Goal: Communication & Community: Answer question/provide support

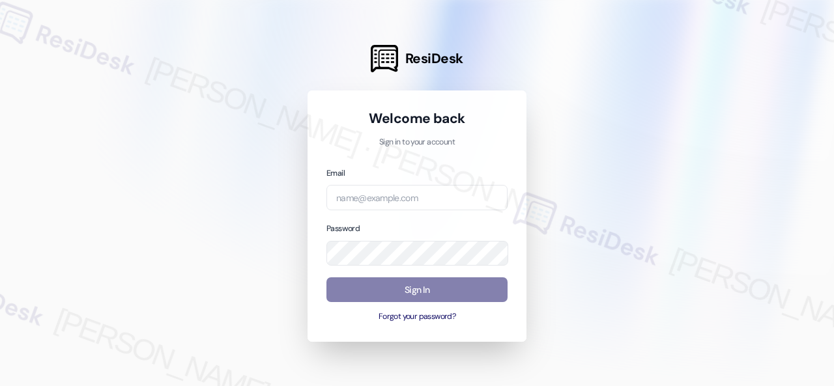
click at [665, 128] on div at bounding box center [417, 193] width 834 height 386
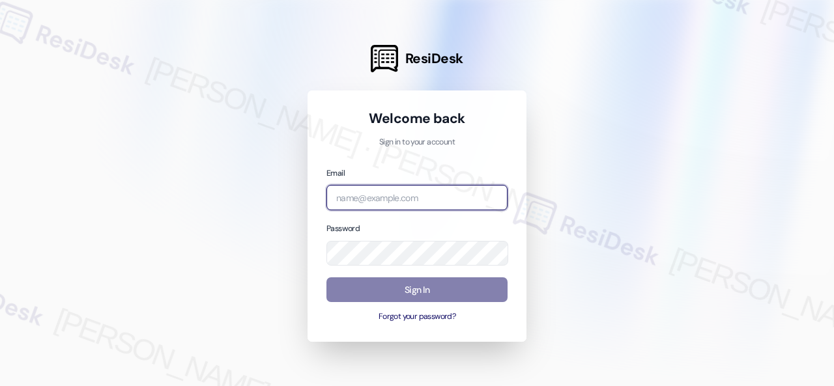
click at [391, 192] on input "email" at bounding box center [416, 197] width 181 height 25
paste input "automated-surveys-nolan-steve.flores@nolan.com"
type input "automated-surveys-nolan-steve.flores@nolan.com"
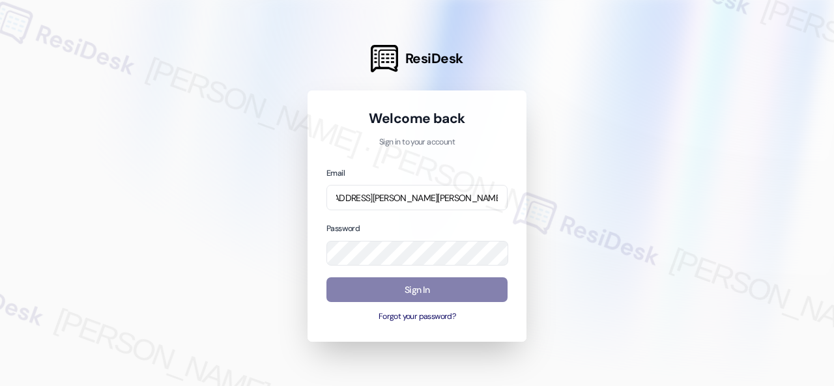
scroll to position [0, 0]
click at [636, 167] on div at bounding box center [417, 193] width 834 height 386
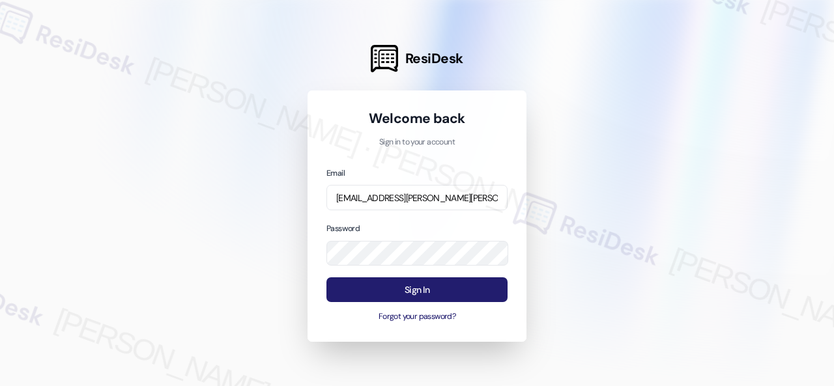
click at [389, 287] on button "Sign In" at bounding box center [416, 289] width 181 height 25
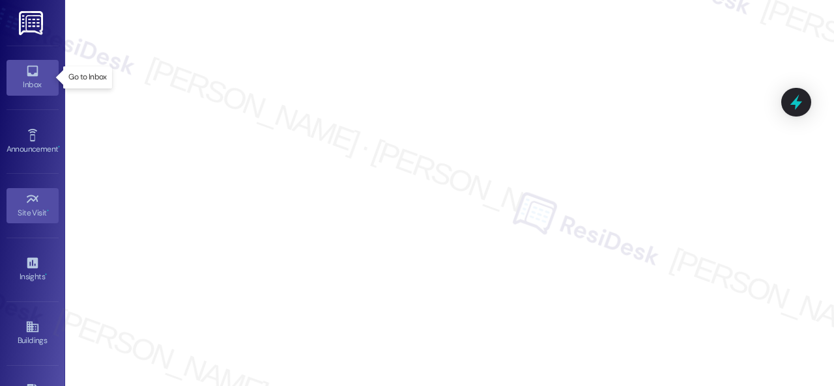
drag, startPoint x: 16, startPoint y: 73, endPoint x: 50, endPoint y: 70, distance: 34.7
click at [16, 73] on link "Inbox" at bounding box center [33, 77] width 52 height 35
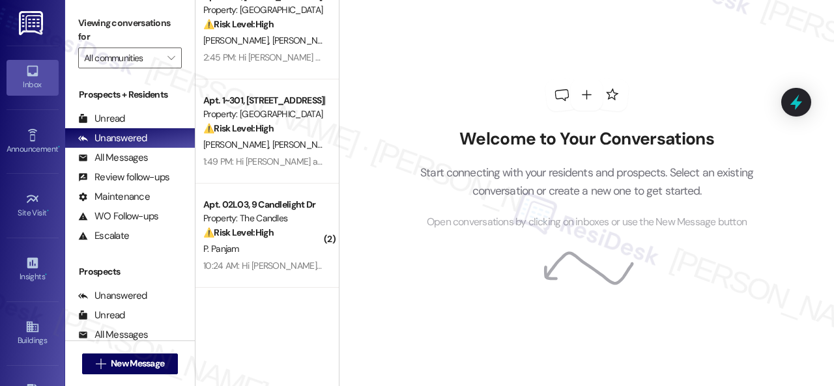
scroll to position [261, 0]
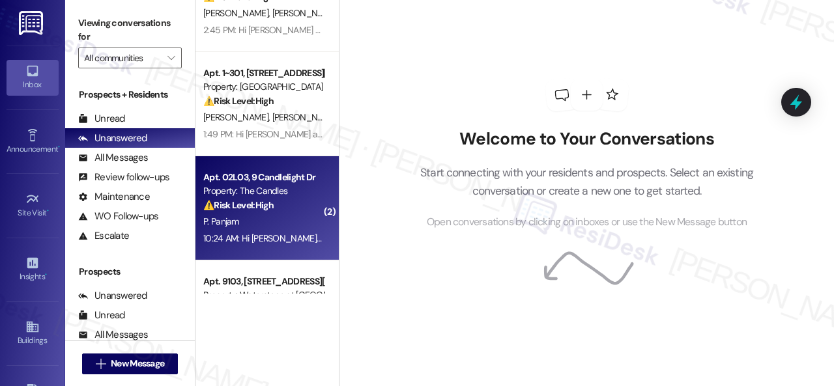
click at [276, 216] on div "P. Panjam" at bounding box center [263, 222] width 123 height 16
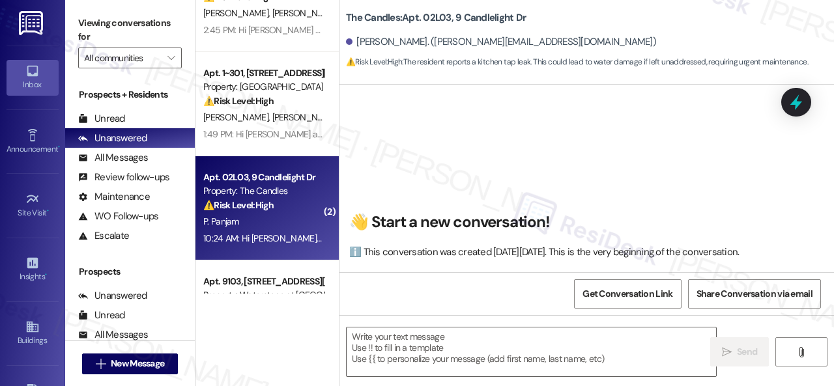
click at [287, 220] on div "P. Panjam" at bounding box center [263, 222] width 123 height 16
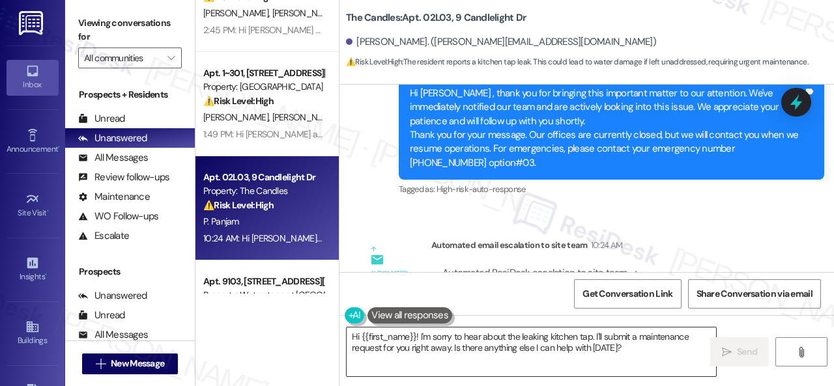
scroll to position [10078, 0]
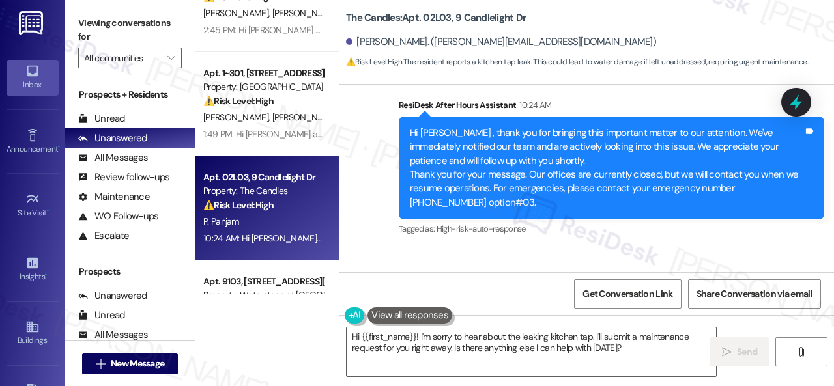
click at [533, 268] on div "Automated email escalation to site team Automated email escalation to site team…" at bounding box center [571, 345] width 445 height 155
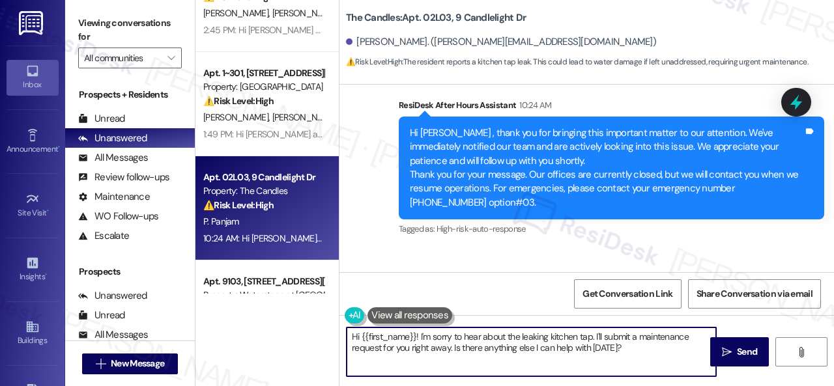
drag, startPoint x: 597, startPoint y: 336, endPoint x: 636, endPoint y: 349, distance: 41.8
click at [636, 349] on textarea "Hi {{first_name}}! I'm sorry to hear about the leaking kitchen tap. I'll submit…" at bounding box center [531, 352] width 369 height 49
paste textarea "s there already a work order for the issue? If so, may I have the work order nu…"
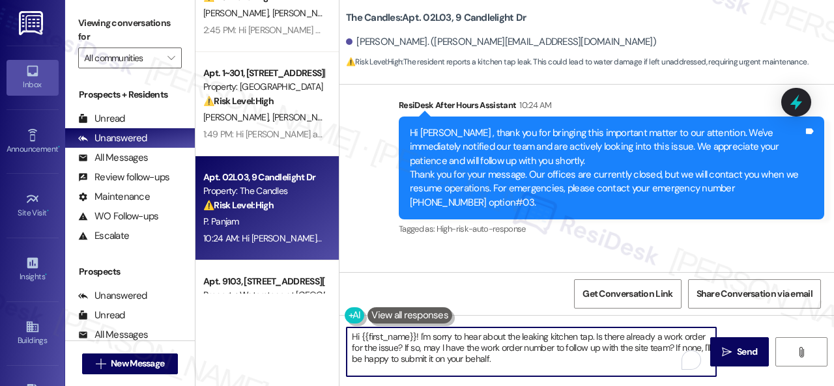
scroll to position [0, 0]
type textarea "Hi {{first_name}}! I'm sorry to hear about the leaking kitchen tap. Is there al…"
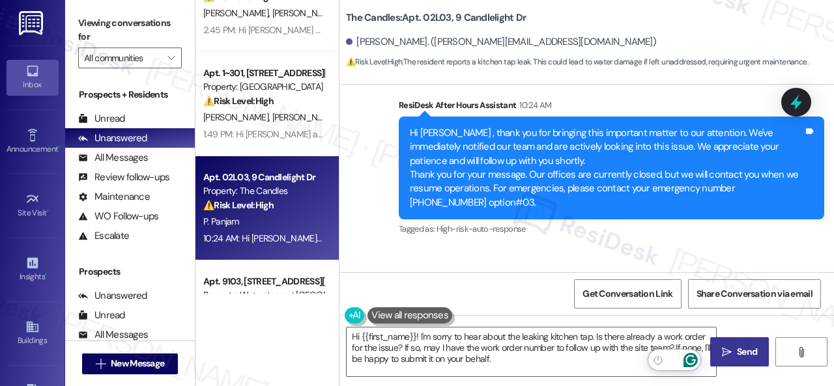
click at [728, 350] on span " Send" at bounding box center [739, 352] width 41 height 14
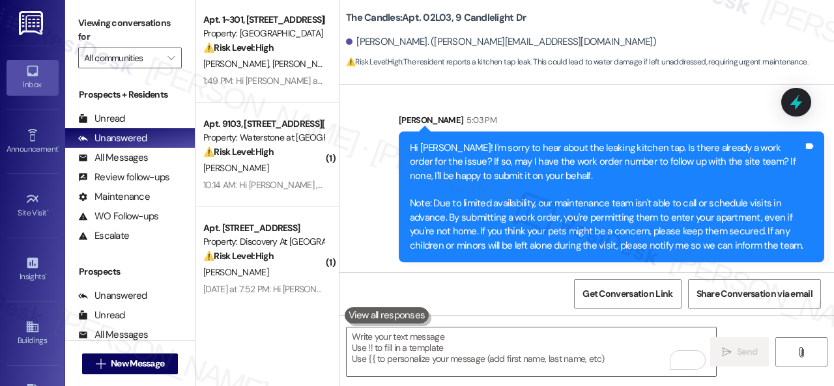
scroll to position [456, 0]
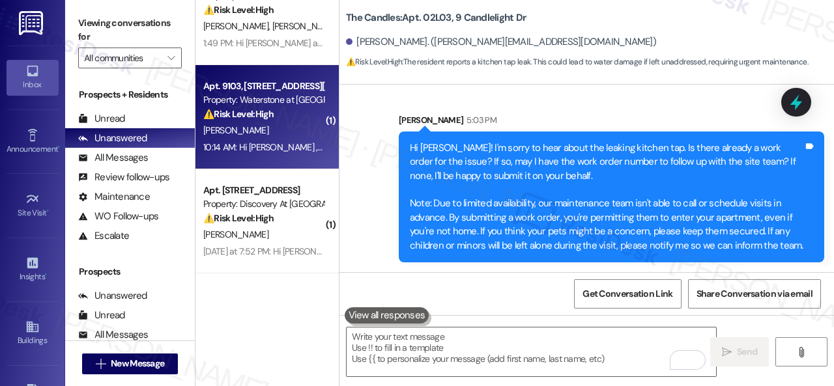
click at [275, 132] on div "H. Edwards" at bounding box center [263, 130] width 123 height 16
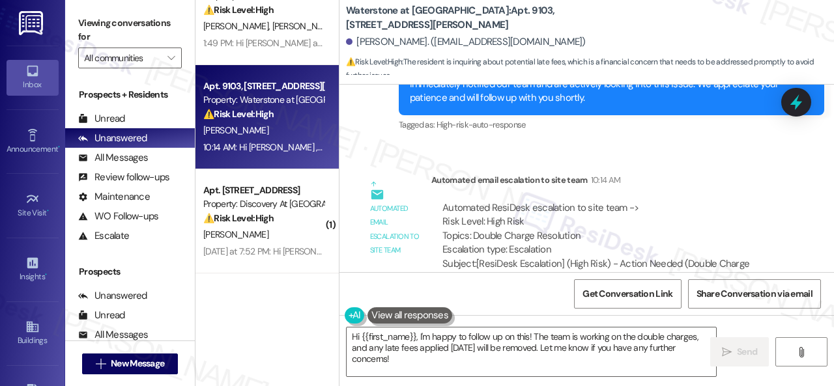
scroll to position [8054, 0]
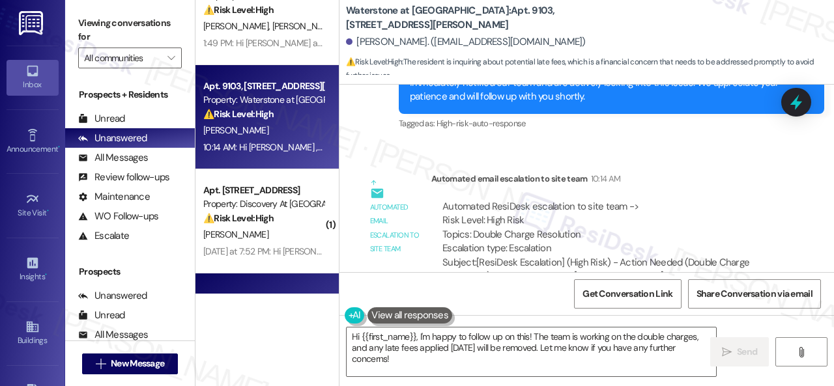
drag, startPoint x: 403, startPoint y: 357, endPoint x: 224, endPoint y: 279, distance: 194.6
click at [292, 309] on div "Apt. 4817, 4800 Skyline Dr Property: The Boulevard ⚠️ Risk Level: High The resi…" at bounding box center [514, 193] width 638 height 386
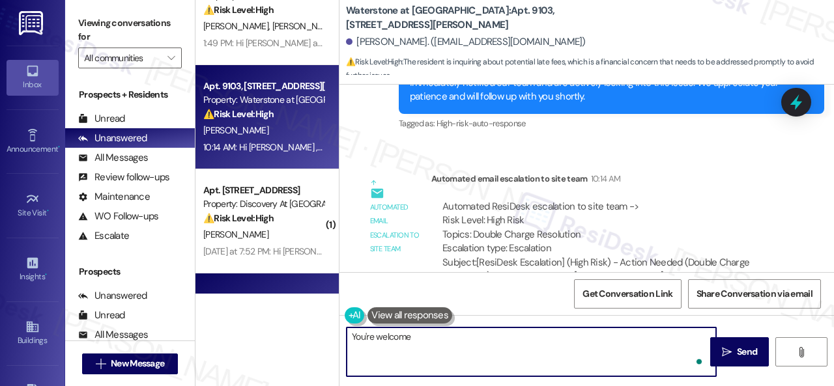
type textarea "You're welcome!"
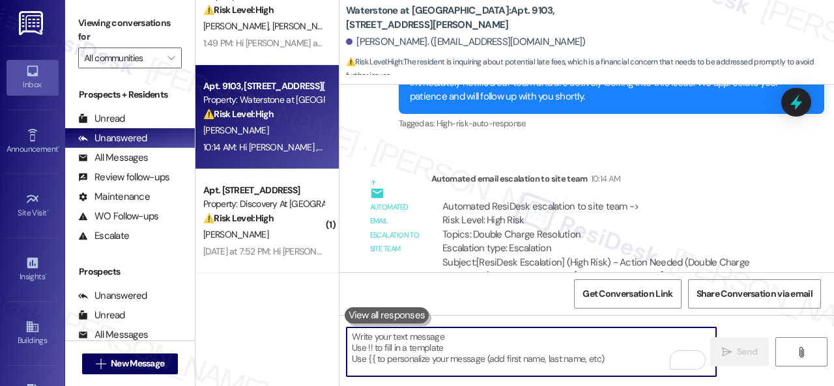
scroll to position [7741, 0]
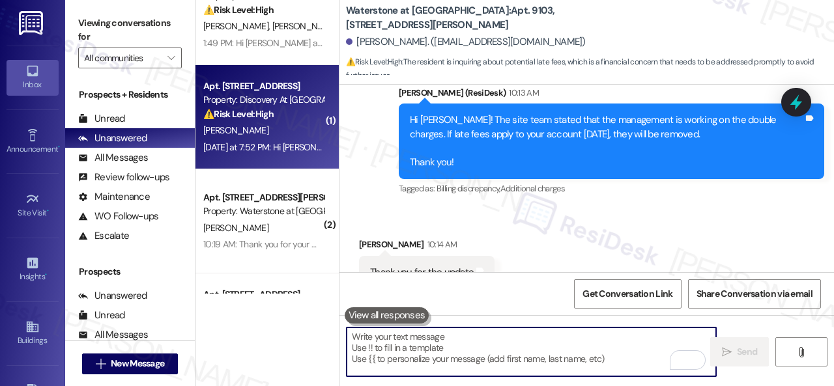
click at [279, 135] on div "J. Irvine" at bounding box center [263, 130] width 123 height 16
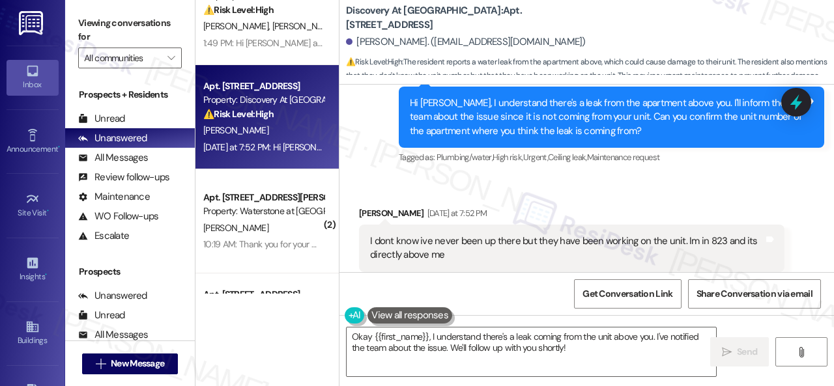
scroll to position [1629, 0]
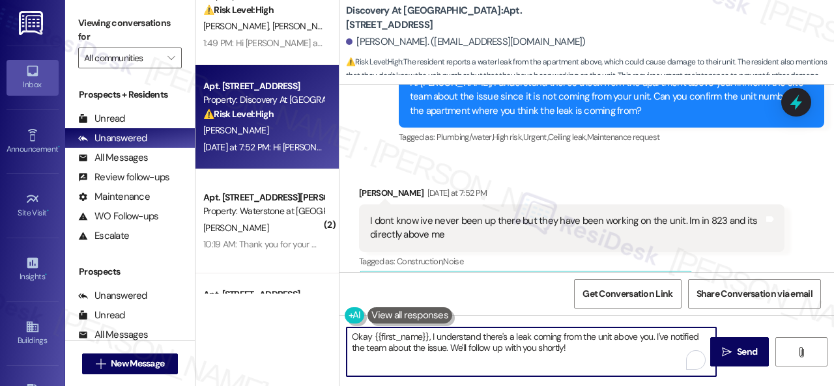
drag, startPoint x: 536, startPoint y: 350, endPoint x: 240, endPoint y: 305, distance: 299.0
click at [249, 313] on div "Apt. 4817, 4800 Skyline Dr Property: The Boulevard ⚠️ Risk Level: High The resi…" at bounding box center [514, 193] width 638 height 386
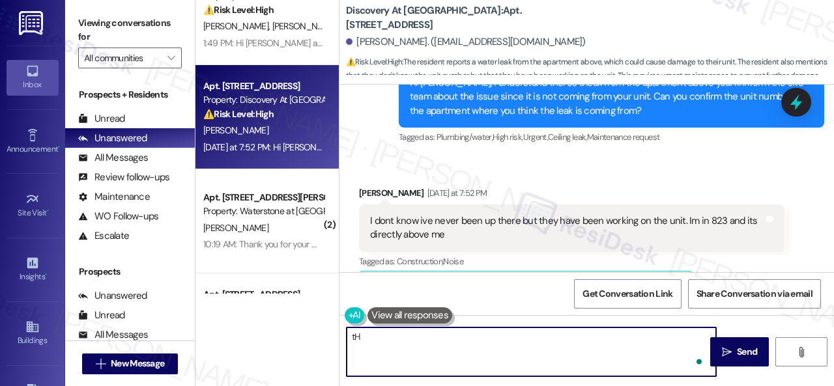
type textarea "t"
type textarea "Thank you. I'll notify the site team."
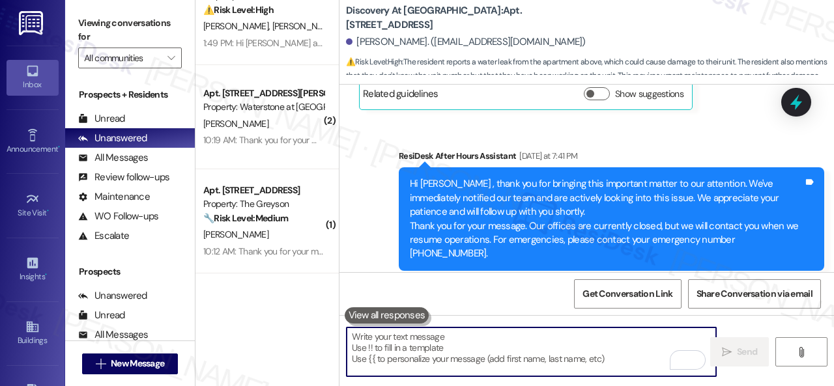
scroll to position [1108, 0]
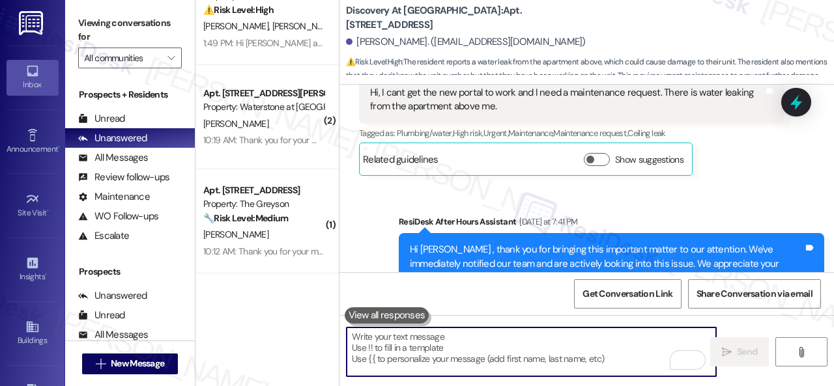
click at [722, 201] on div "Sent via SMS ResiDesk After Hours Assistant Yesterday at 7:41 PM Hi Jenna , tha…" at bounding box center [586, 276] width 494 height 180
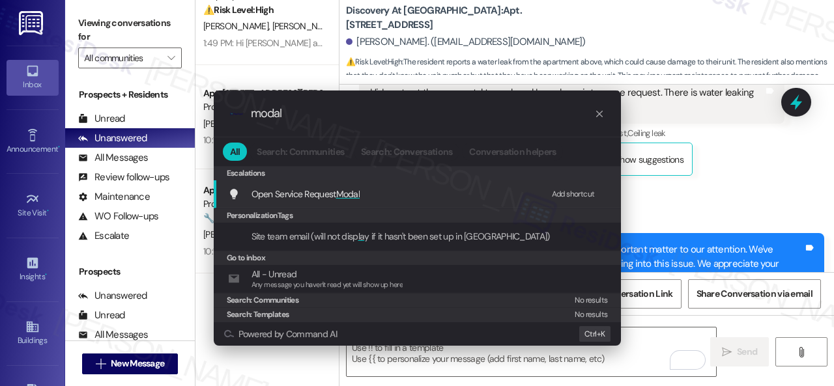
click at [565, 194] on div "Add shortcut" at bounding box center [573, 195] width 43 height 14
drag, startPoint x: 307, startPoint y: 111, endPoint x: 155, endPoint y: 109, distance: 152.4
click at [160, 109] on div ".cls-1{fill:#0a055f;}.cls-2{fill:#0cc4c4;} resideskLogoBlueOrange modal All Sea…" at bounding box center [417, 193] width 834 height 386
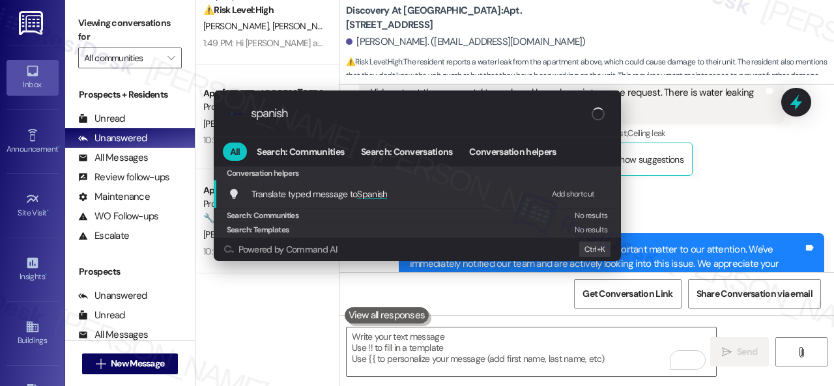
click at [572, 193] on div "Add shortcut" at bounding box center [573, 195] width 43 height 14
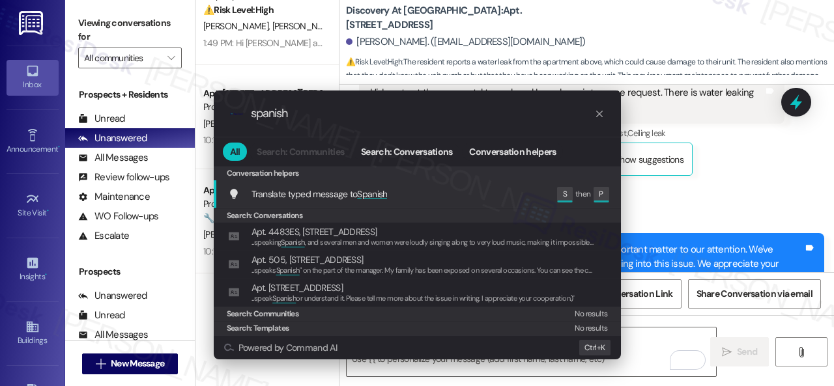
drag, startPoint x: 330, startPoint y: 111, endPoint x: 222, endPoint y: 104, distance: 108.4
click at [222, 104] on div ".cls-1{fill:#0a055f;}.cls-2{fill:#0cc4c4;} resideskLogoBlueOrange spanish" at bounding box center [417, 114] width 407 height 46
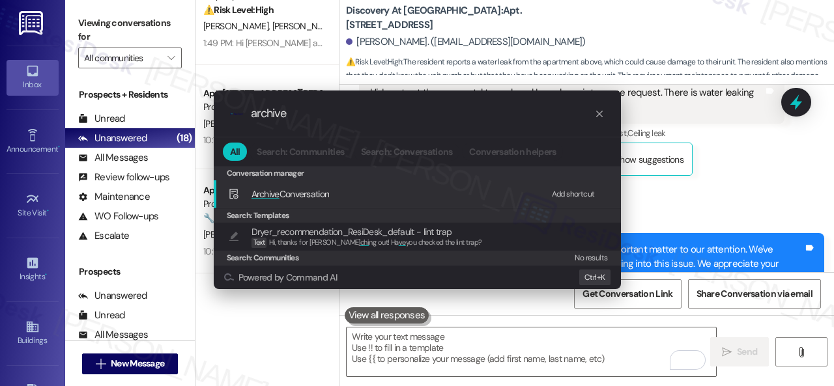
click at [582, 190] on div "Add shortcut" at bounding box center [573, 195] width 43 height 14
drag, startPoint x: 302, startPoint y: 116, endPoint x: 181, endPoint y: 99, distance: 122.3
click at [188, 100] on div ".cls-1{fill:#0a055f;}.cls-2{fill:#0cc4c4;} resideskLogoBlueOrange archive All S…" at bounding box center [417, 193] width 834 height 386
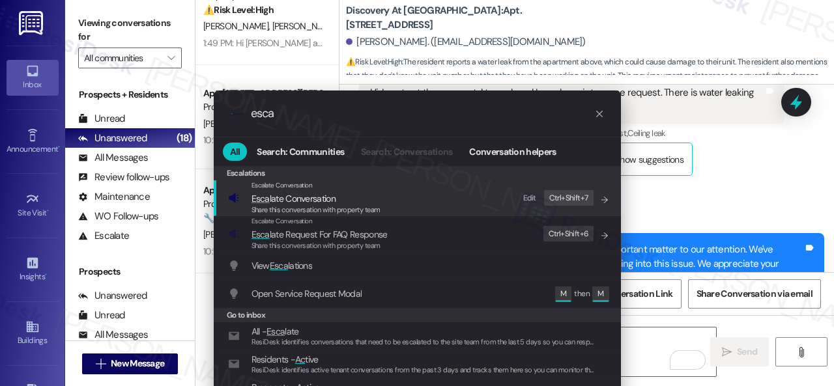
type input "esca"
click at [532, 198] on div "Edit" at bounding box center [529, 199] width 13 height 14
click at [281, 206] on span "Share this conversation with property team" at bounding box center [315, 209] width 129 height 9
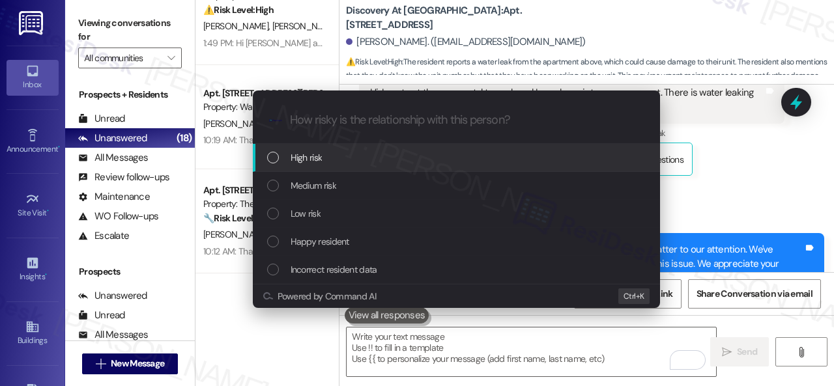
click at [306, 155] on span "High risk" at bounding box center [307, 157] width 32 height 14
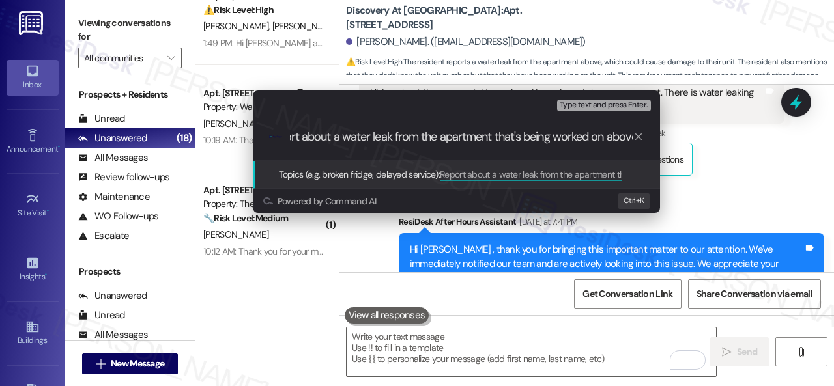
scroll to position [0, 29]
type input "Report about a water leak from the apartment that's being worked on above."
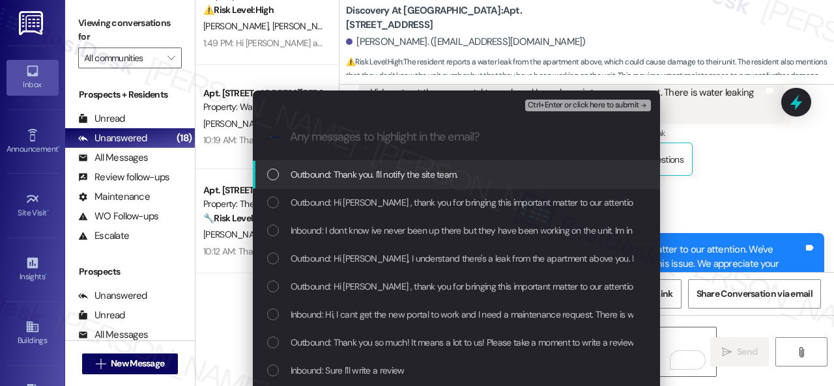
scroll to position [0, 0]
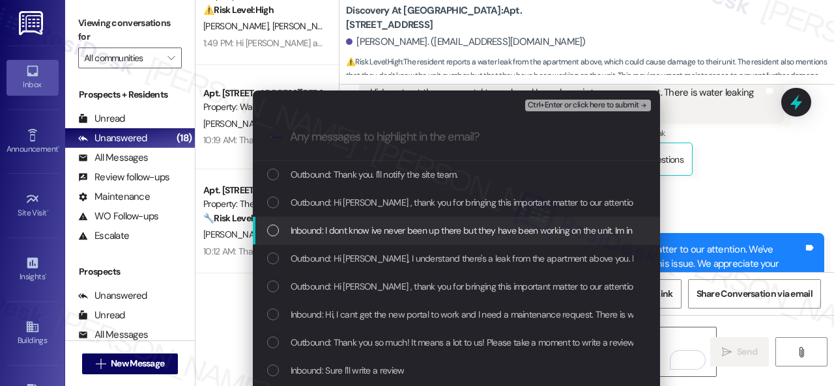
click at [358, 233] on span "Inbound: I dont know ive never been up there but they have been working on the …" at bounding box center [519, 230] width 457 height 14
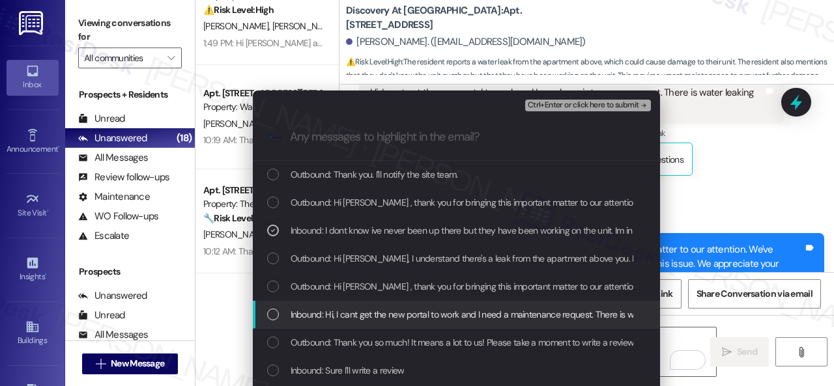
click at [384, 317] on span "Inbound: Hi, I cant get the new portal to work and I need a maintenance request…" at bounding box center [543, 314] width 505 height 14
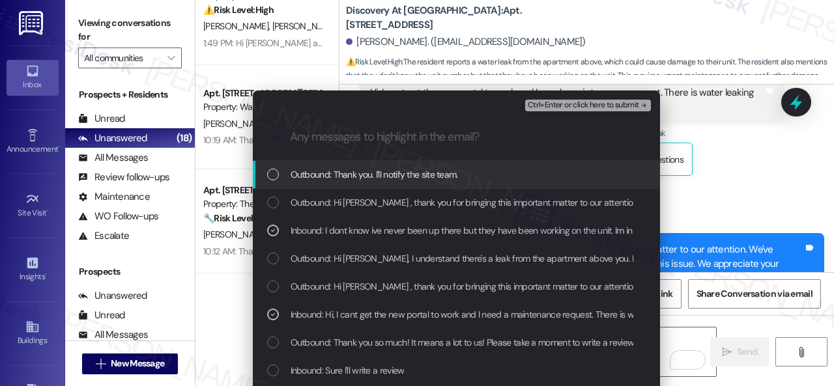
click at [565, 107] on span "Ctrl+Enter or click here to submit" at bounding box center [583, 105] width 111 height 9
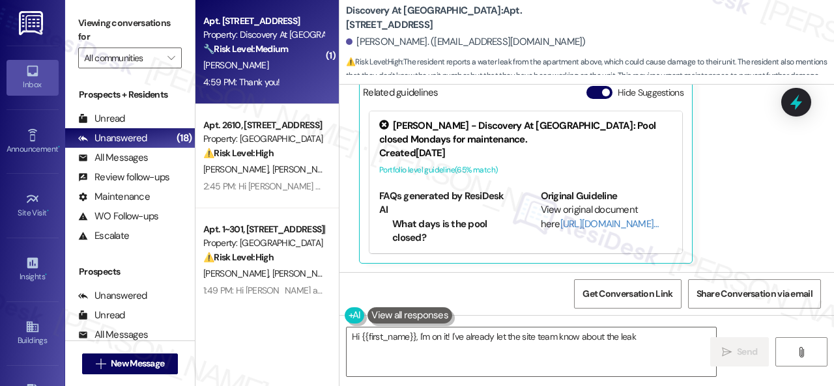
type textarea "Hi {{first_name}}, I'm on it! I've already let the site team know about the lea…"
click at [304, 66] on div "R. Fant" at bounding box center [263, 65] width 123 height 16
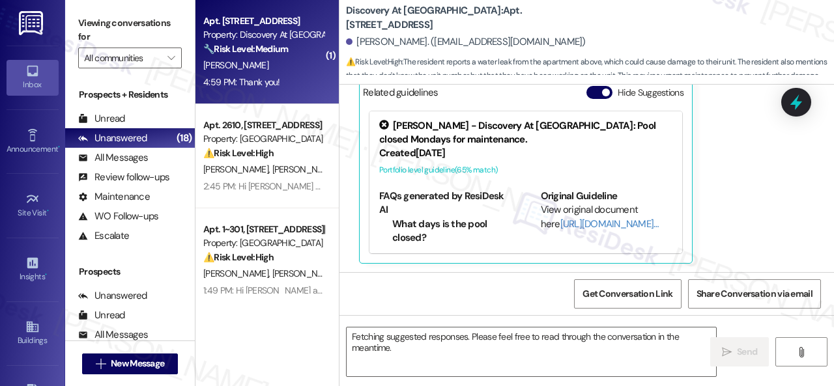
type textarea "Hi {{first_name}}, I'm on it! I've already let the site team know about the lea…"
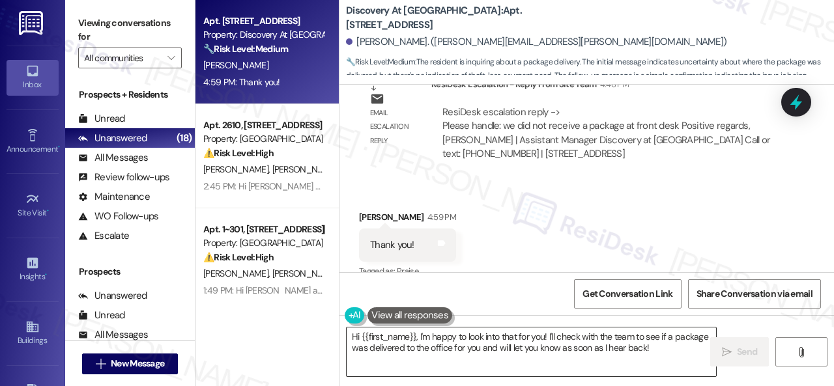
scroll to position [8874, 0]
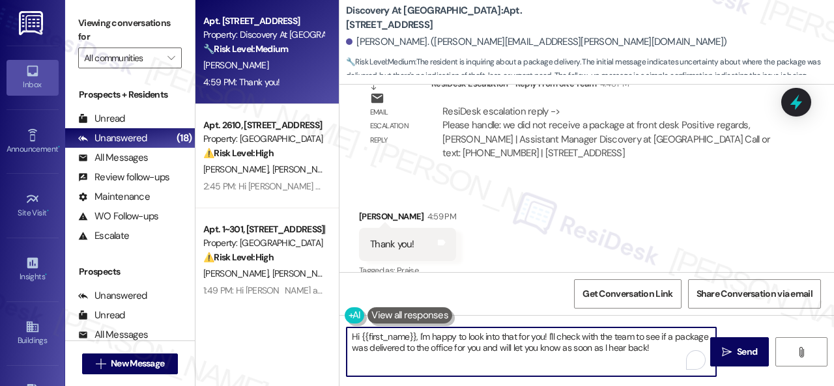
drag, startPoint x: 419, startPoint y: 339, endPoint x: 677, endPoint y: 375, distance: 260.3
click at [677, 375] on textarea "Hi {{first_name}}, I'm happy to look into that for you! I'll check with the tea…" at bounding box center [531, 352] width 369 height 49
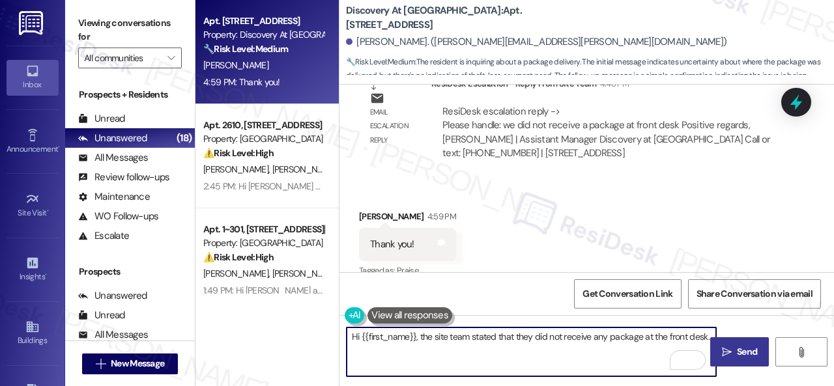
type textarea "Hi {{first_name}}, the site team stated that they did not receive any package a…"
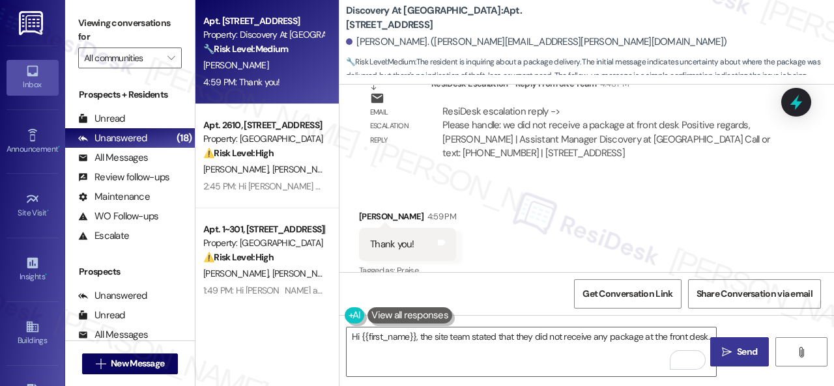
click at [726, 354] on icon "" at bounding box center [727, 352] width 10 height 10
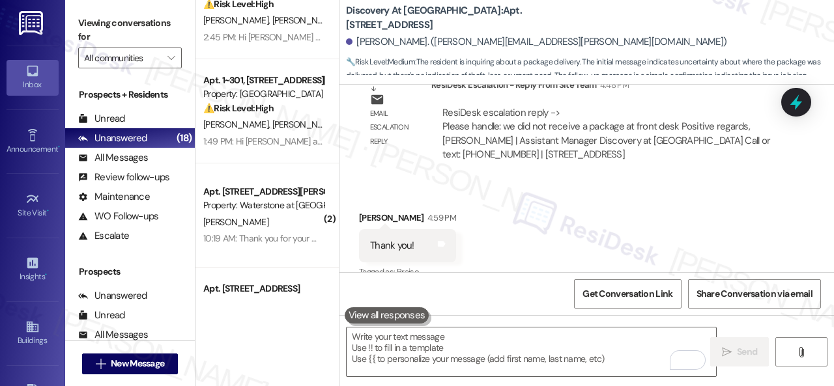
scroll to position [65, 0]
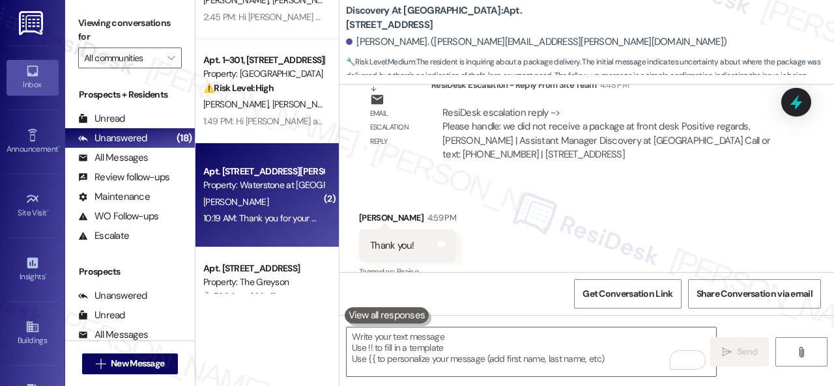
click at [284, 211] on div "10:19 AM: Thank you for your message. Our offices are currently closed, but we …" at bounding box center [263, 218] width 123 height 16
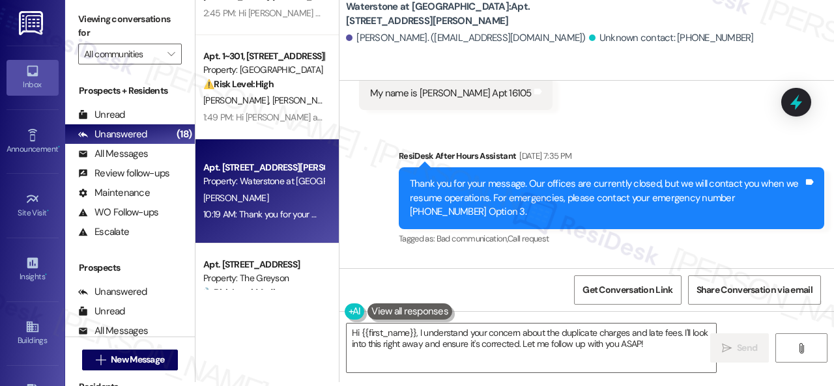
scroll to position [344, 0]
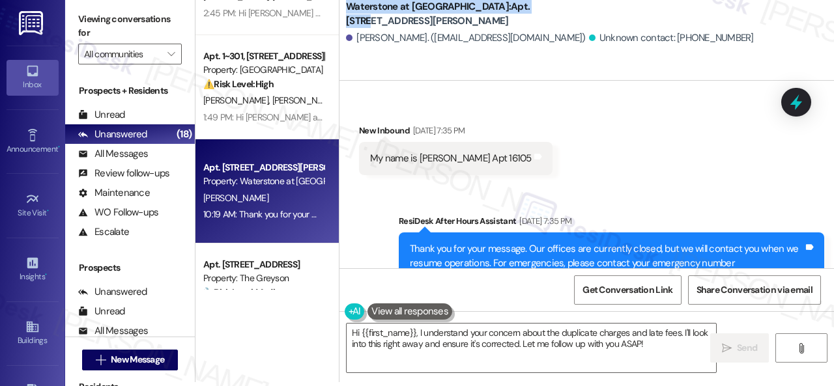
drag, startPoint x: 345, startPoint y: 16, endPoint x: 510, endPoint y: 13, distance: 164.8
click at [510, 13] on b "Waterstone at Cinco Ranch: Apt. 16105, 6855 S Mason Rd" at bounding box center [476, 14] width 261 height 28
copy b "Waterstone at Cinco Ranch: Apt. 16105"
click at [605, 289] on span "Get Conversation Link" at bounding box center [627, 290] width 90 height 14
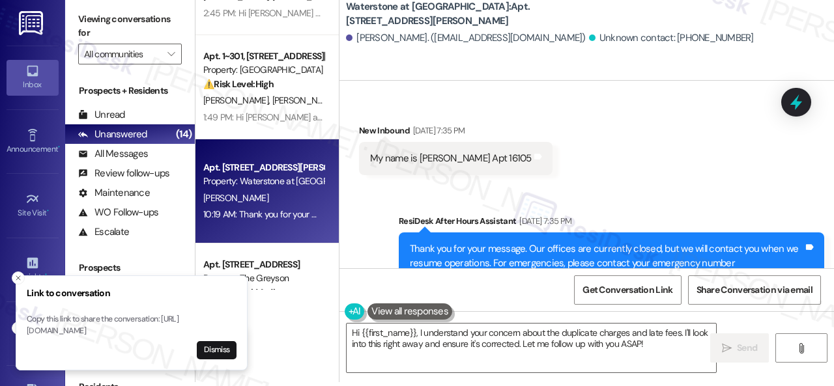
drag, startPoint x: 579, startPoint y: 121, endPoint x: 584, endPoint y: 109, distance: 12.6
click at [580, 121] on div "Received via SMS New Inbound Sep 03, 2025 at 7:35 PM My name is Yaneth Ibarra A…" at bounding box center [586, 139] width 494 height 91
click at [608, 127] on div "Received via SMS New Inbound Sep 03, 2025 at 7:35 PM My name is Yaneth Ibarra A…" at bounding box center [586, 139] width 494 height 91
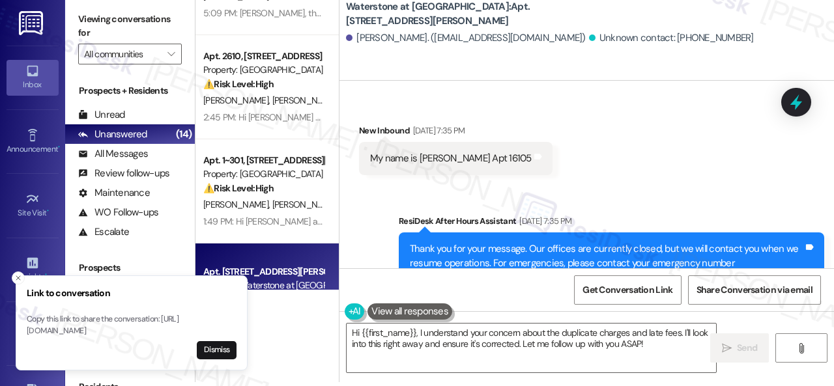
click at [635, 144] on div "Received via SMS New Inbound Sep 03, 2025 at 7:35 PM My name is Yaneth Ibarra A…" at bounding box center [586, 139] width 494 height 91
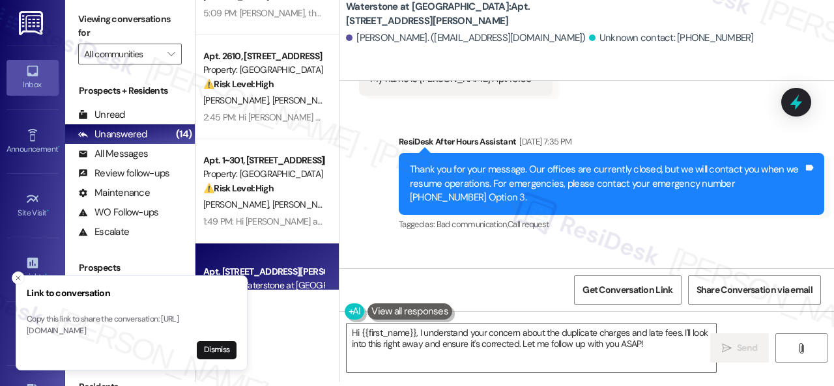
scroll to position [670, 0]
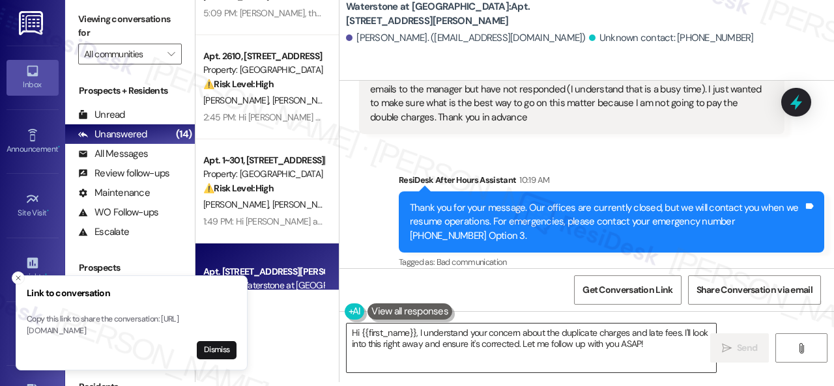
click at [665, 352] on textarea "Hi {{first_name}}, I understand your concern about the duplicate charges and la…" at bounding box center [531, 348] width 369 height 49
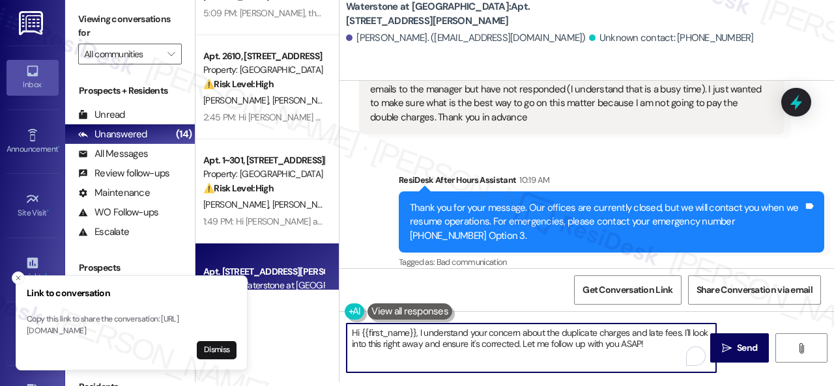
drag, startPoint x: 681, startPoint y: 333, endPoint x: 683, endPoint y: 343, distance: 10.0
click at [683, 343] on textarea "Hi {{first_name}}, I understand your concern about the duplicate charges and la…" at bounding box center [531, 348] width 369 height 49
paste textarea "will forward your concern to the site team and get back to you as soon as I rec…"
drag, startPoint x: 418, startPoint y: 330, endPoint x: 309, endPoint y: 320, distance: 109.9
click at [309, 320] on div "( 1 ) Apt. 4110, 150 Northpark Plaza Drive Property: Discovery At Kingwood 🔧 Ri…" at bounding box center [514, 189] width 638 height 386
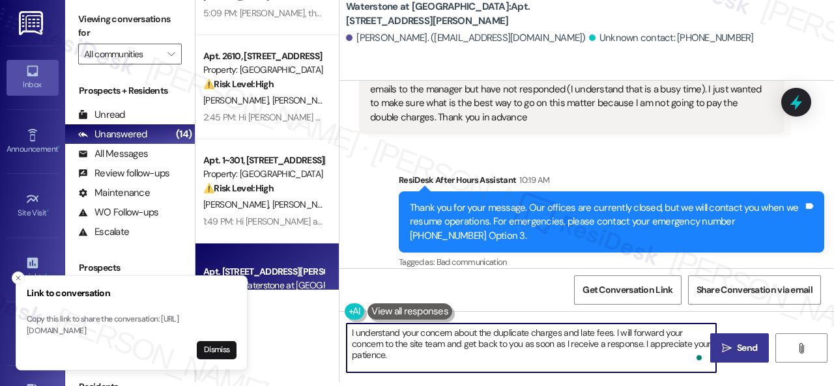
type textarea "I understand your concern about the duplicate charges and late fees. I will for…"
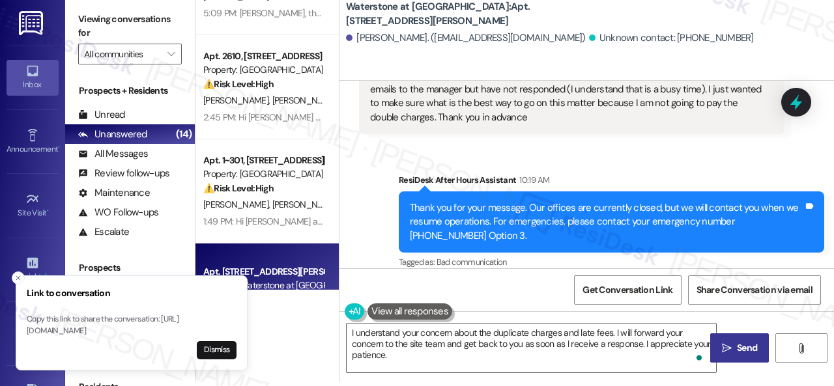
click at [743, 350] on span "Send" at bounding box center [747, 348] width 20 height 14
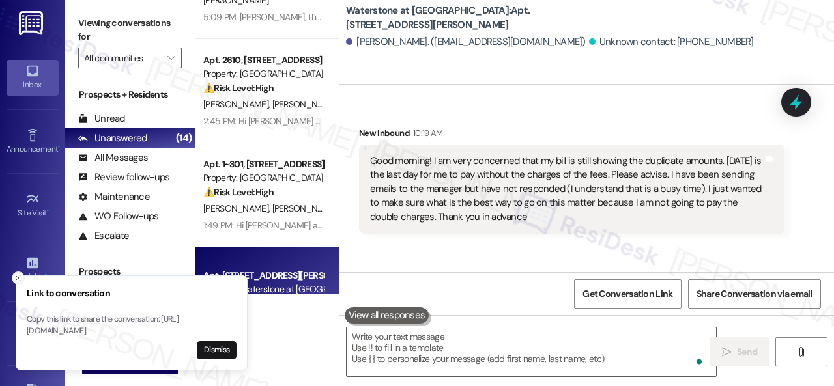
scroll to position [531, 0]
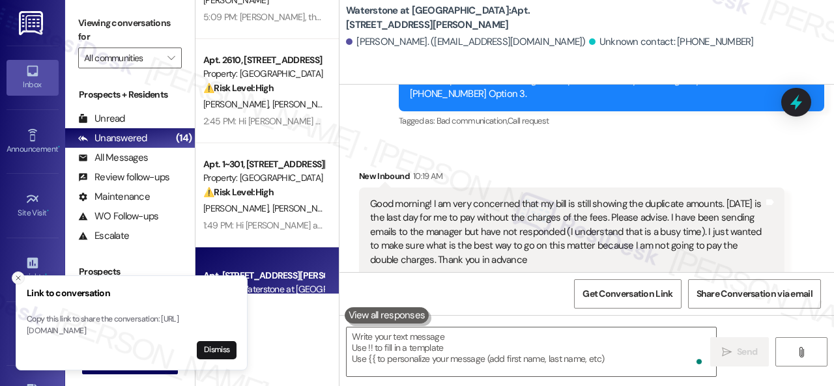
click at [17, 274] on icon "Close toast" at bounding box center [18, 278] width 8 height 8
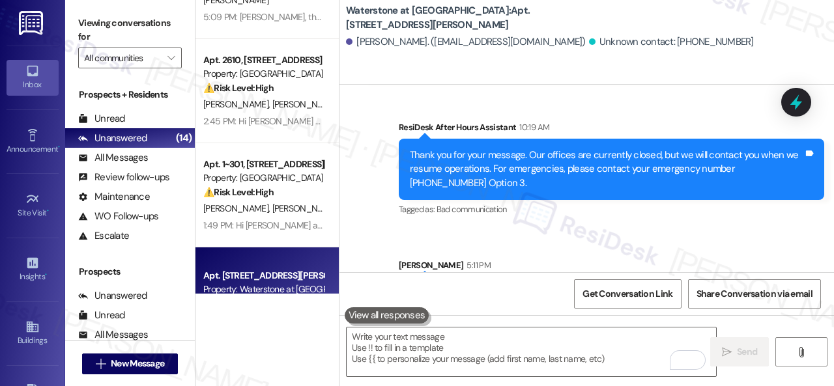
scroll to position [788, 0]
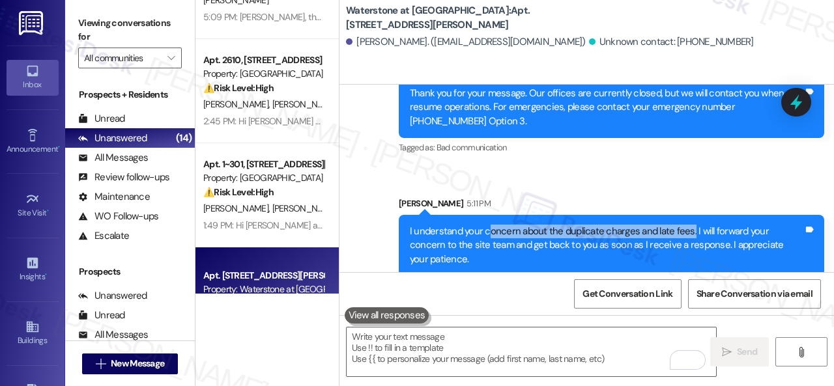
drag, startPoint x: 487, startPoint y: 218, endPoint x: 687, endPoint y: 217, distance: 200.6
click at [687, 225] on div "I understand your concern about the duplicate charges and late fees. I will for…" at bounding box center [606, 246] width 393 height 42
copy div "oncern about the duplicate charges and late fees."
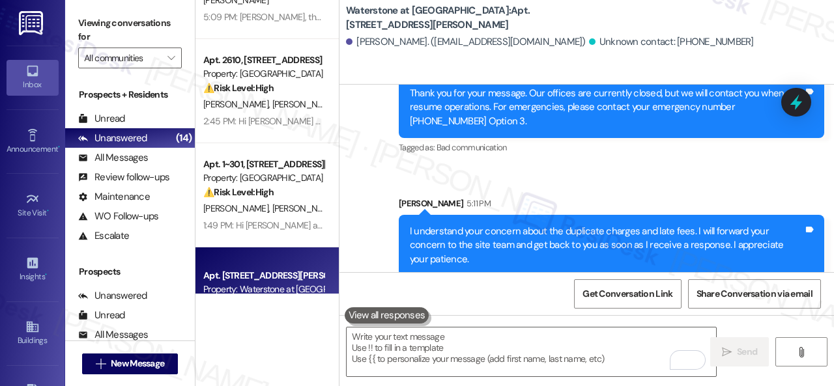
click at [601, 166] on div "Sent via SMS ResiDesk After Hours Assistant 10:19 AM Thank you for your message…" at bounding box center [586, 157] width 494 height 257
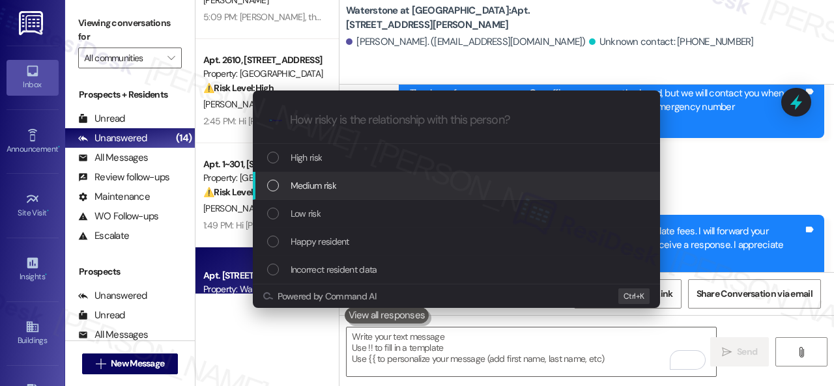
click at [305, 190] on span "Medium risk" at bounding box center [314, 185] width 46 height 14
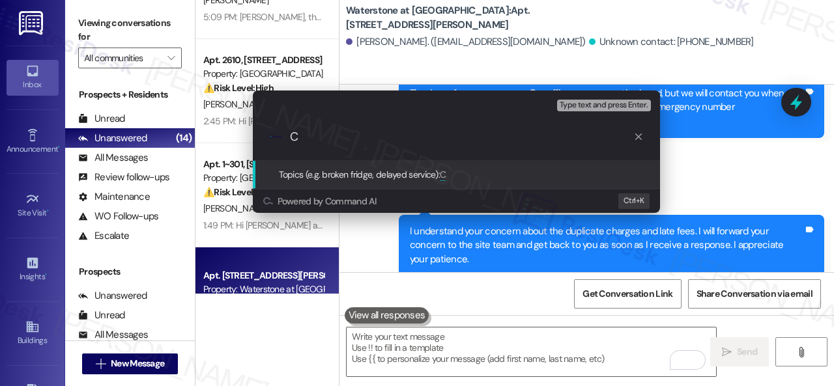
paste input "oncern about the duplicate charges and late fees."
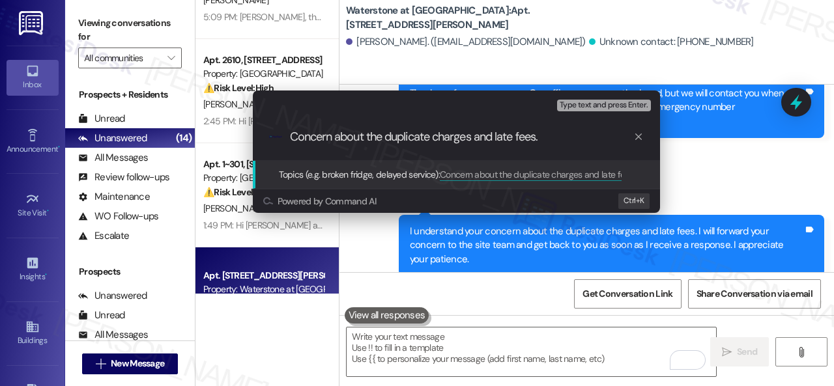
click at [333, 136] on input "Concern about the duplicate charges and late fees." at bounding box center [461, 137] width 343 height 14
type input "Concerns about the duplicate charges and late fees."
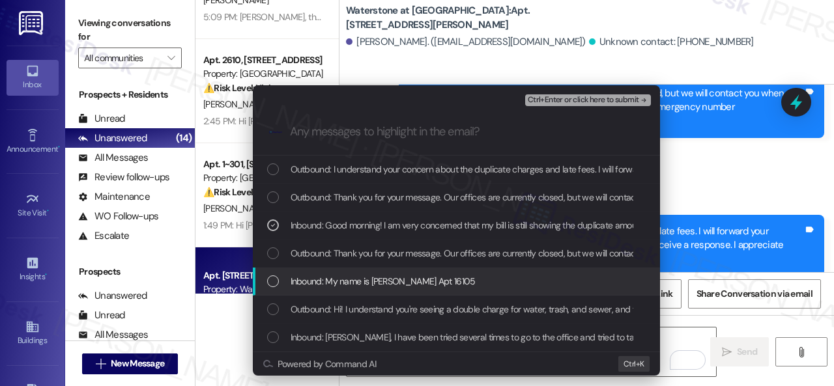
scroll to position [7, 0]
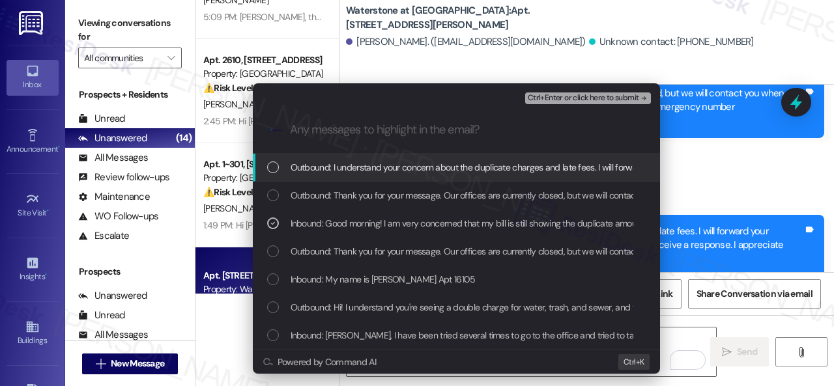
click at [561, 94] on span "Ctrl+Enter or click here to submit" at bounding box center [583, 98] width 111 height 9
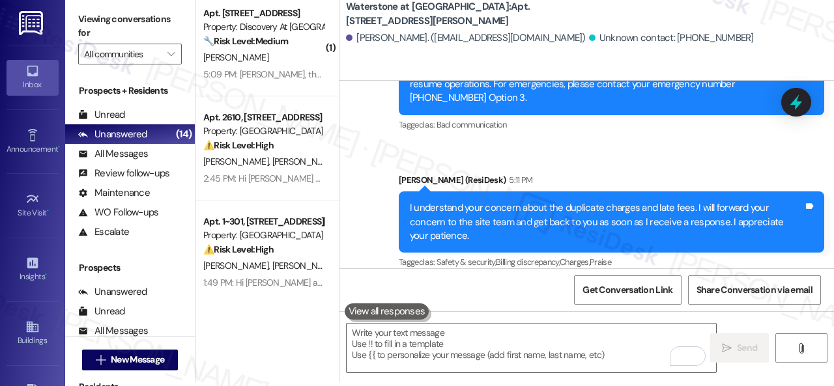
scroll to position [0, 0]
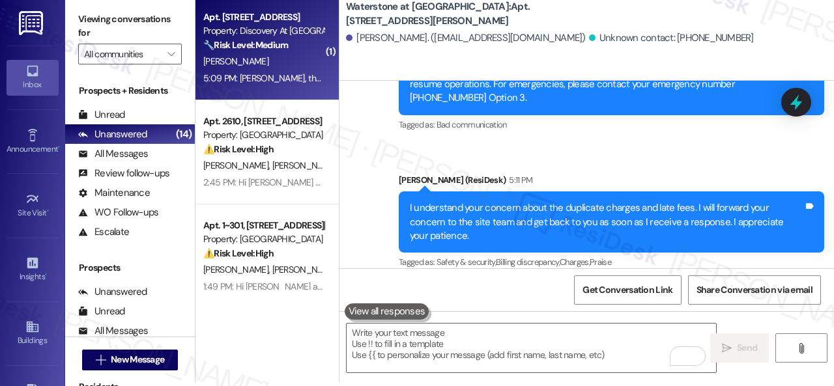
click at [302, 63] on div "R. Fant" at bounding box center [263, 61] width 123 height 16
type textarea "Fetching suggested responses. Please feel free to read through the conversation…"
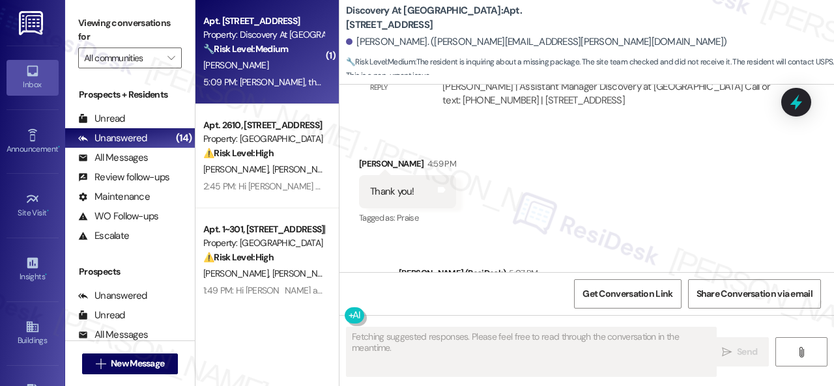
scroll to position [9093, 0]
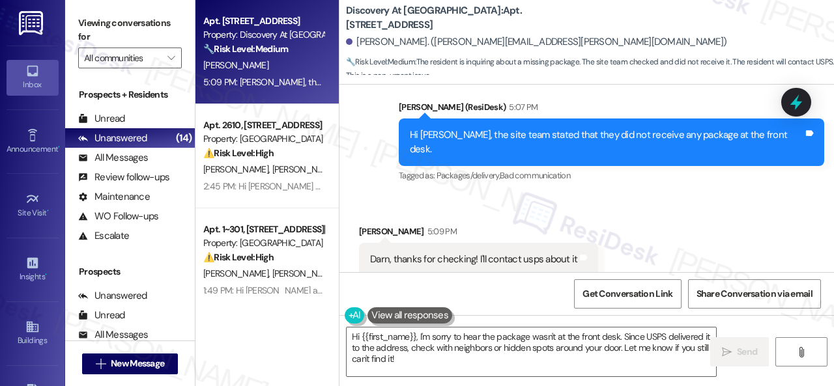
drag, startPoint x: 420, startPoint y: 364, endPoint x: 222, endPoint y: 326, distance: 201.6
click at [311, 334] on div "Apt. 4110, 150 Northpark Plaza Drive Property: Discovery At Kingwood 🔧 Risk Lev…" at bounding box center [514, 193] width 638 height 386
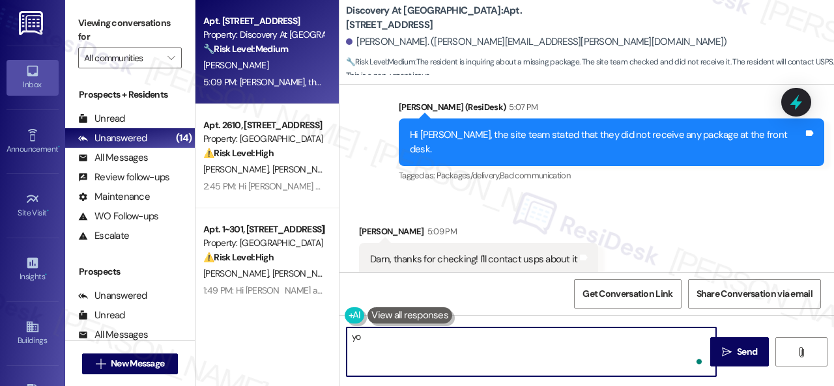
type textarea "y"
type textarea "You're welcome!"
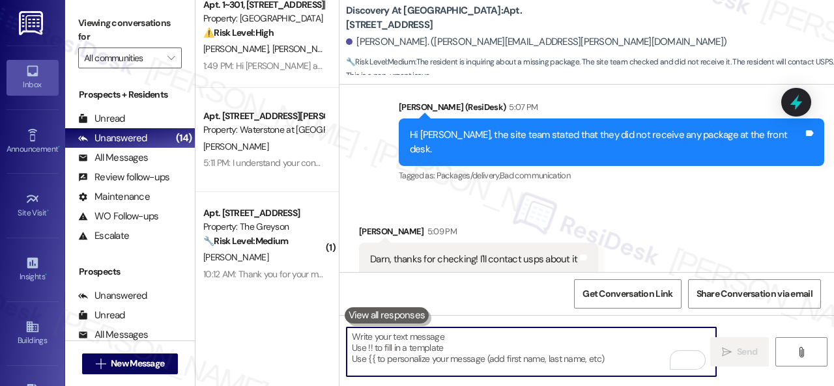
scroll to position [130, 0]
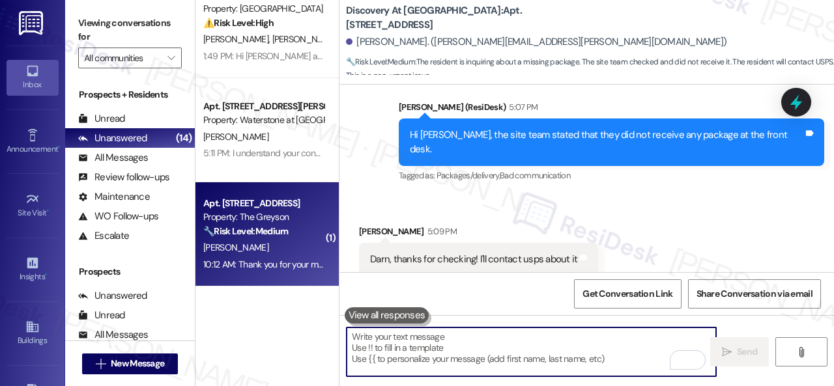
click at [248, 242] on div "T. Connett" at bounding box center [263, 248] width 123 height 16
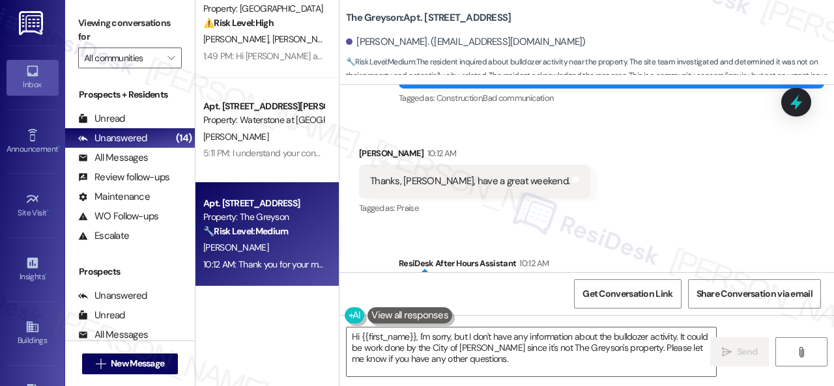
scroll to position [14580, 0]
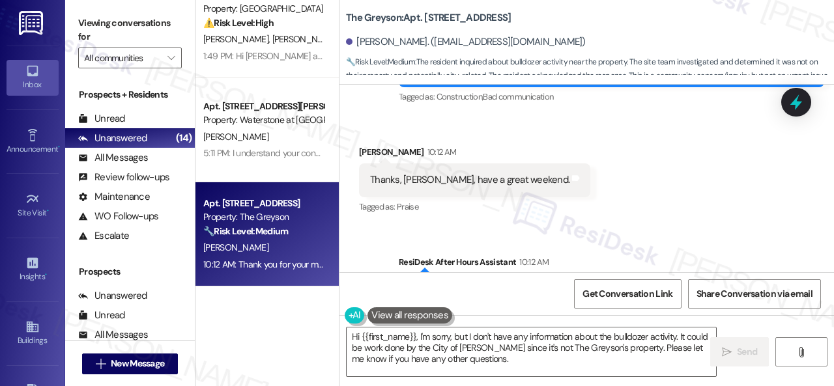
drag, startPoint x: 505, startPoint y: 359, endPoint x: 210, endPoint y: 309, distance: 298.6
click at [337, 335] on div "Apt. 2610, 1550 Katy Gap Rd Property: Grand Villas ⚠️ Risk Level: High The resi…" at bounding box center [514, 193] width 638 height 386
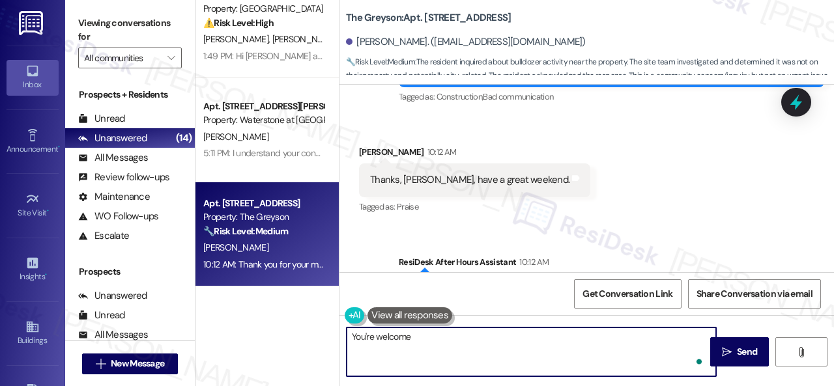
type textarea "You're welcome!"
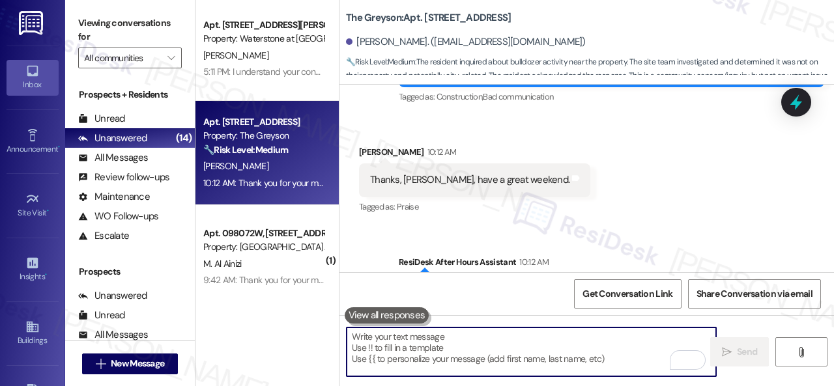
scroll to position [326, 0]
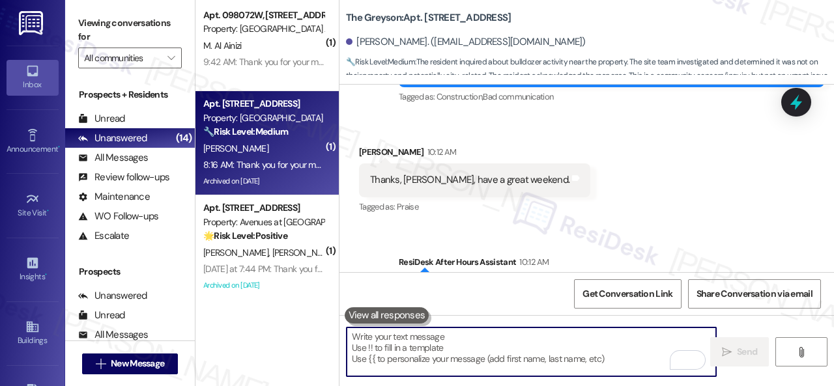
click at [255, 157] on div "8:16 AM: Thank you for your message. Our offices are currently closed, but we w…" at bounding box center [263, 165] width 123 height 16
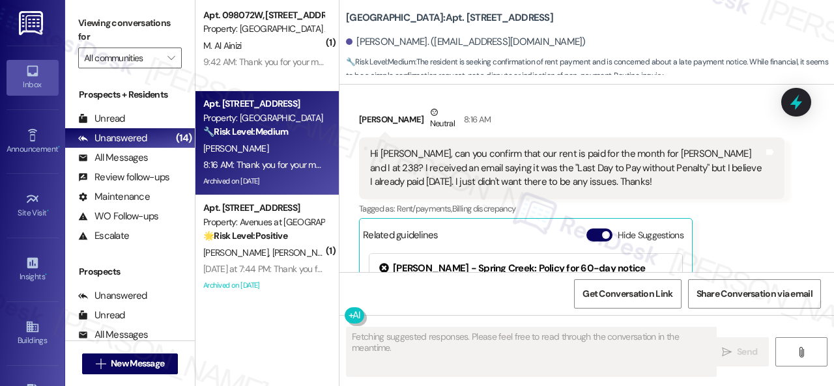
scroll to position [1198, 0]
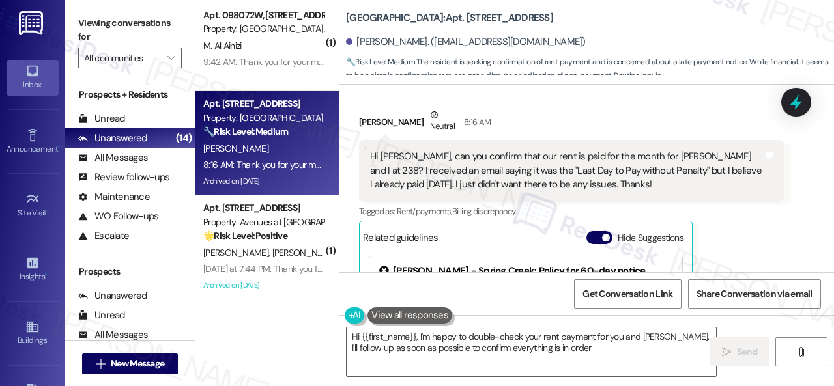
type textarea "Hi {{first_name}}, I'm happy to double-check your rent payment for you and Ryan…"
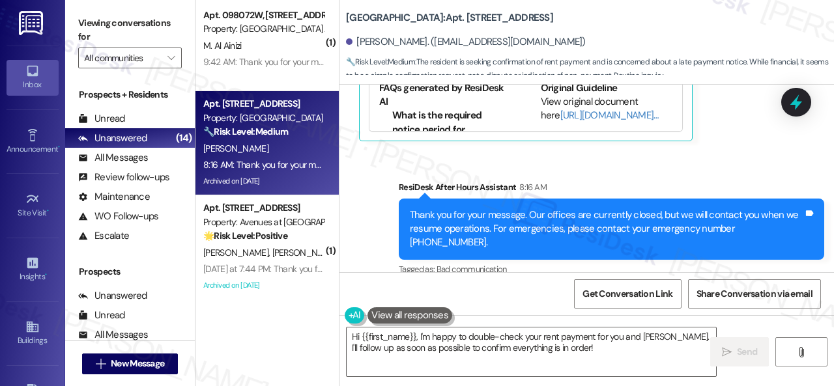
scroll to position [1467, 0]
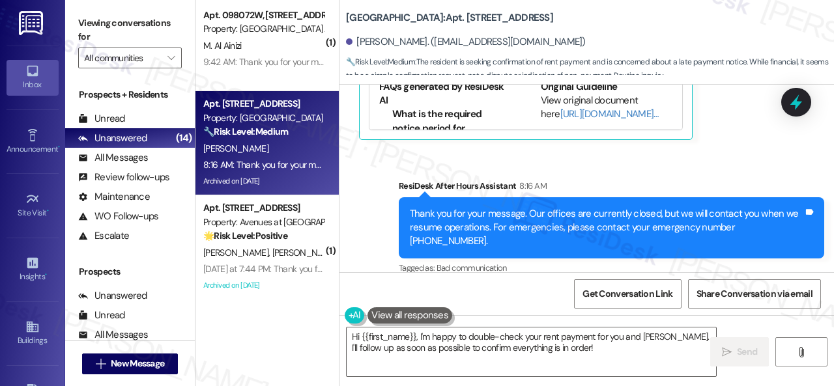
click at [709, 169] on div "Sent via SMS ResiDesk After Hours Assistant 8:16 AM Thank you for your message.…" at bounding box center [611, 228] width 445 height 119
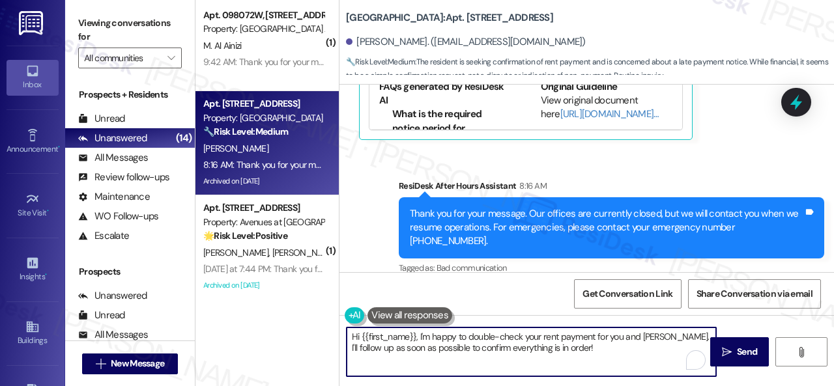
drag, startPoint x: 593, startPoint y: 335, endPoint x: 595, endPoint y: 345, distance: 9.2
click at [595, 345] on textarea "Hi {{first_name}}, I'm happy to double-check your rent payment for you and Ryan…" at bounding box center [531, 352] width 369 height 49
click at [591, 351] on textarea "Hi {{first_name}}, I'm happy to double-check your rent payment for you and Ryan…" at bounding box center [531, 352] width 369 height 49
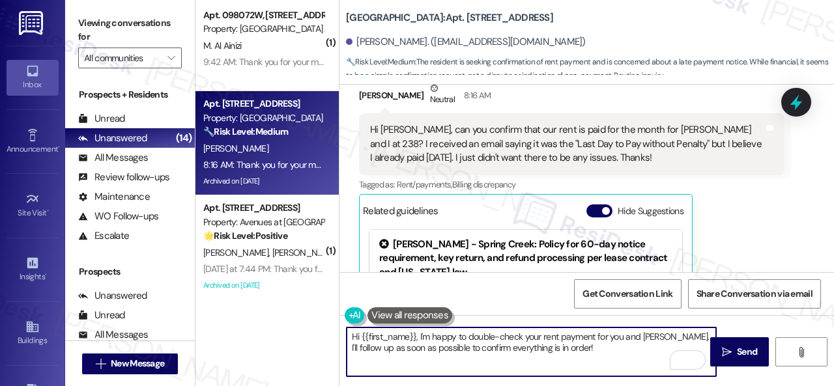
scroll to position [1206, 0]
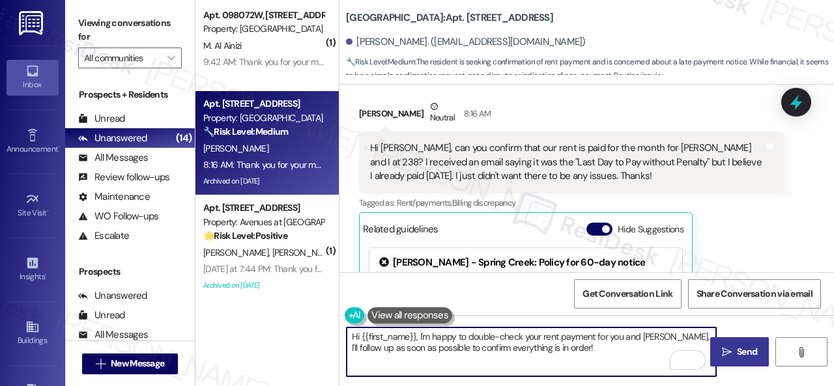
click at [728, 356] on span " Send" at bounding box center [739, 352] width 41 height 14
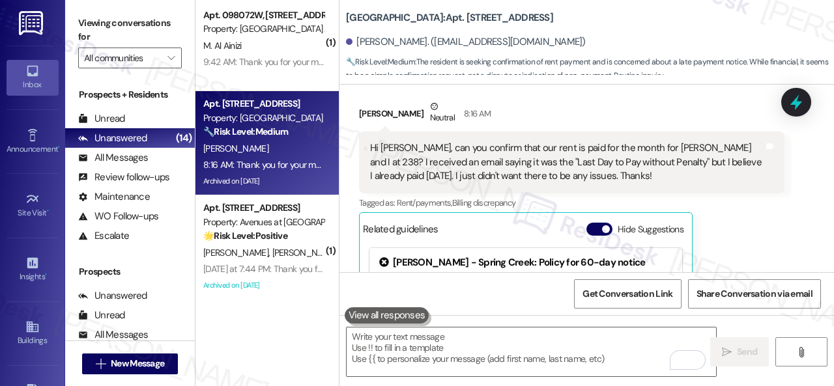
scroll to position [1328, 0]
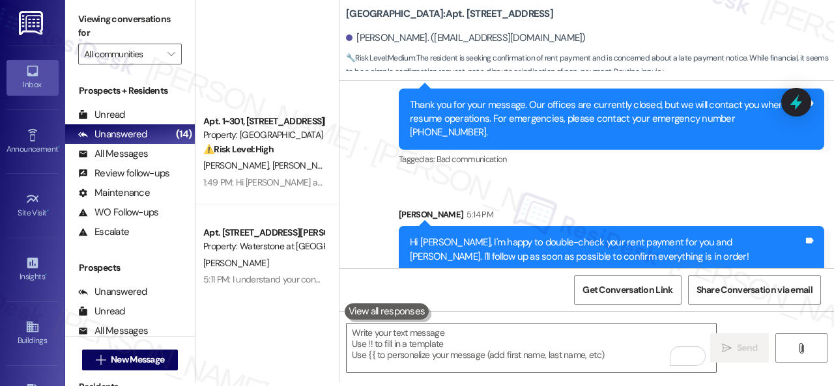
scroll to position [326, 0]
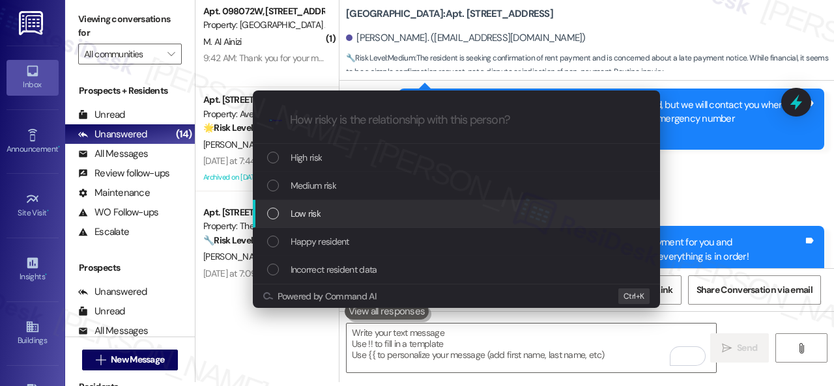
click at [309, 212] on span "Low risk" at bounding box center [306, 213] width 30 height 14
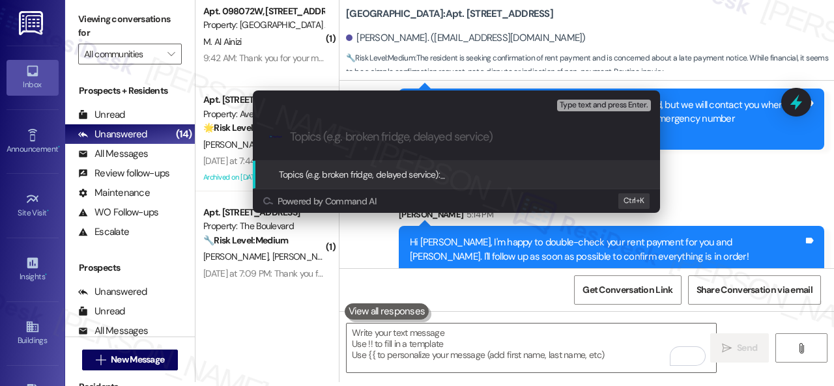
click at [309, 212] on div "Topics (e.g. broken fridge, delayed service): _ Powered by Command AI Ctrl+ K" at bounding box center [456, 187] width 407 height 52
type input "Payment confirmation request."
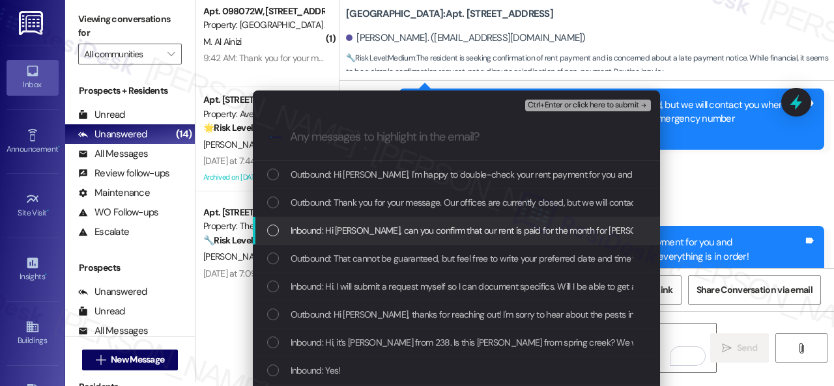
click at [430, 236] on span "Inbound: Hi Sarah, can you confirm that our rent is paid for the month for Ryan…" at bounding box center [796, 230] width 1010 height 14
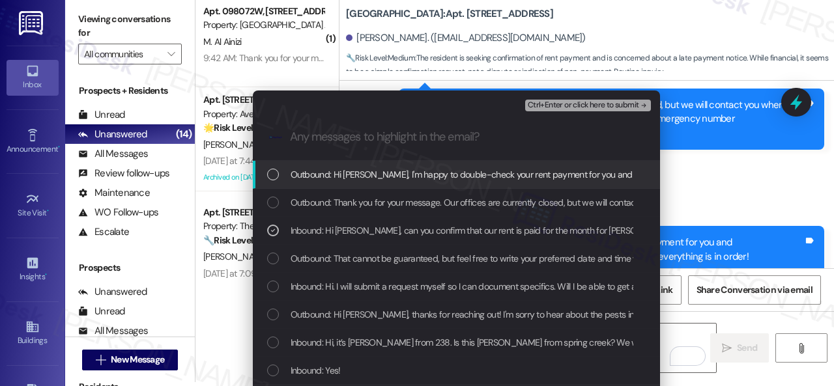
click at [589, 105] on span "Ctrl+Enter or click here to submit" at bounding box center [583, 105] width 111 height 9
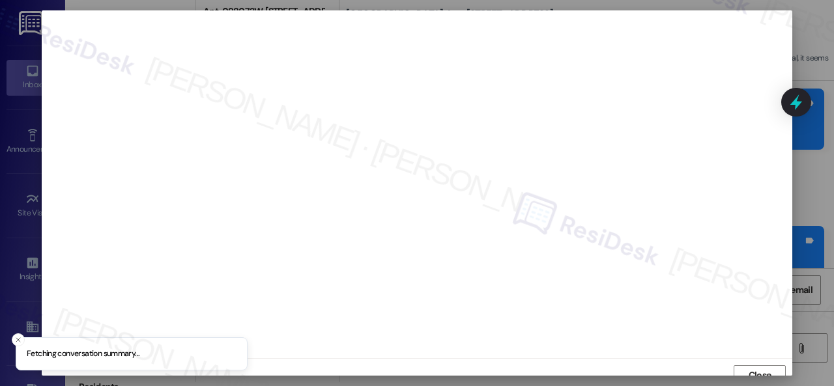
scroll to position [10, 0]
click at [760, 365] on span "Close" at bounding box center [759, 366] width 23 height 14
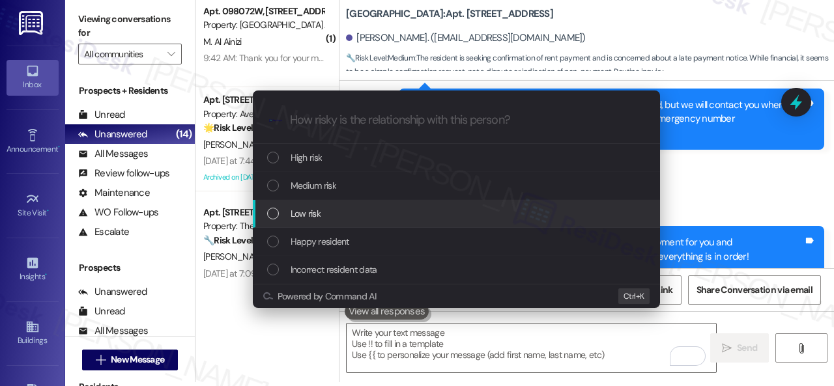
click at [300, 208] on span "Low risk" at bounding box center [306, 213] width 30 height 14
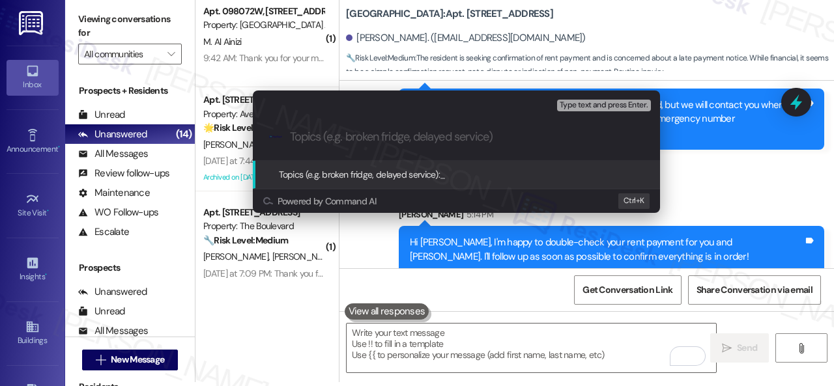
paste input "Payment confirmation request."
type input "Payment confirmation request."
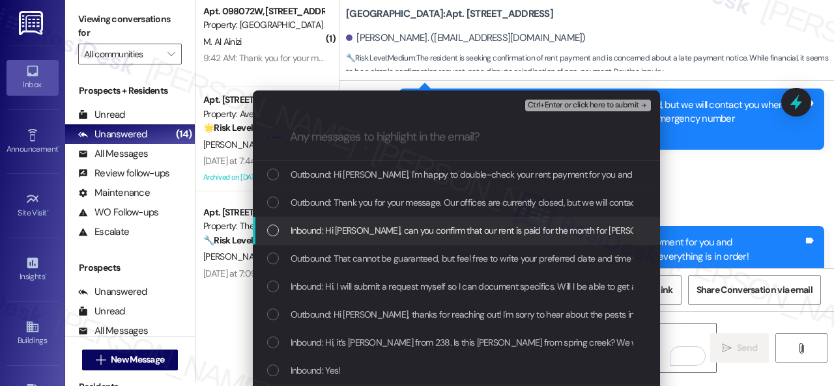
click at [313, 231] on span "Inbound: Hi Sarah, can you confirm that our rent is paid for the month for Ryan…" at bounding box center [796, 230] width 1010 height 14
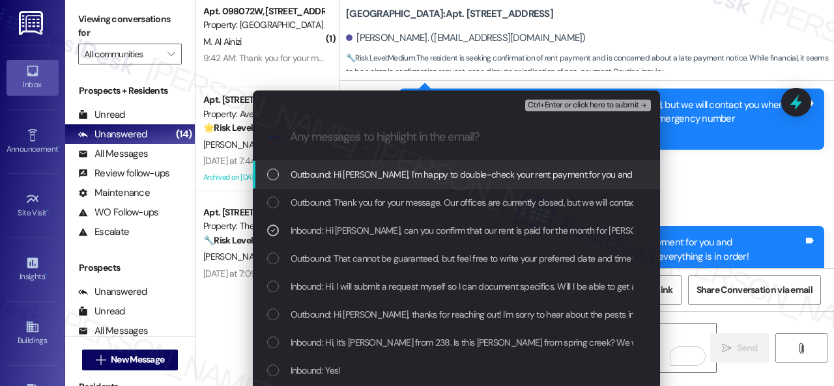
click at [561, 106] on span "Ctrl+Enter or click here to submit" at bounding box center [583, 105] width 111 height 9
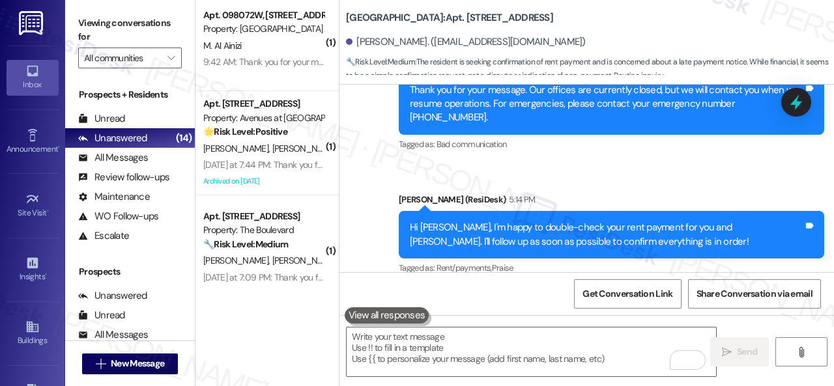
scroll to position [4, 0]
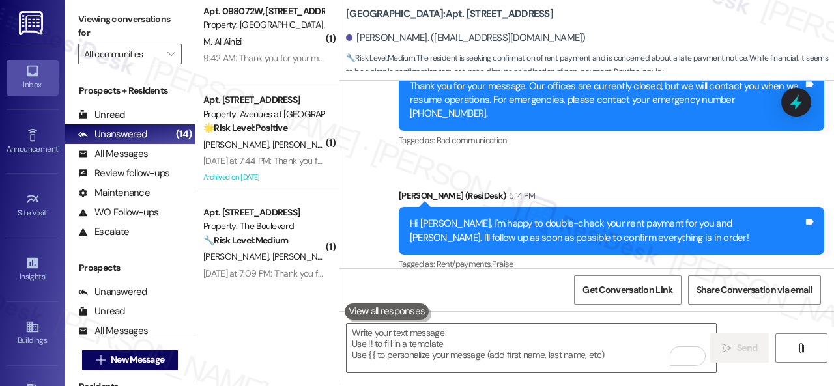
drag, startPoint x: 277, startPoint y: 45, endPoint x: 343, endPoint y: 96, distance: 83.5
click at [279, 45] on div "M. Al Ainizi" at bounding box center [263, 42] width 123 height 16
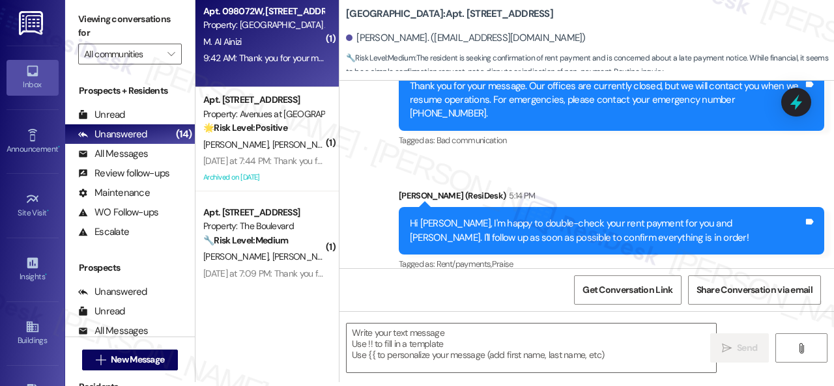
type textarea "Fetching suggested responses. Please feel free to read through the conversation…"
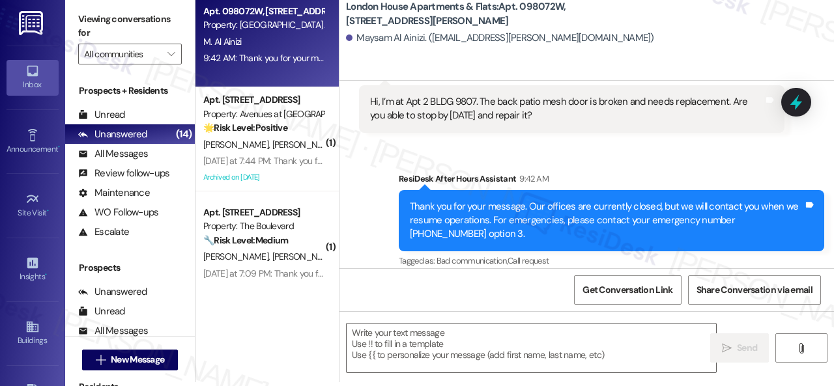
scroll to position [65, 0]
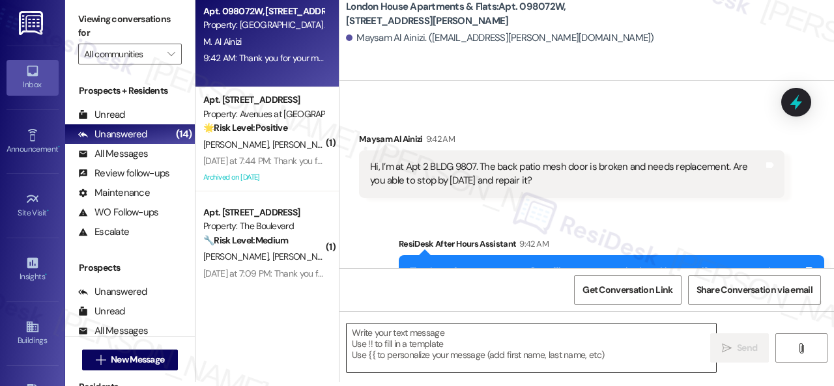
click at [456, 345] on textarea at bounding box center [531, 348] width 369 height 49
drag, startPoint x: 500, startPoint y: 221, endPoint x: 492, endPoint y: 224, distance: 9.1
click at [500, 221] on div "Sent via SMS ResiDesk After Hours Assistant 9:42 AM Thank you for your message.…" at bounding box center [586, 277] width 494 height 138
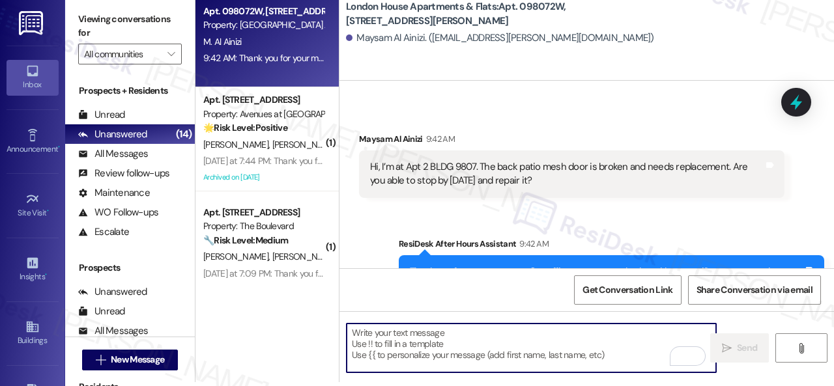
click at [388, 340] on textarea "To enrich screen reader interactions, please activate Accessibility in Grammarl…" at bounding box center [531, 348] width 369 height 49
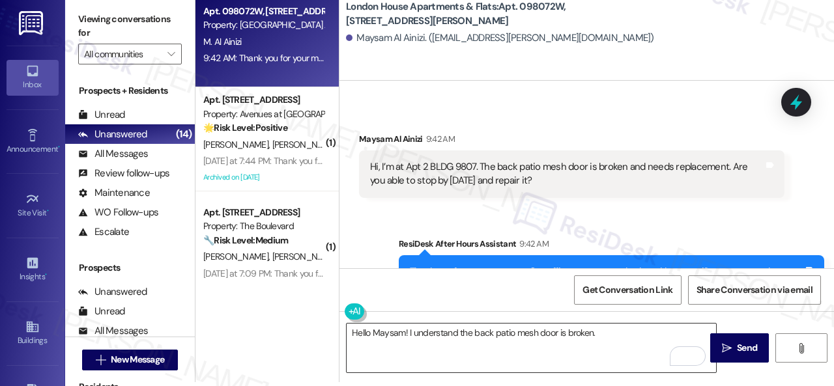
click at [618, 330] on textarea "Hello Maysam! I understand the back patio mesh door is broken." at bounding box center [531, 348] width 369 height 49
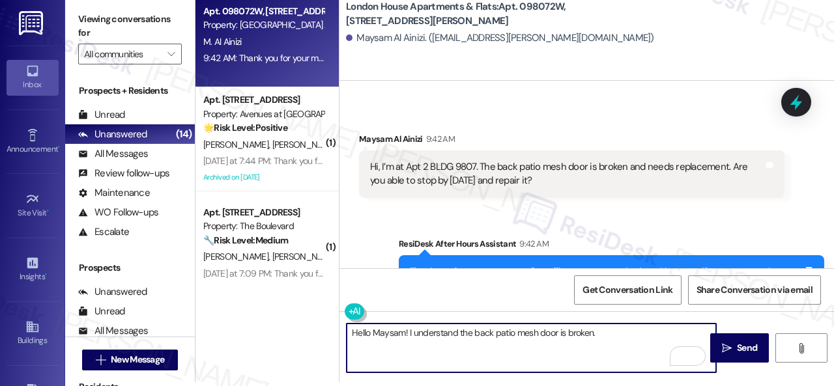
paste textarea "I apologize if I cannot confirm when the maintenance team will visit your apart…"
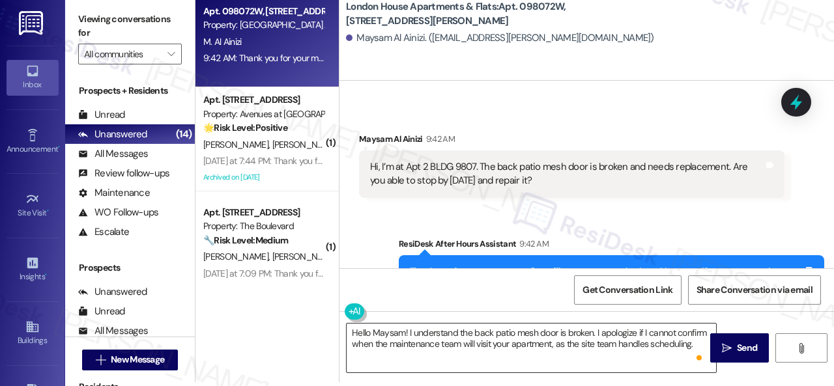
click at [576, 348] on textarea "Hello Maysam! I understand the back patio mesh door is broken. I apologize if I…" at bounding box center [531, 348] width 369 height 49
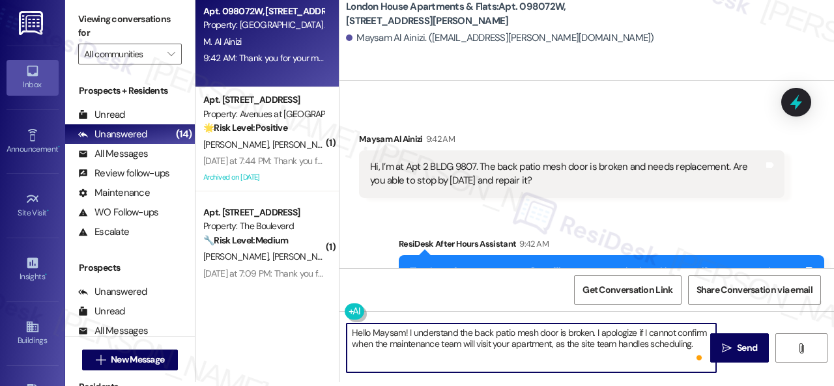
click at [698, 342] on textarea "Hello Maysam! I understand the back patio mesh door is broken. I apologize if I…" at bounding box center [531, 348] width 369 height 49
paste textarea "Is there already a work order for the issue? If so, may I have the work order n…"
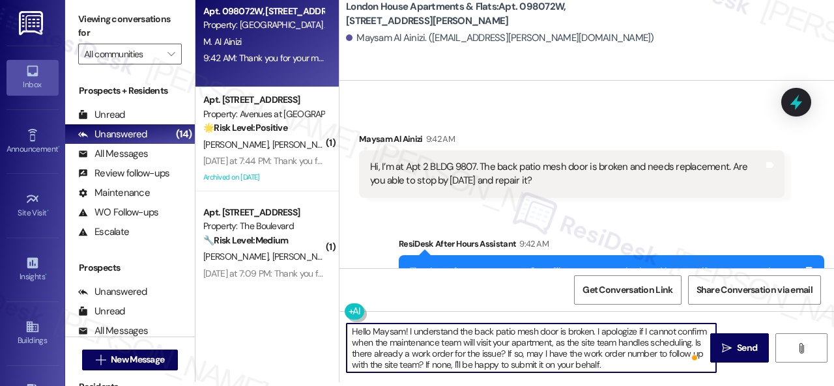
scroll to position [69, 0]
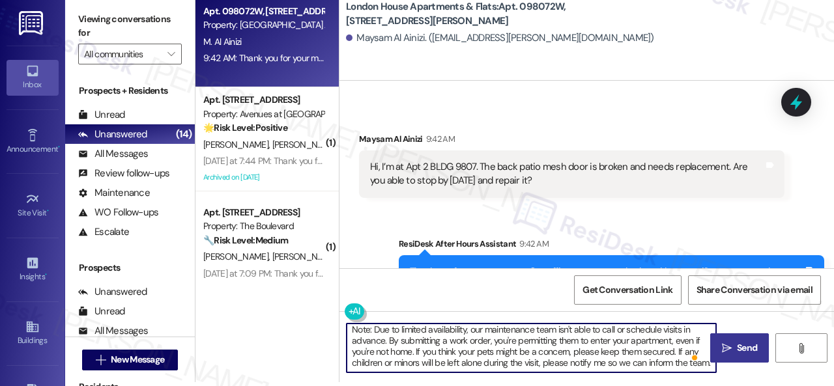
type textarea "Hello Maysam! I understand the back patio mesh door is broken. I apologize if I…"
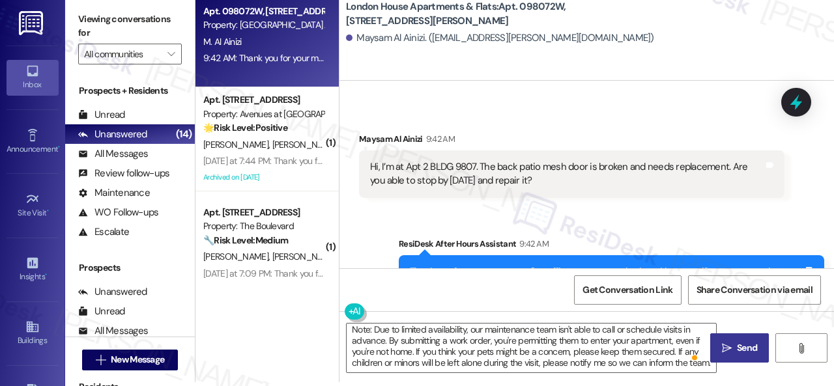
click at [722, 351] on icon "" at bounding box center [727, 348] width 10 height 10
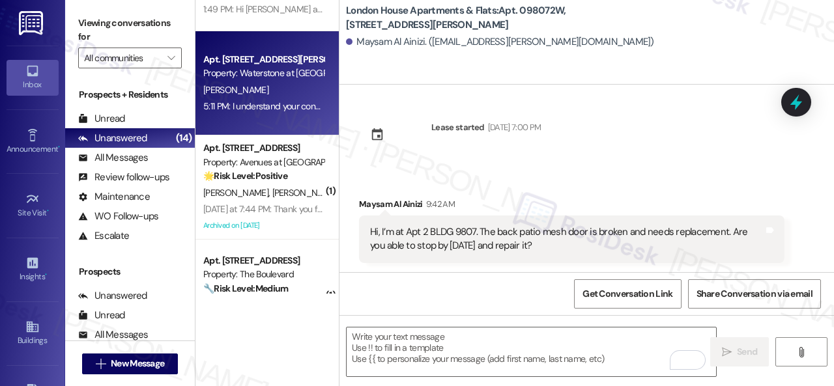
scroll to position [326, 0]
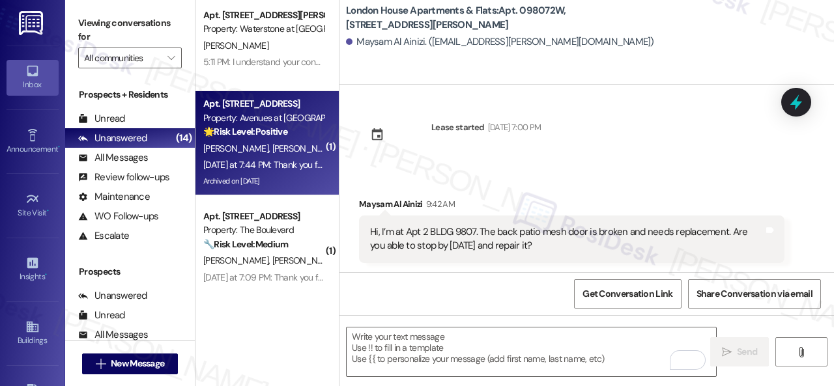
click at [305, 152] on div "P. Christy D. Christy" at bounding box center [263, 149] width 123 height 16
type textarea "Fetching suggested responses. Please feel free to read through the conversation…"
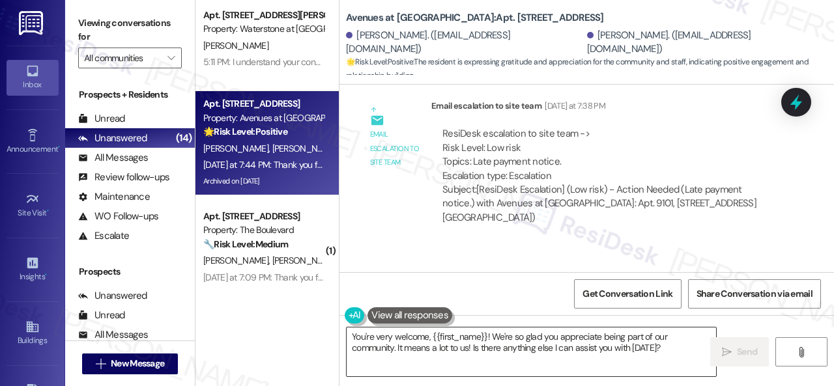
scroll to position [4, 0]
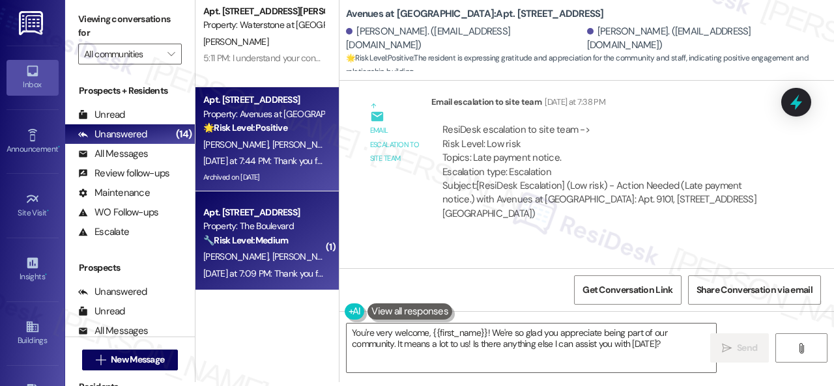
click at [421, 324] on textarea "You're very welcome, {{first_name}}! We're so glad you appreciate being part of…" at bounding box center [531, 348] width 369 height 49
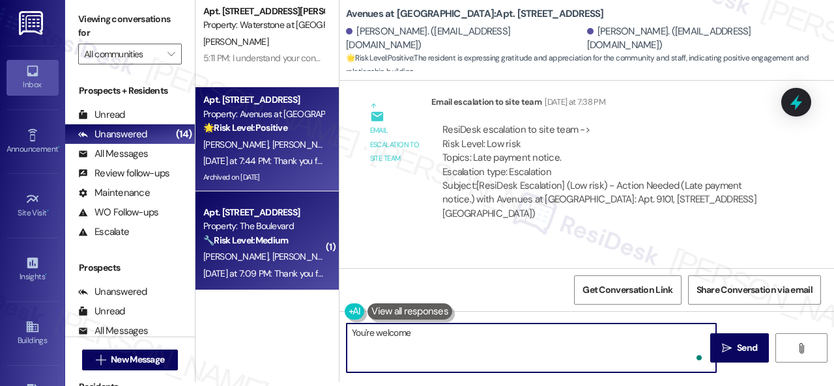
type textarea "You're welcome!"
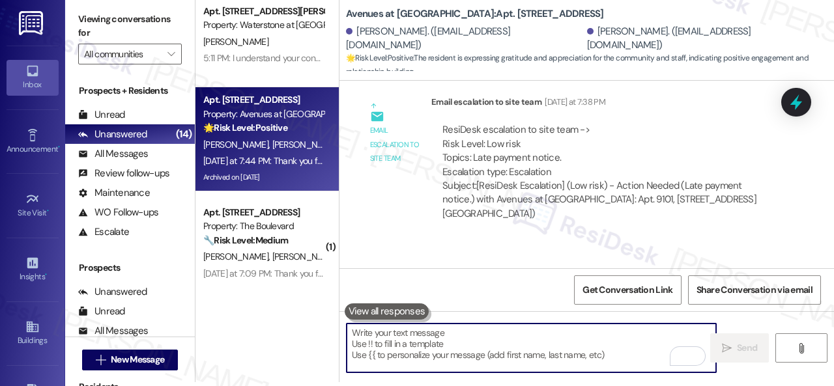
scroll to position [6045, 0]
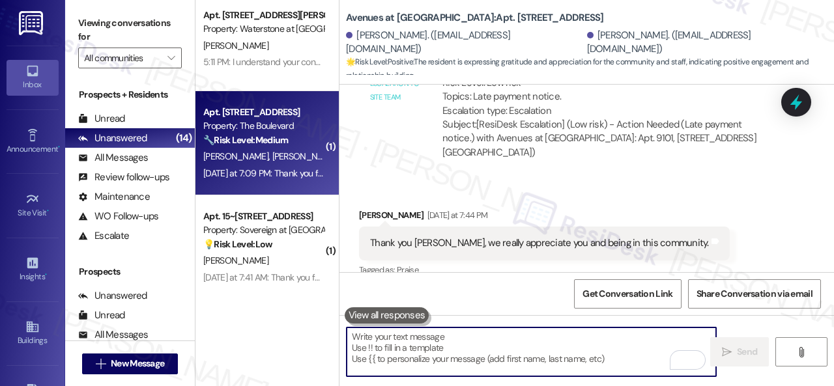
click at [280, 152] on div "T. Smith C. Smith" at bounding box center [263, 157] width 123 height 16
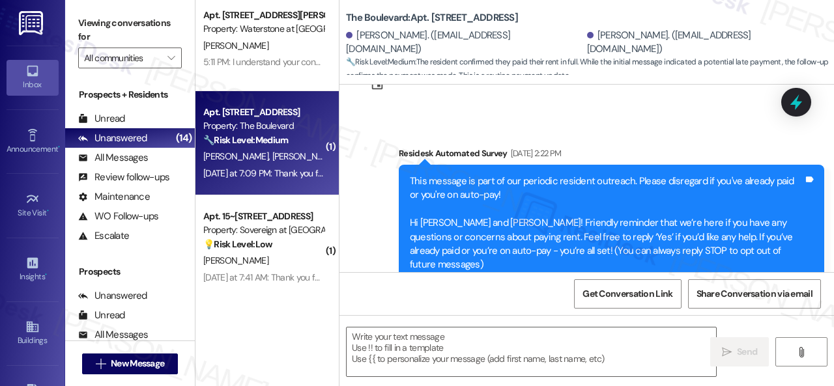
type textarea "Fetching suggested responses. Please feel free to read through the conversation…"
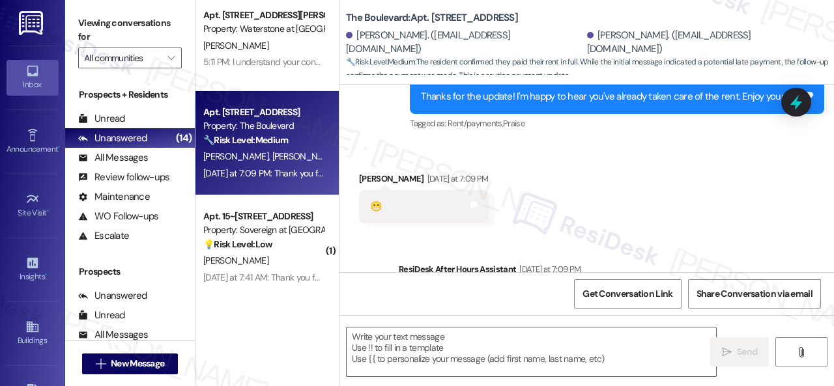
scroll to position [1051, 0]
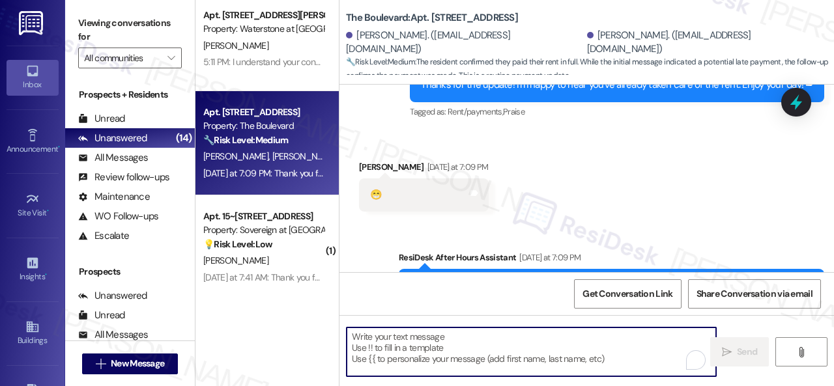
drag, startPoint x: 388, startPoint y: 342, endPoint x: 651, endPoint y: 183, distance: 307.4
click at [651, 183] on div "Received via SMS Talesha Smith Yesterday at 7:09 PM 😁 Tags and notes" at bounding box center [586, 176] width 494 height 91
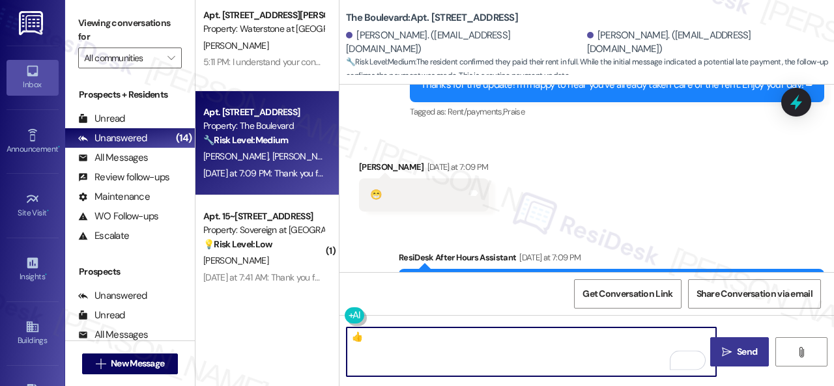
type textarea "👍"
click at [745, 345] on button " Send" at bounding box center [739, 351] width 59 height 29
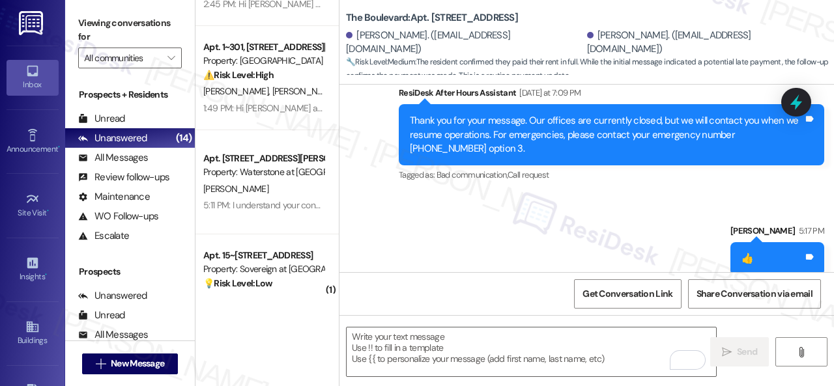
scroll to position [0, 0]
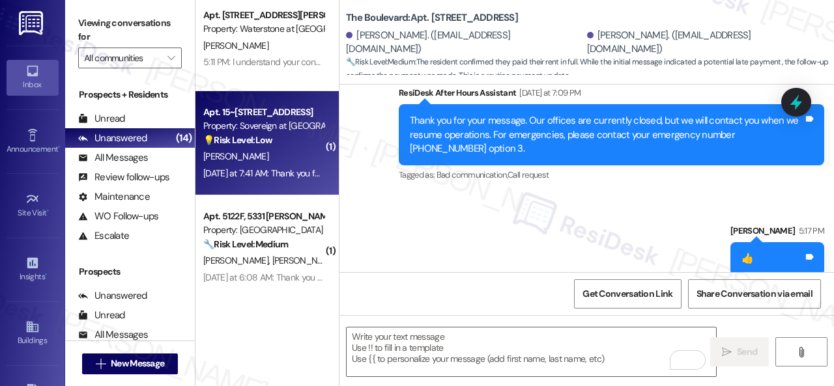
click at [272, 159] on div "A. Melton" at bounding box center [263, 157] width 123 height 16
type textarea "Fetching suggested responses. Please feel free to read through the conversation…"
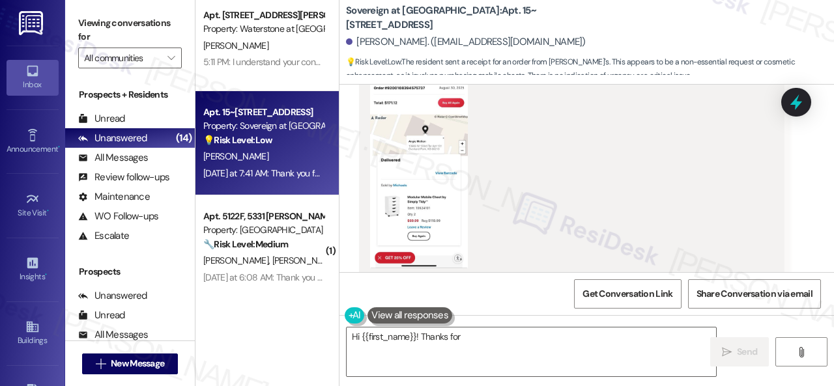
scroll to position [11645, 0]
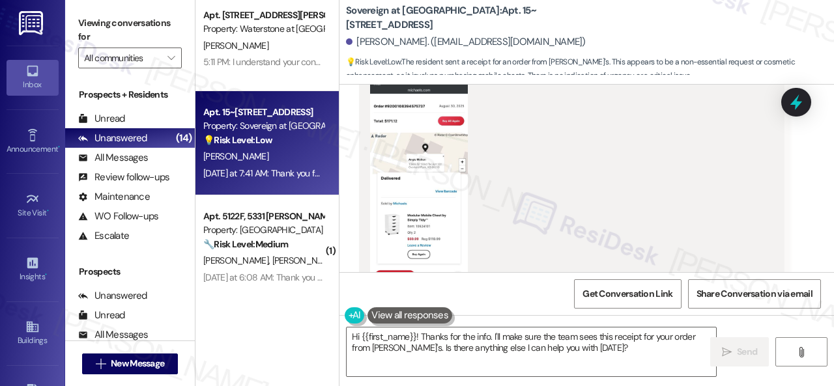
click at [434, 179] on button "Zoom image" at bounding box center [419, 181] width 98 height 212
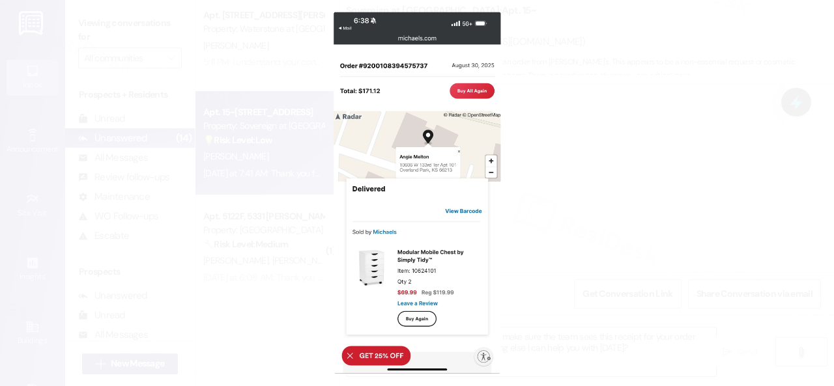
click at [450, 269] on button "Unzoom image" at bounding box center [417, 193] width 834 height 386
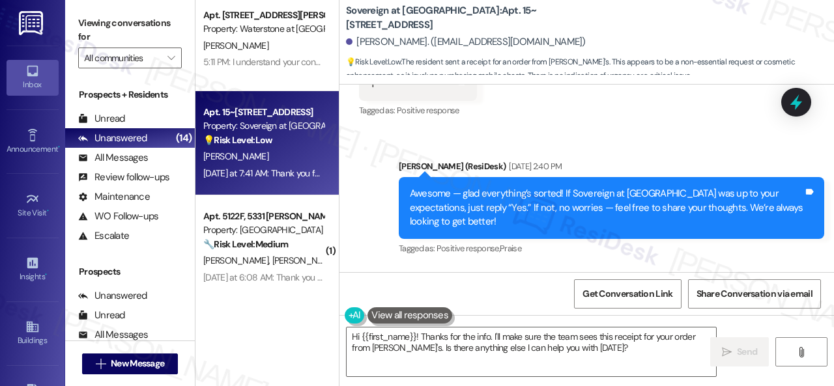
scroll to position [11059, 0]
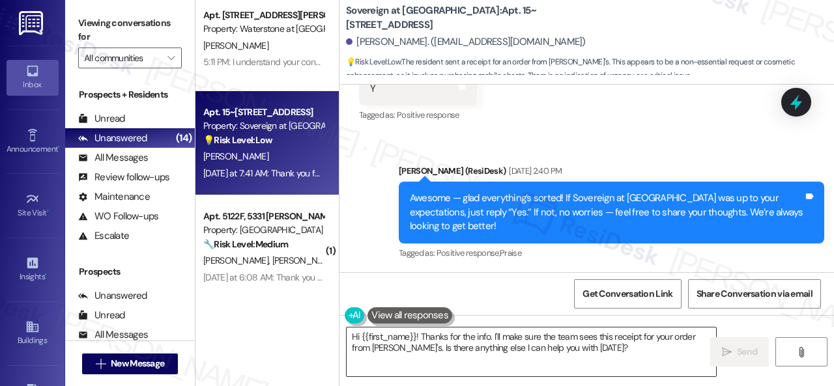
drag, startPoint x: 634, startPoint y: 364, endPoint x: 613, endPoint y: 352, distance: 23.9
click at [634, 364] on textarea "Hi {{first_name}}! Thanks for the info. I'll make sure the team sees this recei…" at bounding box center [531, 352] width 369 height 49
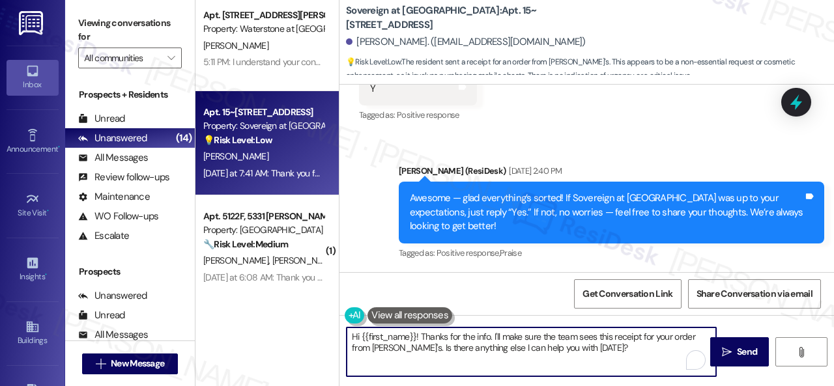
drag, startPoint x: 613, startPoint y: 352, endPoint x: 421, endPoint y: 338, distance: 192.7
click at [421, 338] on textarea "Hi {{first_name}}! Thanks for the info. I'll make sure the team sees this recei…" at bounding box center [531, 352] width 369 height 49
paste textarea "I'm sorry for the delayed response. Please don’t hesitate to confirm if you sti…"
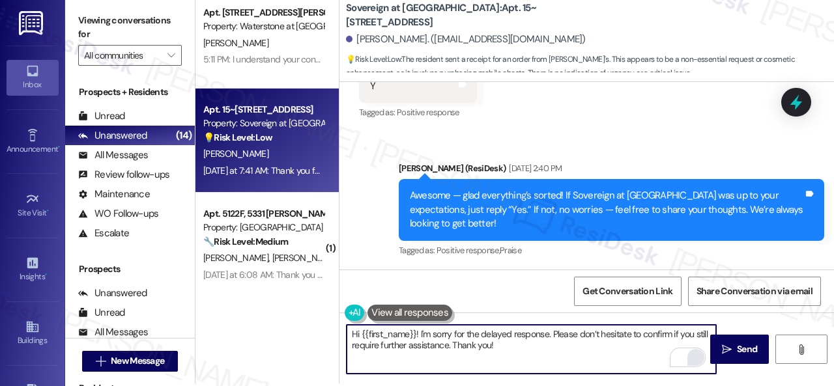
scroll to position [4, 0]
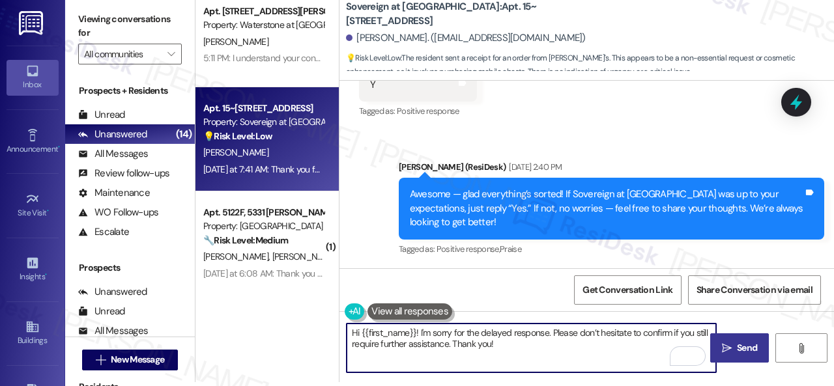
type textarea "Hi {{first_name}}! I'm sorry for the delayed response. Please don’t hesitate to…"
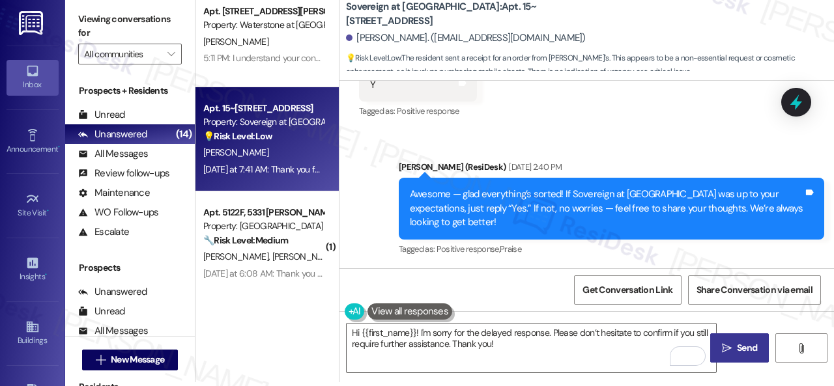
click at [730, 356] on button " Send" at bounding box center [739, 348] width 59 height 29
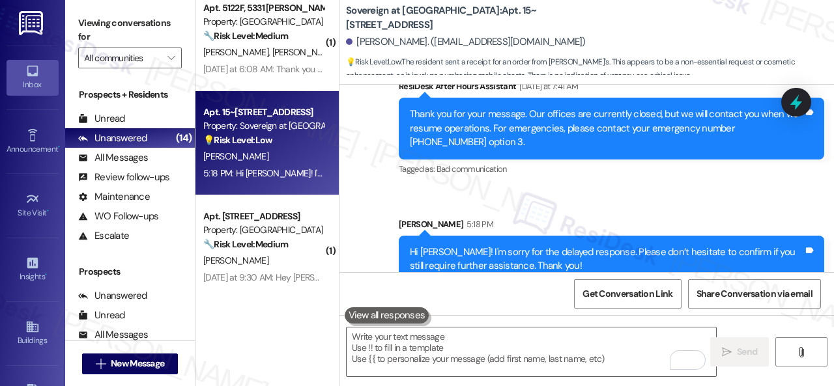
scroll to position [11945, 0]
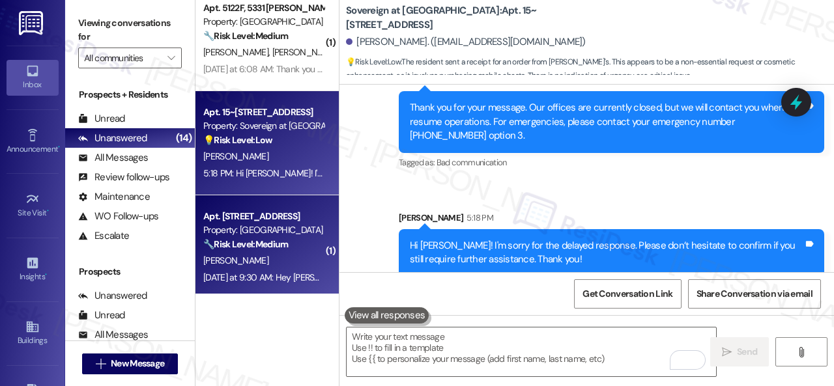
click at [285, 257] on div "J. Davis" at bounding box center [263, 261] width 123 height 16
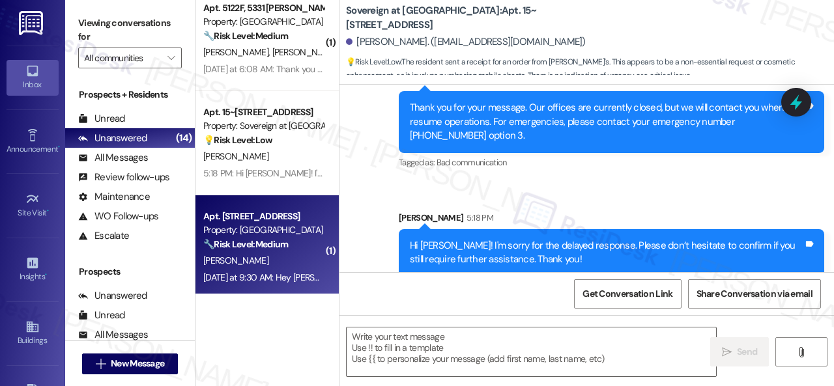
type textarea "Fetching suggested responses. Please feel free to read through the conversation…"
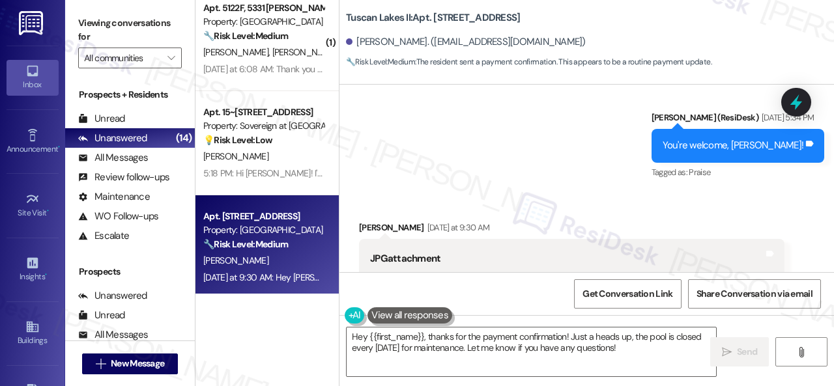
scroll to position [12197, 0]
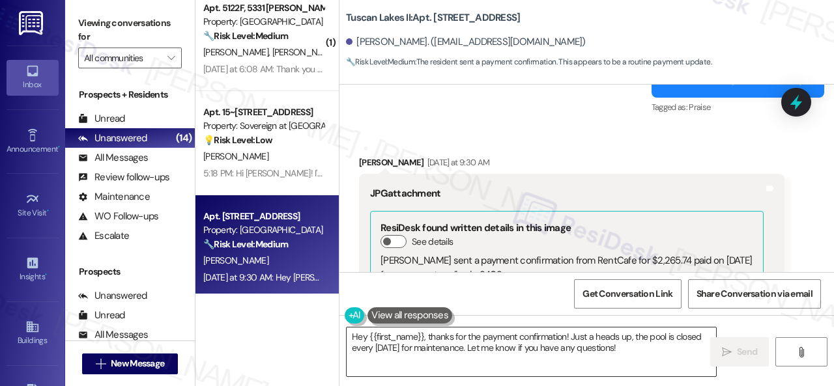
click at [406, 341] on textarea "Hey {{first_name}}, thanks for the payment confirmation! Just a heads up, the p…" at bounding box center [531, 352] width 369 height 49
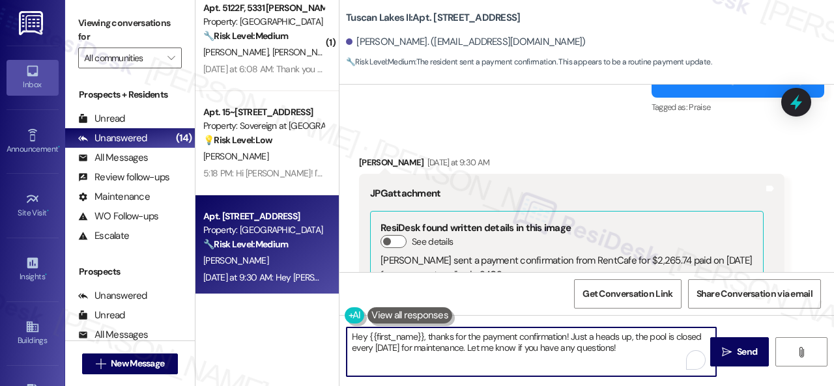
paste textarea "Thanks for the update! I'm happy to hear you've already taken care of the rent.…"
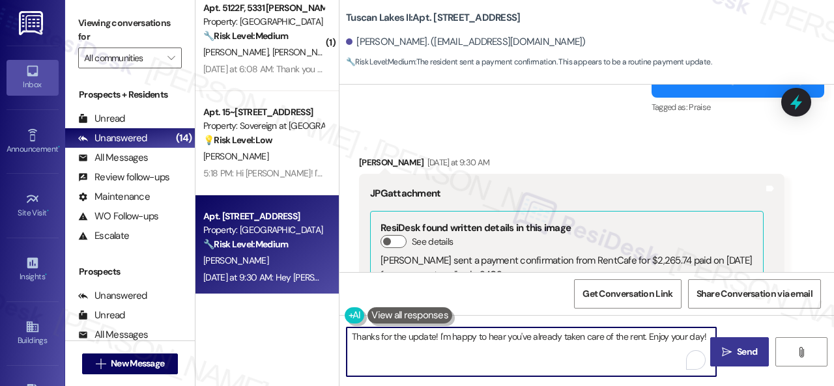
type textarea "Thanks for the update! I'm happy to hear you've already taken care of the rent.…"
click at [723, 350] on icon "" at bounding box center [727, 352] width 10 height 10
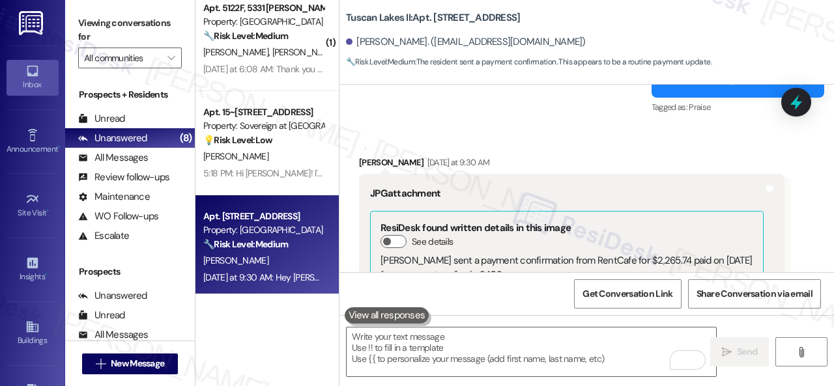
scroll to position [12655, 0]
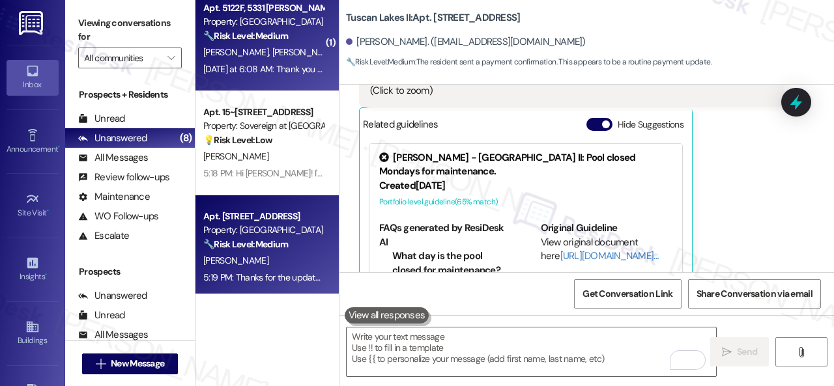
click at [304, 50] on div "M. Spear S. Spear A. Little" at bounding box center [263, 52] width 123 height 16
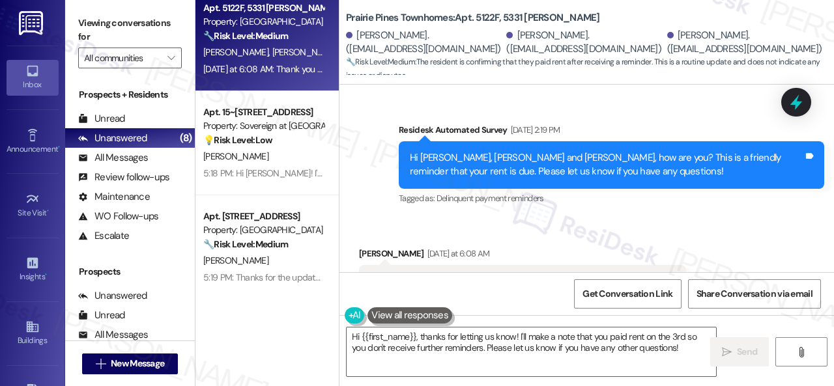
scroll to position [5680, 0]
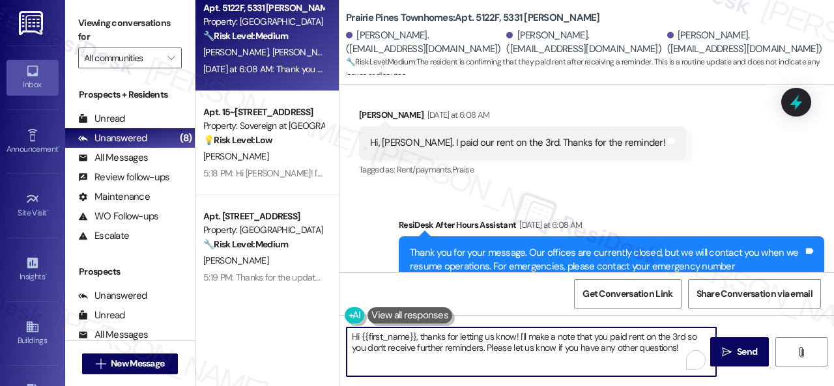
drag, startPoint x: 502, startPoint y: 334, endPoint x: 288, endPoint y: 304, distance: 215.7
click at [282, 304] on div "Apt. 2610, 1550 Katy Gap Rd Property: Grand Villas ⚠️ Risk Level: High The resi…" at bounding box center [514, 193] width 638 height 386
paste textarea "Thanks for the update! I'm happy to hear you've already taken care of the rent.…"
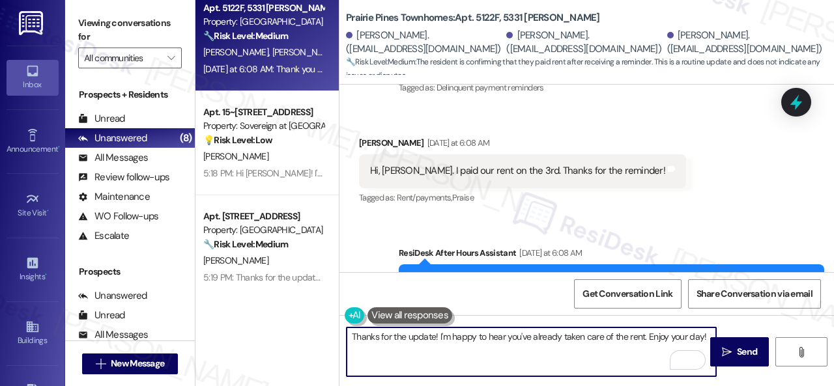
scroll to position [5615, 0]
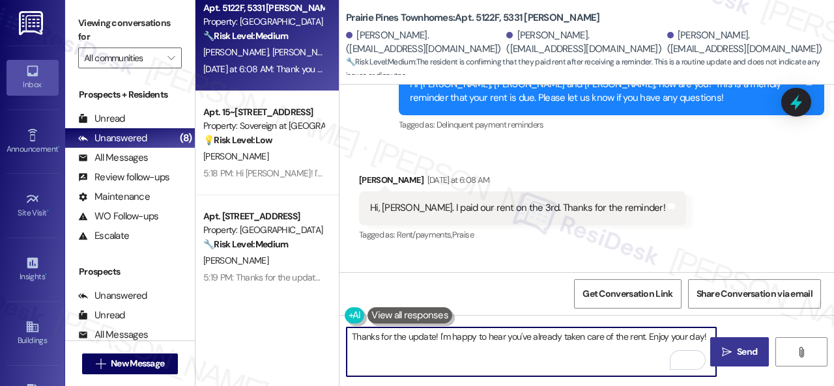
type textarea "Thanks for the update! I'm happy to hear you've already taken care of the rent.…"
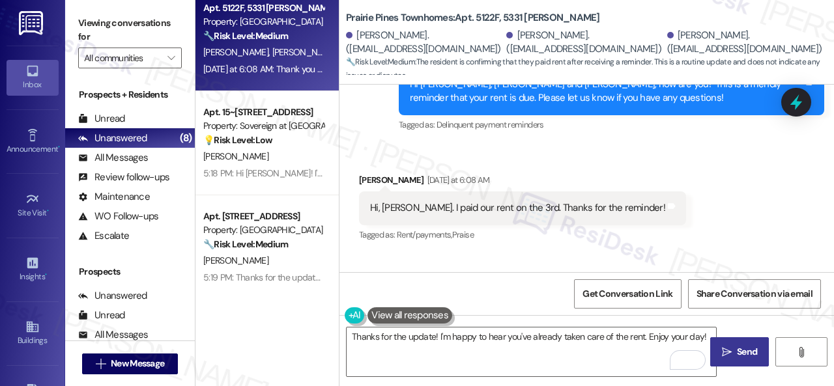
click at [727, 356] on icon "" at bounding box center [727, 352] width 10 height 10
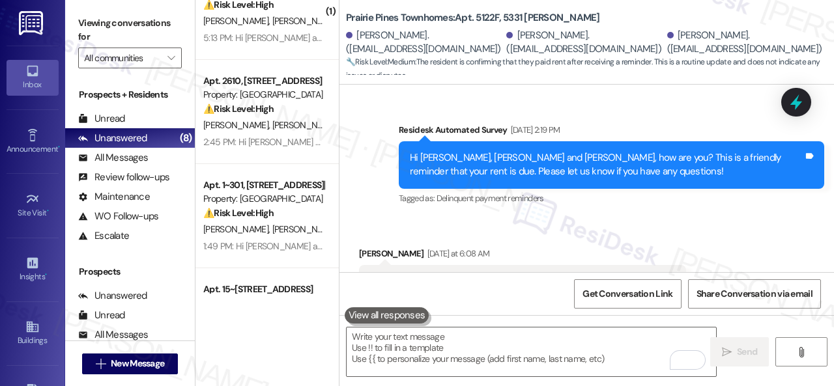
scroll to position [0, 0]
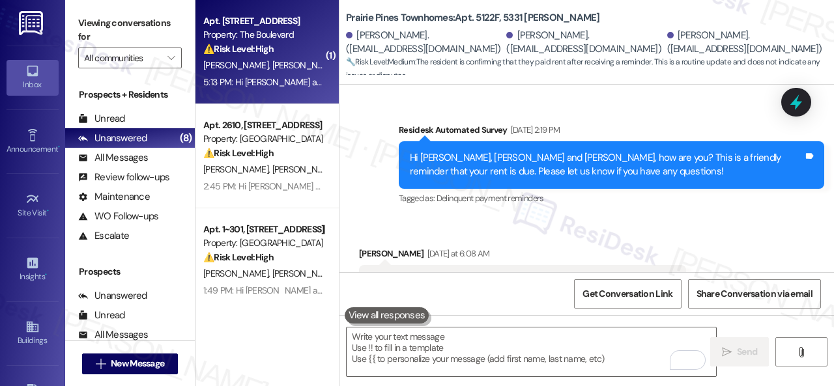
click at [300, 53] on div "⚠️ Risk Level: High The resident is facing potential eviction due to a financia…" at bounding box center [263, 49] width 121 height 14
type textarea "Fetching suggested responses. Please feel free to read through the conversation…"
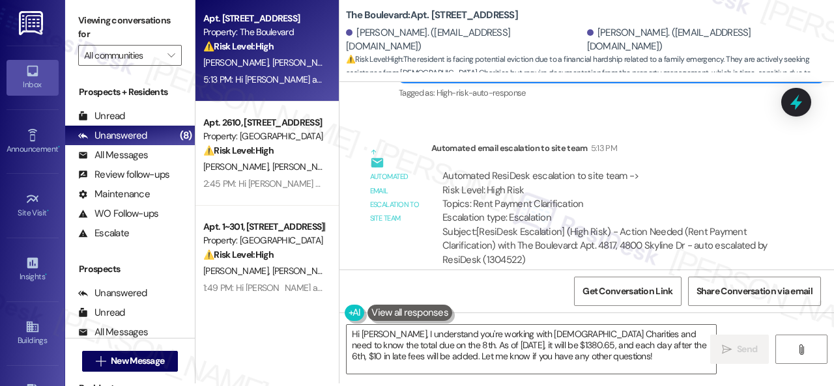
scroll to position [4, 0]
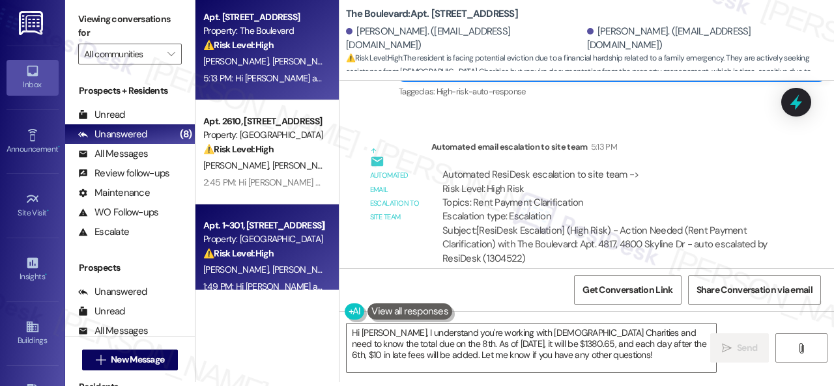
drag, startPoint x: 573, startPoint y: 359, endPoint x: 206, endPoint y: 280, distance: 374.5
click at [274, 303] on div "Apt. 4817, 4800 Skyline Dr Property: The Boulevard ⚠️ Risk Level: High The resi…" at bounding box center [514, 189] width 638 height 386
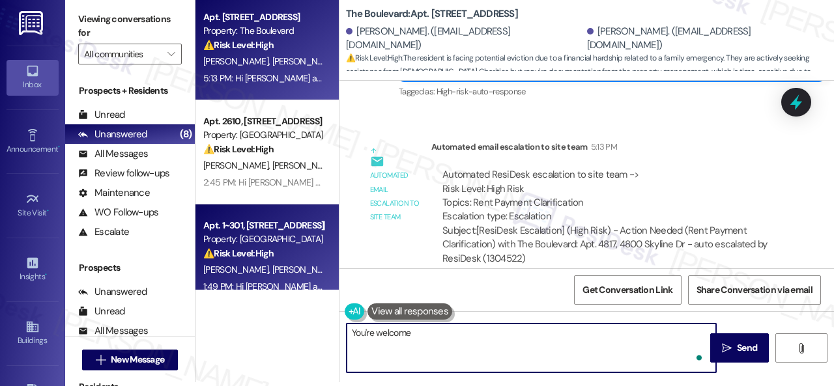
type textarea "You're welcome."
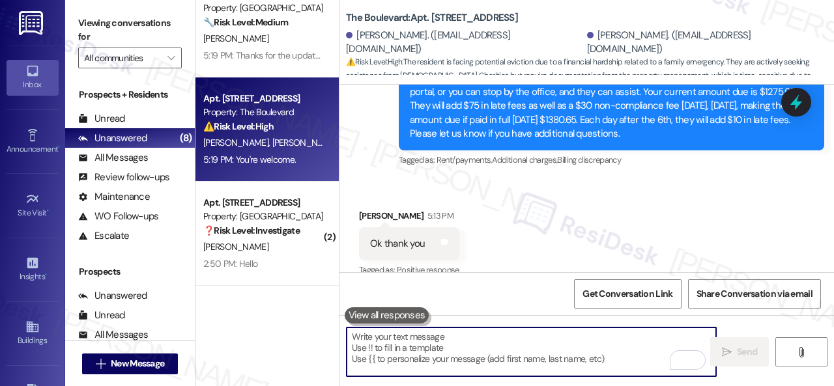
scroll to position [456, 0]
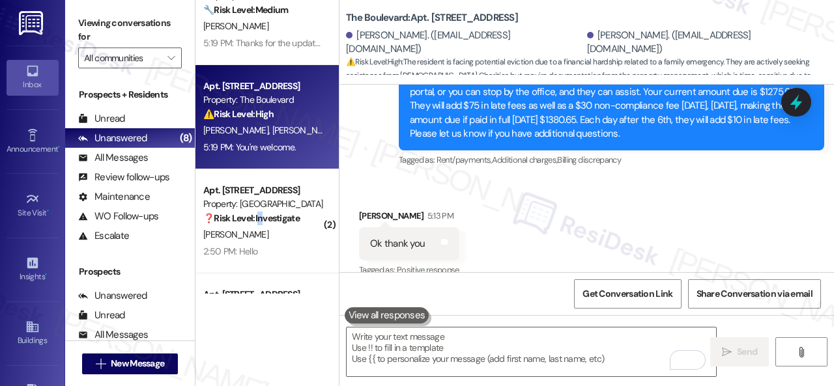
drag, startPoint x: 260, startPoint y: 225, endPoint x: 357, endPoint y: 221, distance: 97.1
click at [261, 225] on div "❓ Risk Level: Investigate" at bounding box center [263, 219] width 121 height 14
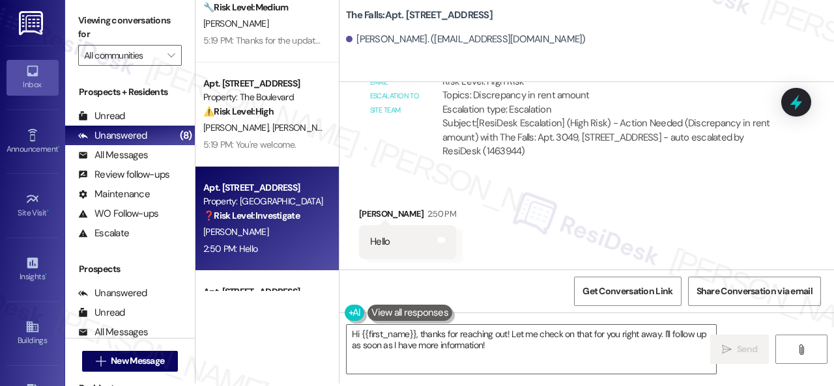
scroll to position [4, 0]
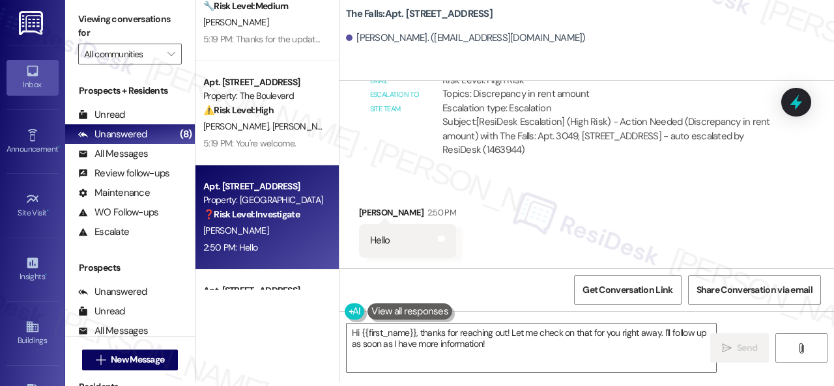
click at [388, 186] on div "Received via SMS Jarel Brooks 2:50 PM Hello Tags and notes" at bounding box center [586, 222] width 494 height 91
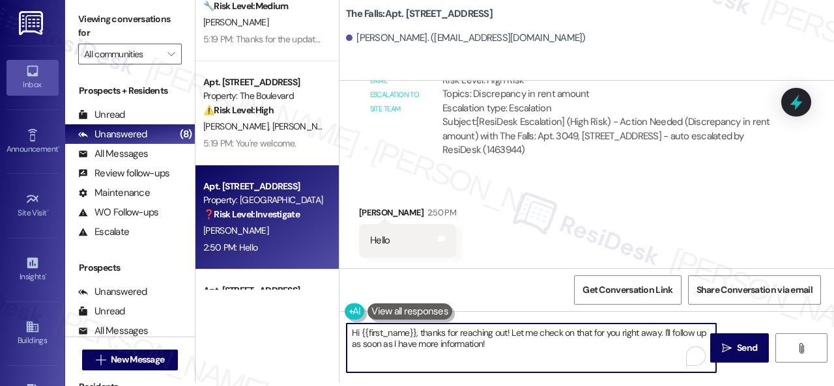
drag, startPoint x: 300, startPoint y: 316, endPoint x: 279, endPoint y: 312, distance: 20.6
click at [279, 312] on div "Apt. 15~101, 13310 Melrose Lane Property: Sovereign at Overland Park 💡 Risk Lev…" at bounding box center [514, 189] width 638 height 386
paste textarea "Thanks for the update! Kindly disregard the message if you have already paid. H…"
type textarea "Thanks for the update! Kindly disregard the message if you have already paid. H…"
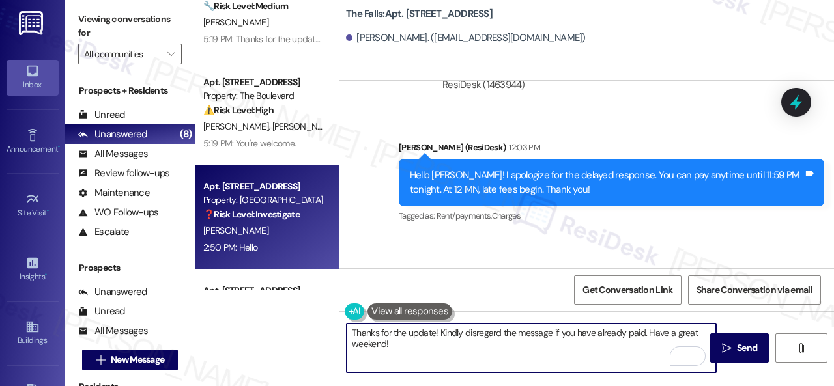
scroll to position [586, 0]
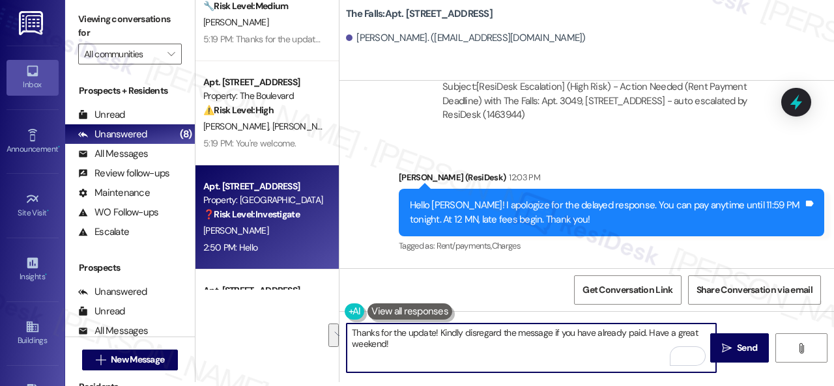
drag, startPoint x: 643, startPoint y: 333, endPoint x: 643, endPoint y: 346, distance: 13.0
click at [643, 346] on textarea "Thanks for the update! Kindly disregard the message if you have already paid. H…" at bounding box center [531, 348] width 369 height 49
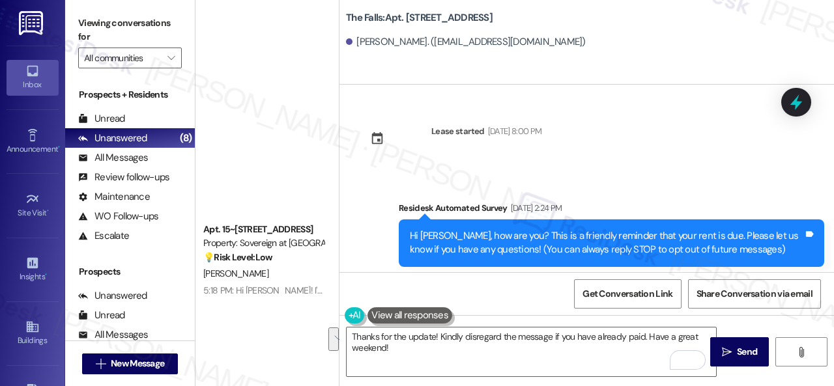
scroll to position [586, 0]
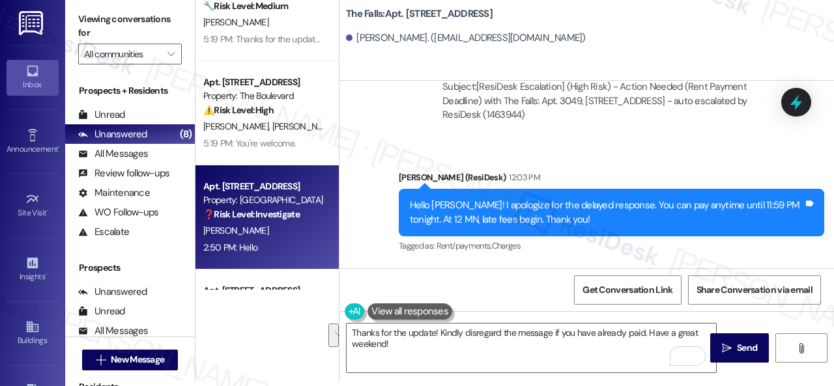
click at [373, 246] on div "Sent via SMS Sarah (ResiDesk) 12:03 PM Hello Jarel! I apologize for the delayed…" at bounding box center [586, 272] width 494 height 262
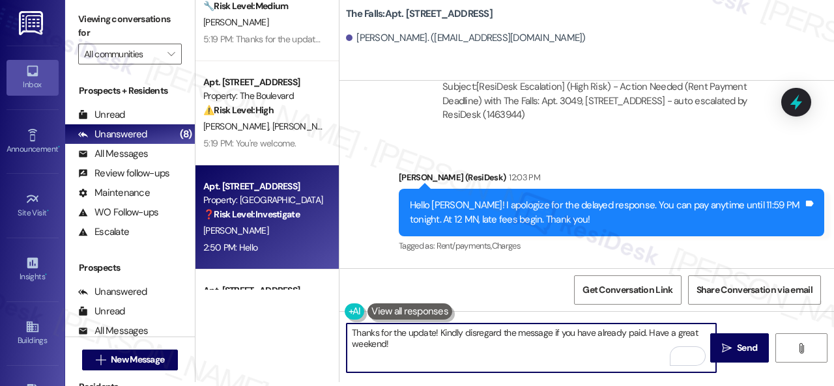
click at [583, 345] on textarea "Thanks for the update! Kindly disregard the message if you have already paid. H…" at bounding box center [531, 348] width 369 height 49
drag, startPoint x: 644, startPoint y: 335, endPoint x: 651, endPoint y: 348, distance: 14.0
click at [651, 348] on textarea "Thanks for the update! Kindly disregard the message if you have already paid. H…" at bounding box center [531, 348] width 369 height 49
paste textarea "Let us know if you have any further questions or concerns."
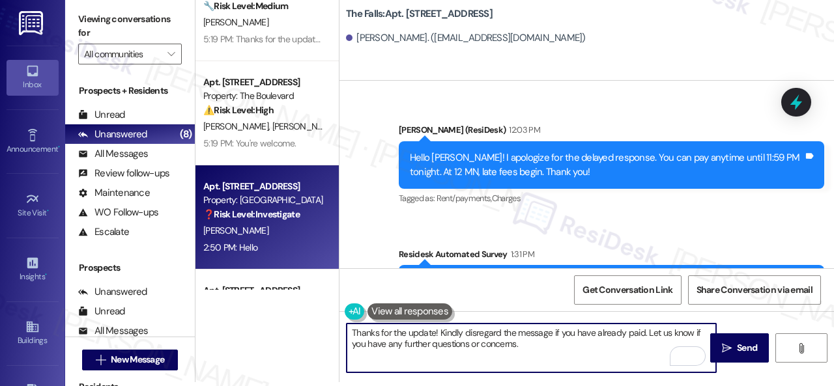
scroll to position [651, 0]
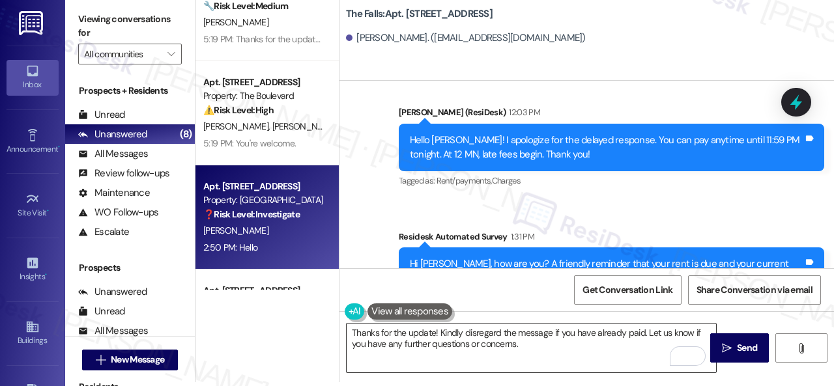
click at [582, 354] on textarea "Thanks for the update! Kindly disregard the message if you have already paid. L…" at bounding box center [531, 348] width 369 height 49
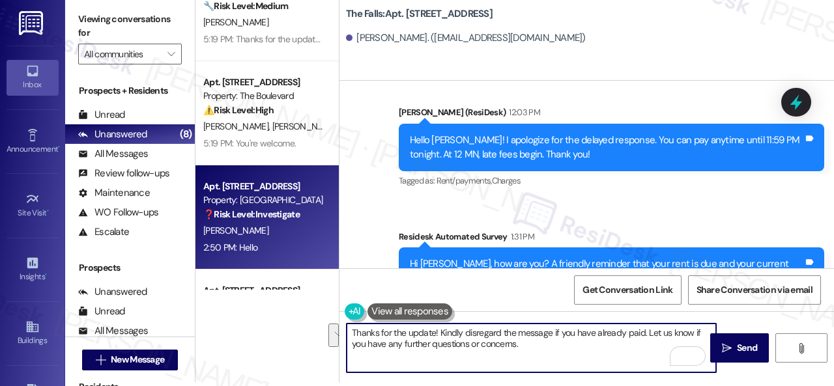
drag, startPoint x: 644, startPoint y: 333, endPoint x: 644, endPoint y: 343, distance: 9.8
click at [644, 343] on textarea "Thanks for the update! Kindly disregard the message if you have already paid. L…" at bounding box center [531, 348] width 369 height 49
paste textarea "Please don’t hesitate to confirm if you still require further assistance. Thank…"
type textarea "Thanks for the update! Kindly disregard the message if you have already paid. P…"
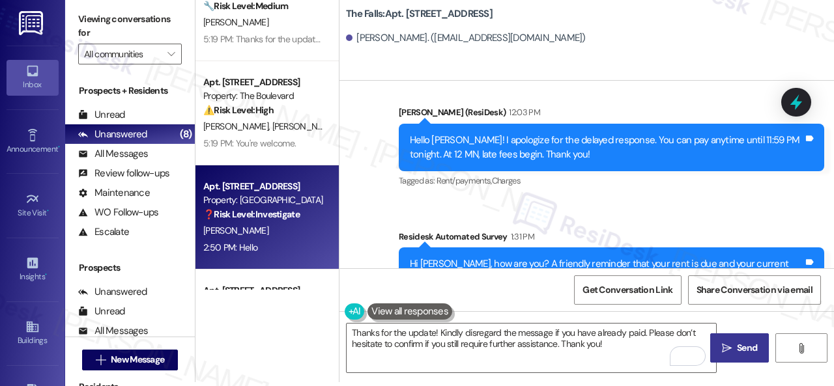
click at [737, 347] on span "Send" at bounding box center [747, 348] width 20 height 14
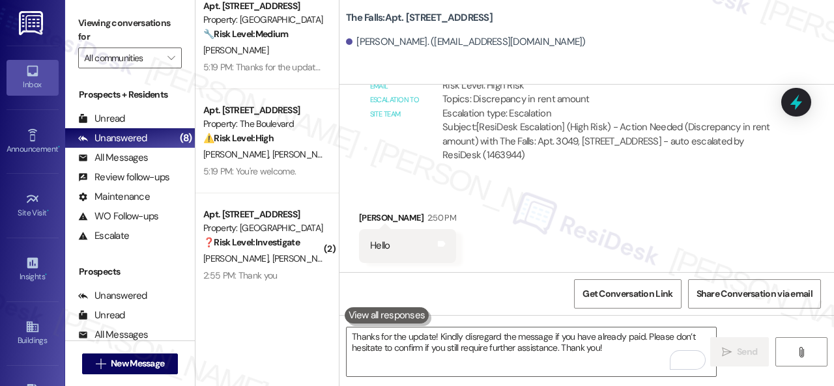
scroll to position [539, 0]
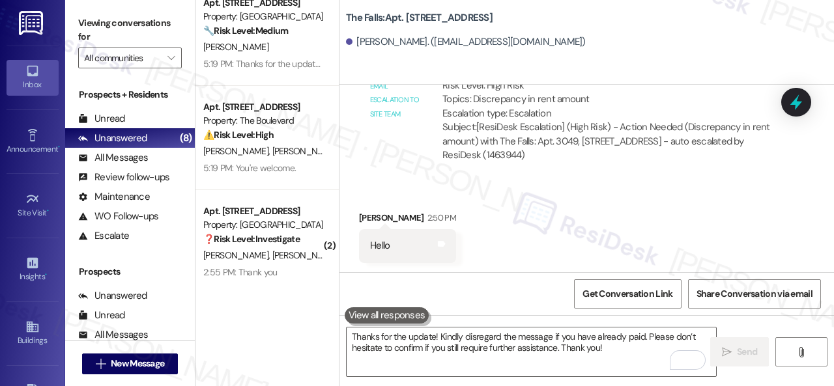
drag, startPoint x: 294, startPoint y: 262, endPoint x: 346, endPoint y: 263, distance: 52.1
click at [296, 263] on div "J. Kelly-Nguyen S. Kelly" at bounding box center [263, 256] width 123 height 16
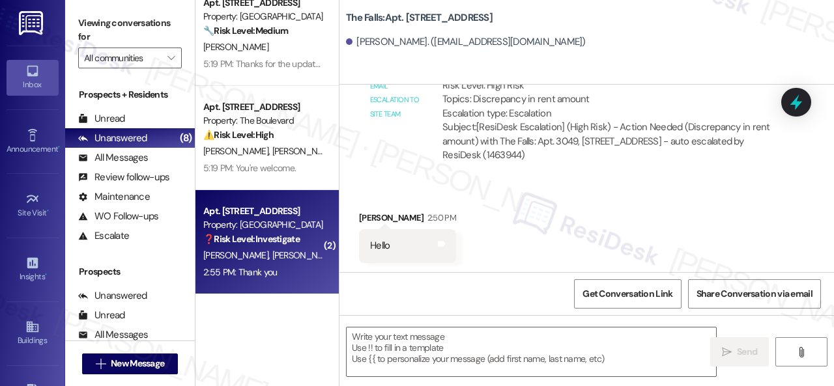
type textarea "Fetching suggested responses. Please feel free to read through the conversation…"
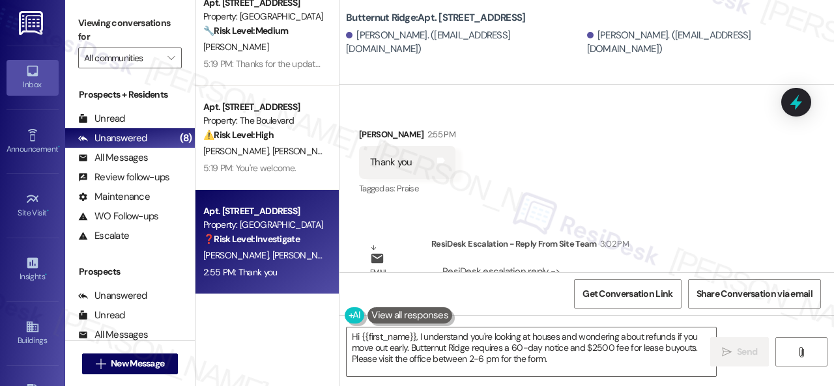
scroll to position [1463, 0]
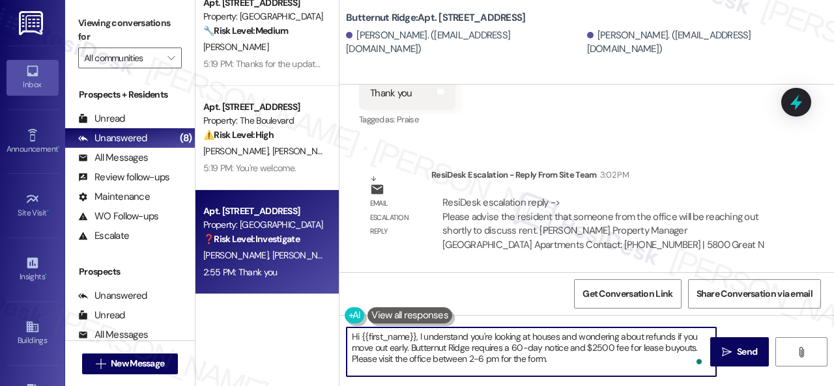
click at [418, 335] on textarea "Hi {{first_name}}, I understand you're looking at houses and wondering about re…" at bounding box center [531, 352] width 369 height 49
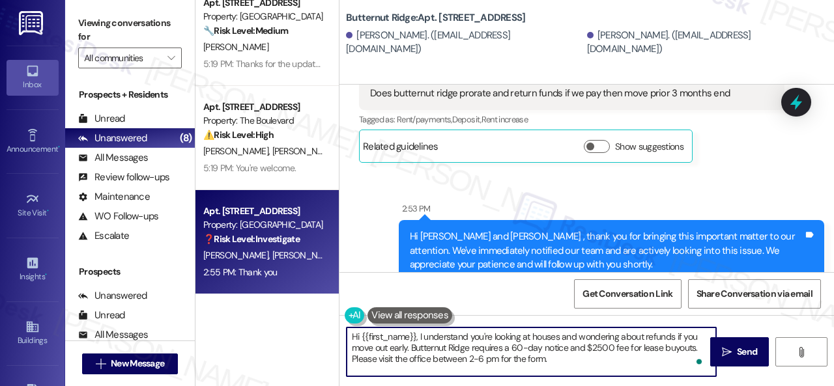
scroll to position [812, 0]
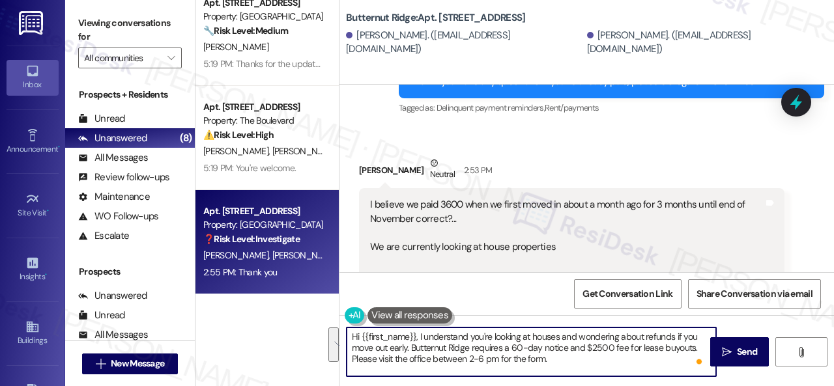
drag, startPoint x: 361, startPoint y: 337, endPoint x: 593, endPoint y: 383, distance: 236.5
click at [584, 366] on textarea "Hi {{first_name}}, I understand you're looking at houses and wondering about re…" at bounding box center [531, 352] width 369 height 49
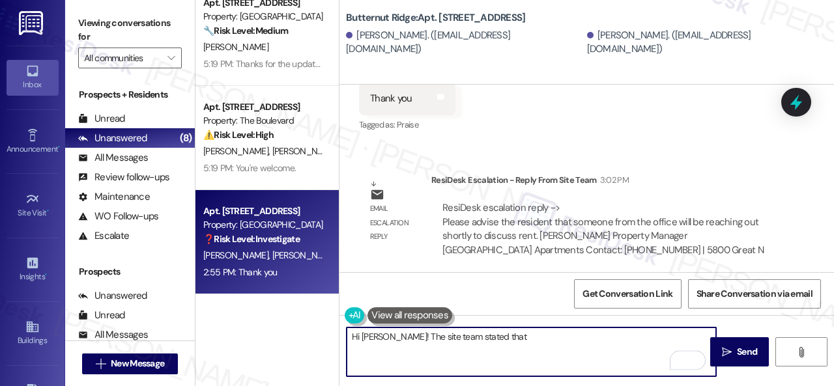
scroll to position [1463, 0]
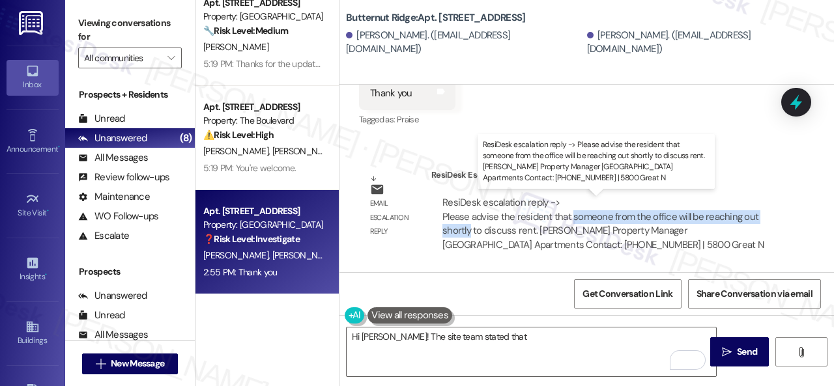
drag, startPoint x: 569, startPoint y: 217, endPoint x: 470, endPoint y: 234, distance: 99.9
click at [470, 234] on div "ResiDesk escalation reply -> Please advise the resident that someone from the o…" at bounding box center [602, 223] width 321 height 55
copy div "someone from the office will be reaching out shortly"
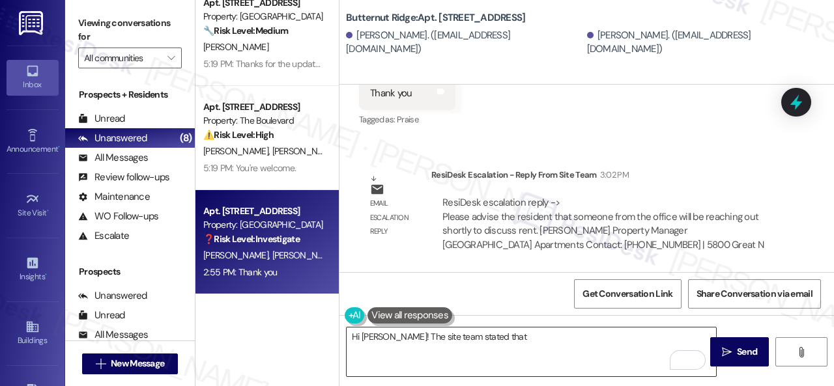
click at [515, 339] on textarea "Hi Suzanne! The site team stated that" at bounding box center [531, 352] width 369 height 49
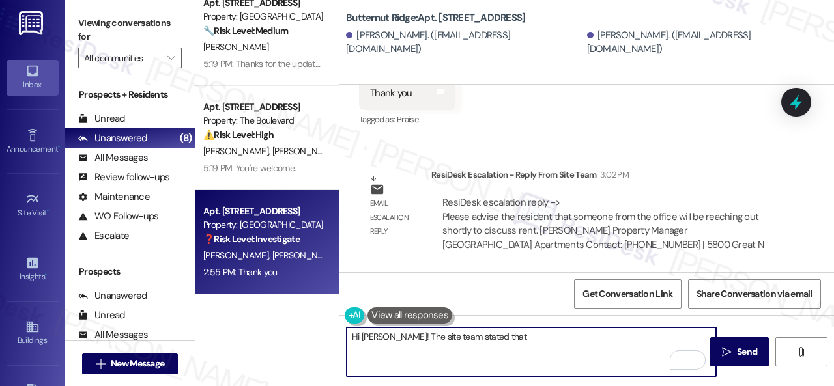
paste textarea "someone from the office will be reaching out shortly"
click at [664, 335] on textarea "Hi Suzanne! The site team stated that someone from the office will be reaching …" at bounding box center [531, 352] width 369 height 49
click at [463, 347] on textarea "Hi Suzanne! The site team stated that someone from the office will be reaching …" at bounding box center [531, 352] width 369 height 49
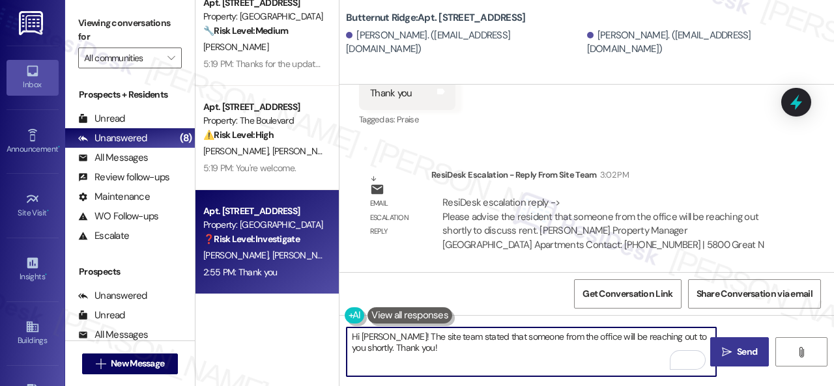
type textarea "Hi Suzanne! The site team stated that someone from the office will be reaching …"
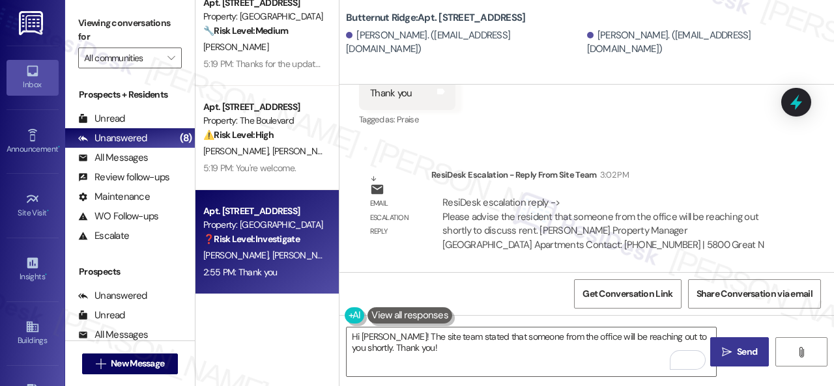
click at [740, 348] on span "Send" at bounding box center [747, 352] width 20 height 14
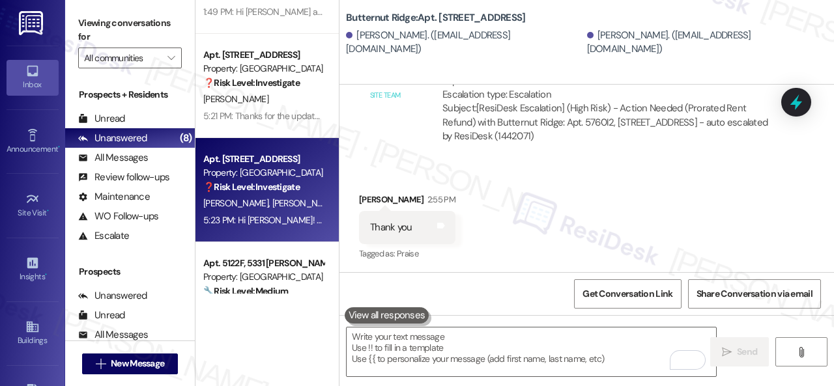
scroll to position [0, 0]
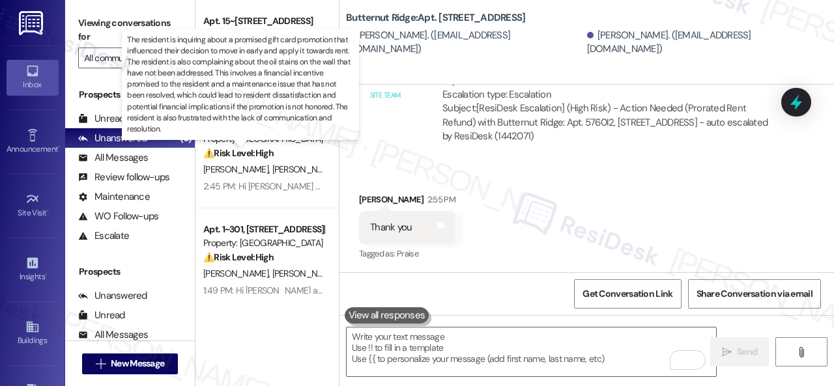
click at [266, 78] on p "The resident is inquiring about a promised gift card promotion that influenced …" at bounding box center [240, 85] width 227 height 100
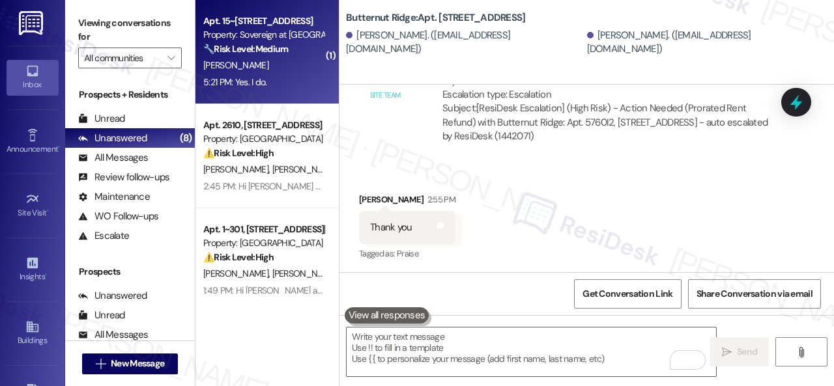
click at [291, 79] on div "5:21 PM: Yes. I do. 5:21 PM: Yes. I do." at bounding box center [263, 82] width 123 height 16
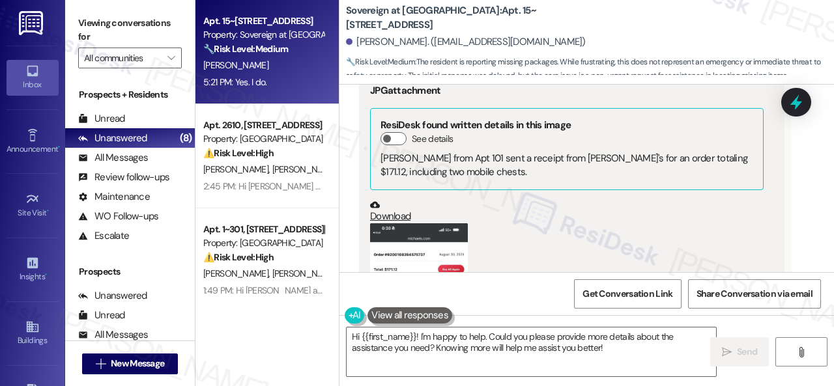
scroll to position [11422, 0]
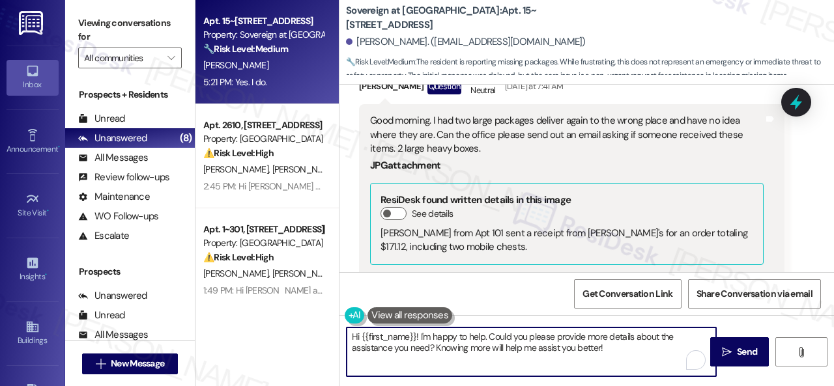
drag, startPoint x: 647, startPoint y: 352, endPoint x: 248, endPoint y: 320, distance: 400.0
click at [263, 322] on div "Apt. 15~101, 13310 Melrose Lane Property: Sovereign at Overland Park 🔧 Risk Lev…" at bounding box center [514, 193] width 638 height 386
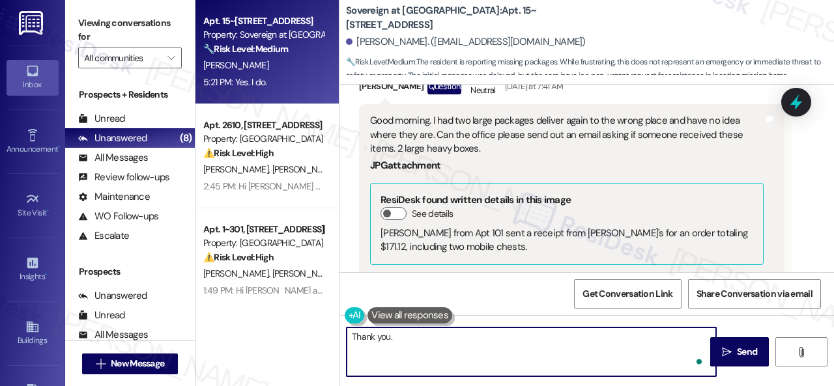
paste textarea "I will forward your concern to the site team and get back to you as soon as I r…"
type textarea "Thank you. I will forward your concern to the site team and get back to you as …"
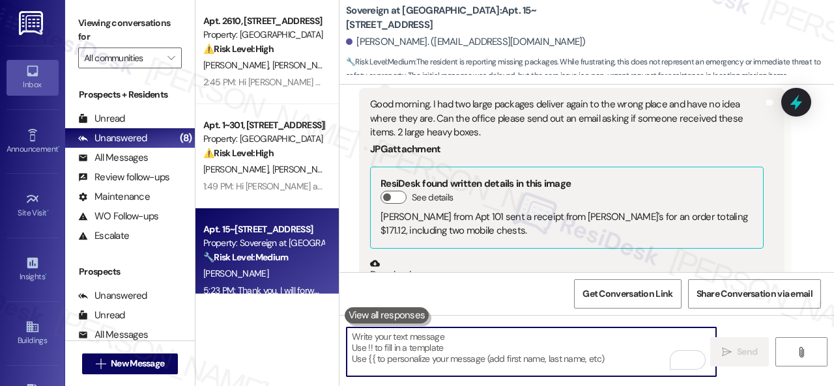
scroll to position [11397, 0]
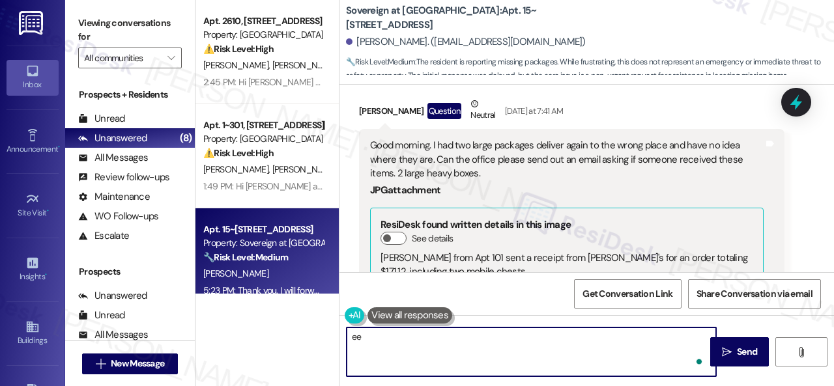
type textarea "ee"
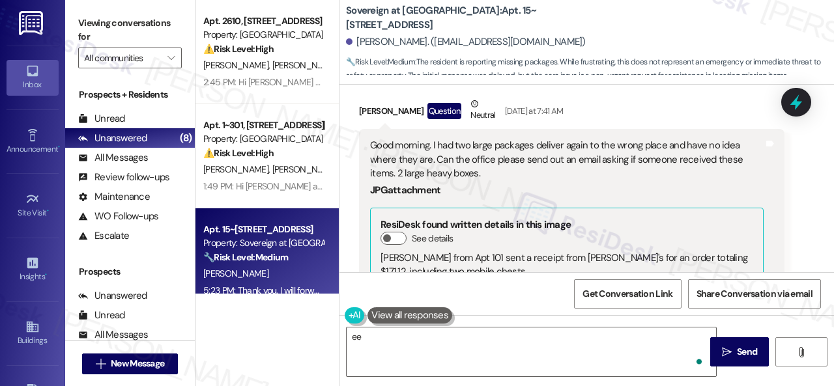
click at [520, 184] on div "JPG attachment" at bounding box center [566, 191] width 393 height 14
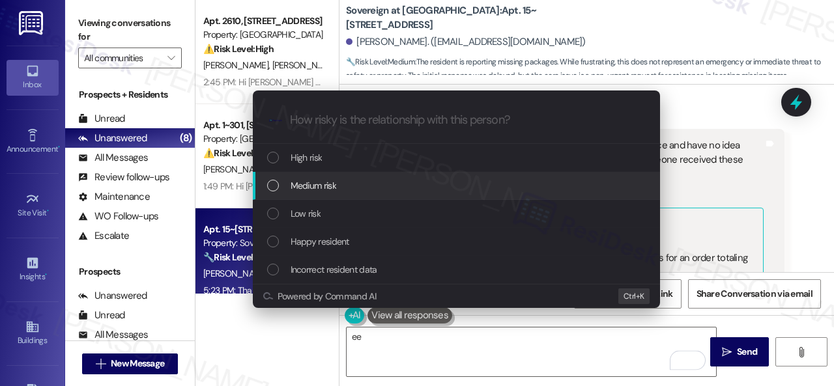
click at [315, 190] on span "Medium risk" at bounding box center [314, 185] width 46 height 14
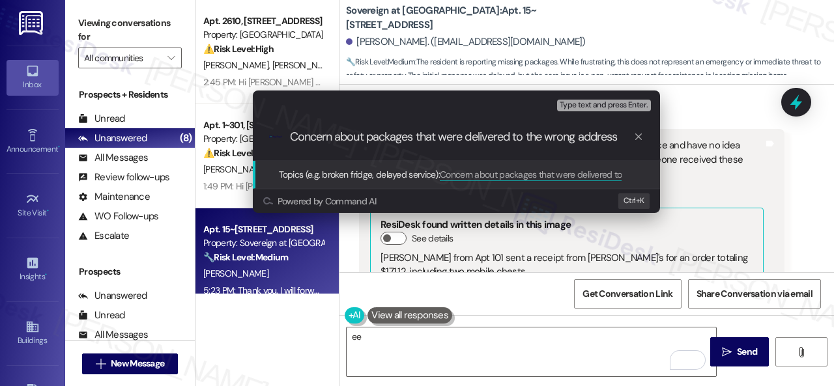
type input "Concern about packages that were delivered to the wrong address."
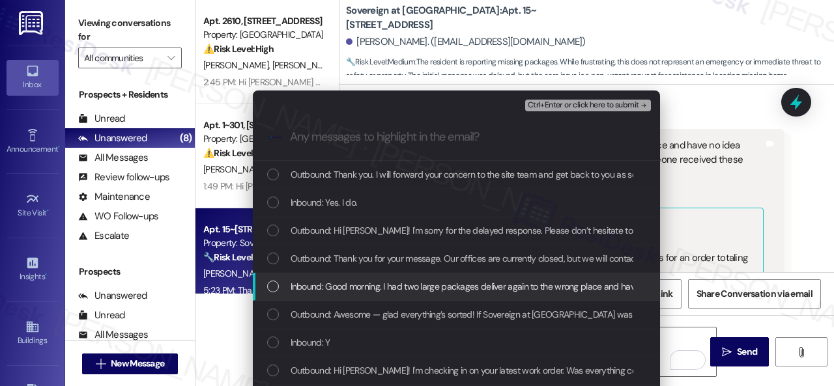
click at [330, 283] on span "Inbound: Good morning. I had two large packages deliver again to the wrong plac…" at bounding box center [703, 286] width 825 height 14
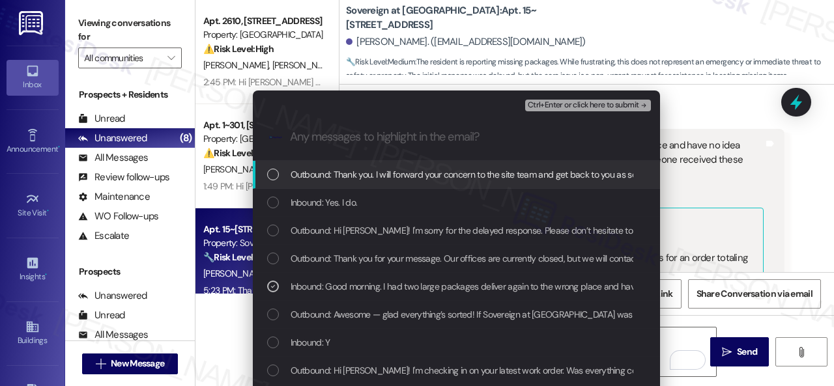
click at [550, 104] on span "Ctrl+Enter or click here to submit" at bounding box center [583, 105] width 111 height 9
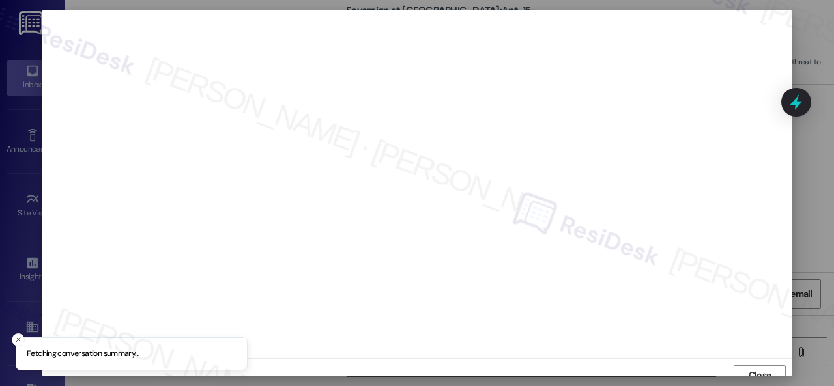
scroll to position [10, 0]
click at [739, 365] on button "Close" at bounding box center [759, 366] width 52 height 21
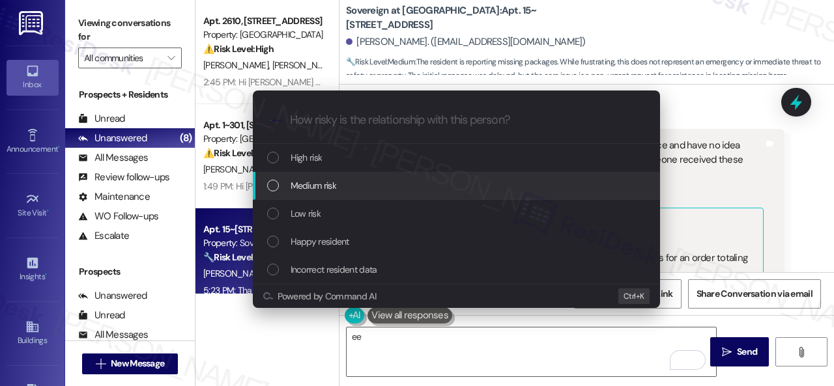
click at [309, 184] on span "Medium risk" at bounding box center [314, 185] width 46 height 14
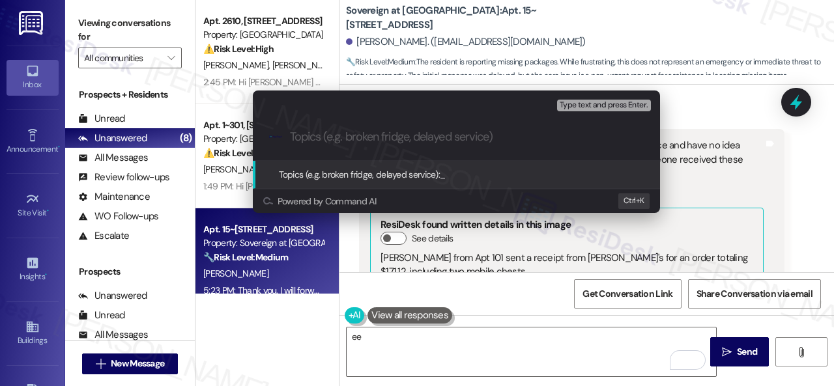
paste input "Concern about packages that were delivered to the wrong address."
type input "Concern about packages that were delivered to the wrong address."
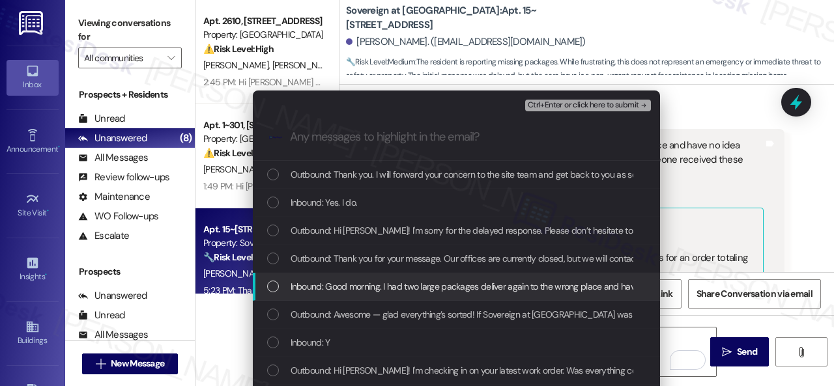
click at [304, 283] on span "Inbound: Good morning. I had two large packages deliver again to the wrong plac…" at bounding box center [703, 286] width 825 height 14
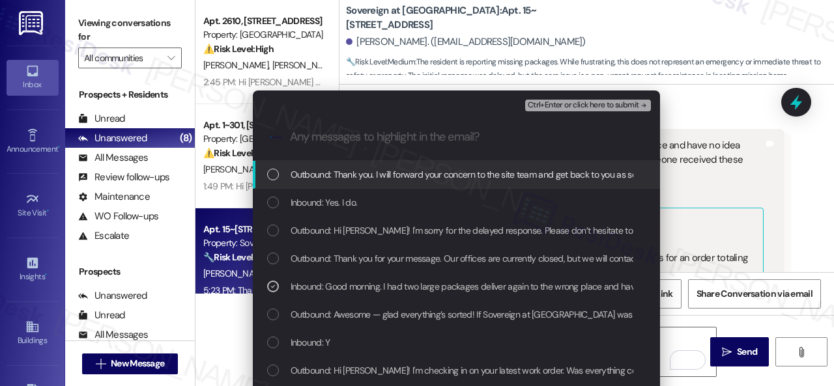
click at [548, 101] on span "Ctrl+Enter or click here to submit" at bounding box center [583, 105] width 111 height 9
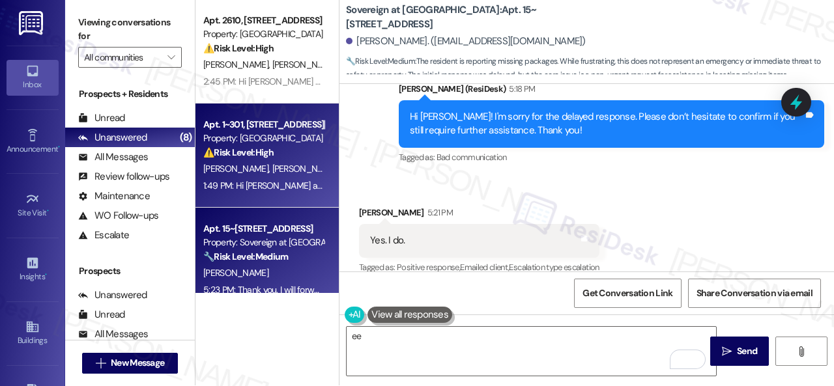
scroll to position [0, 0]
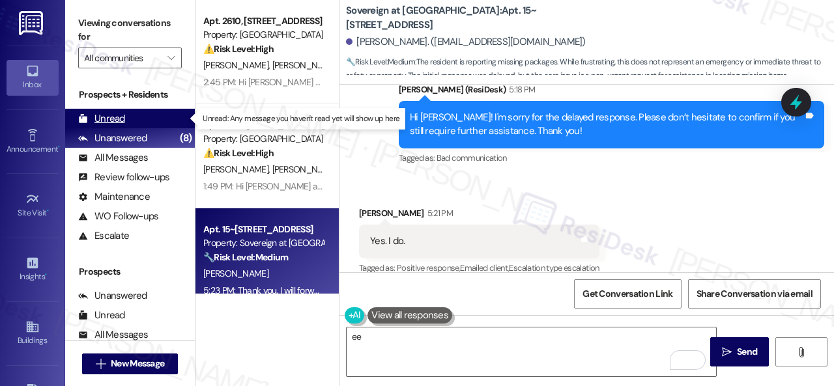
click at [119, 119] on div "Unread" at bounding box center [101, 119] width 47 height 14
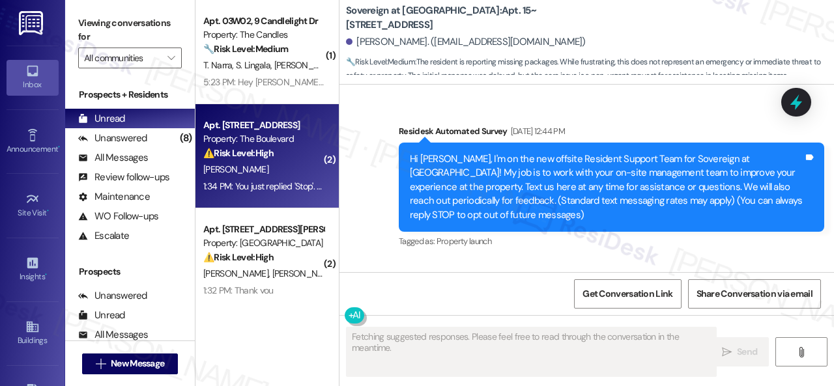
type textarea "Fetching suggested responses. Please feel free to read through the conversation…"
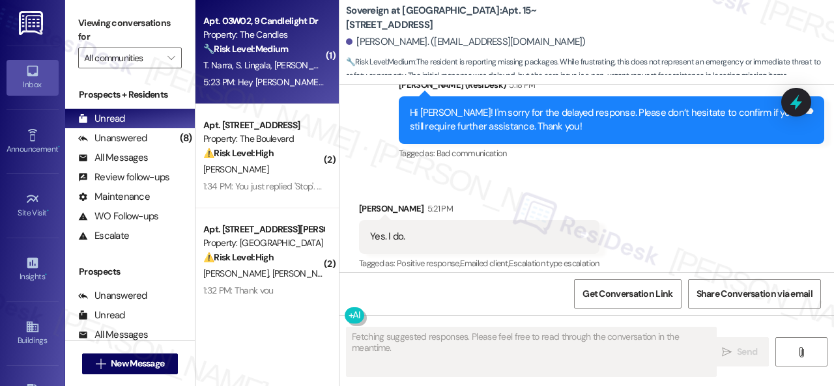
scroll to position [12073, 0]
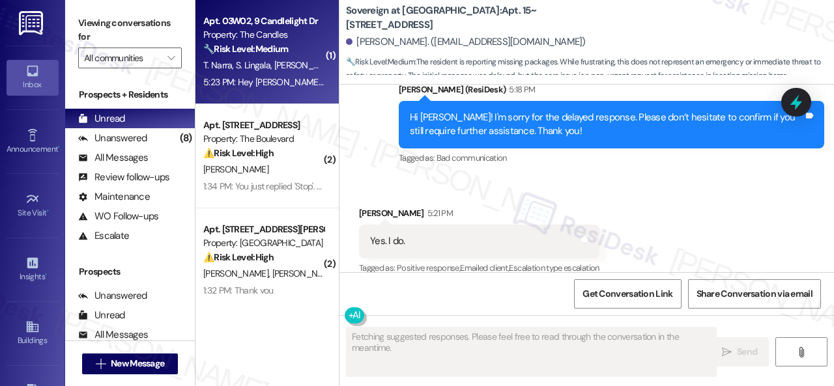
click at [309, 46] on div "🔧 Risk Level: Medium The resident is confirming rent payment via CVS. This is a…" at bounding box center [263, 49] width 121 height 14
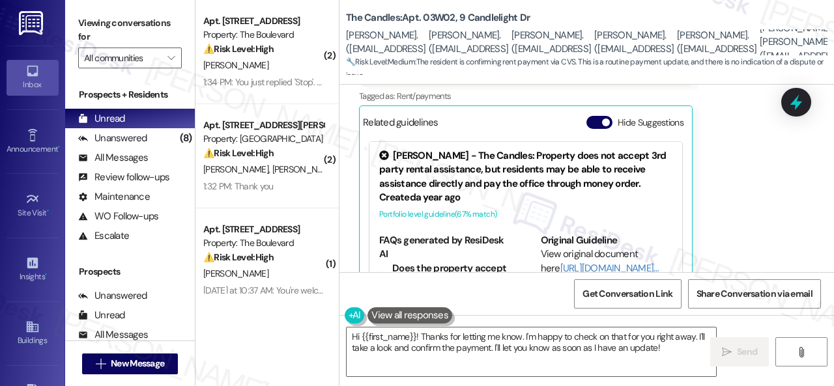
scroll to position [3973, 0]
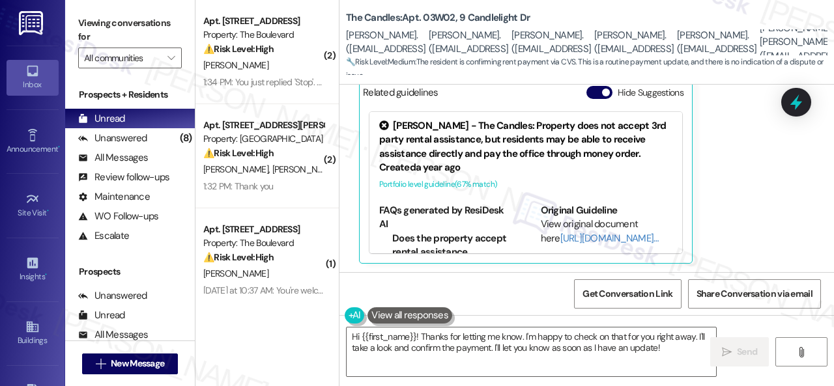
click at [744, 151] on div "Received via SMS Tapan Siddarth Narra 5:23 PM Hey Sara, We paid the rent throug…" at bounding box center [586, 124] width 494 height 298
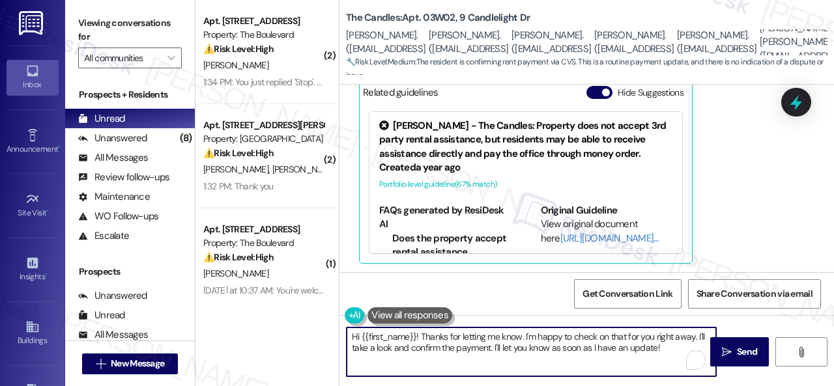
drag, startPoint x: 669, startPoint y: 352, endPoint x: 304, endPoint y: 330, distance: 365.4
click at [304, 330] on div "( 2 ) Apt. 5309, 4800 Skyline Dr Property: The Boulevard ⚠️ Risk Level: High Th…" at bounding box center [514, 193] width 638 height 386
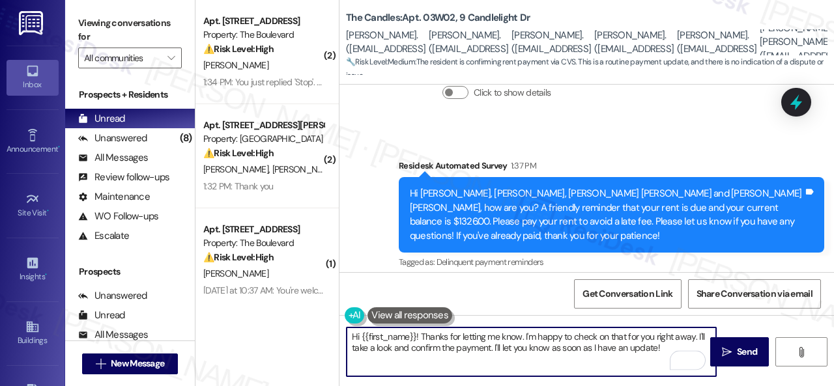
scroll to position [3648, 0]
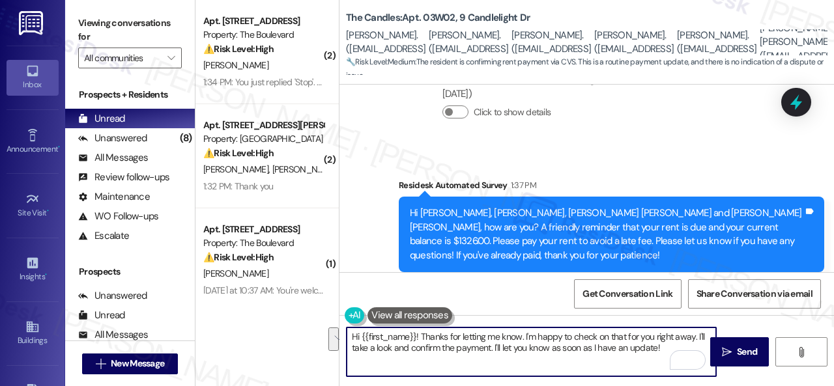
paste textarea "I will forward your inquiry to the site team and get back to you as soon as I r…"
click at [419, 339] on textarea "I will forward your inquiry to the site team and get back to you as soon as I r…" at bounding box center [531, 352] width 369 height 49
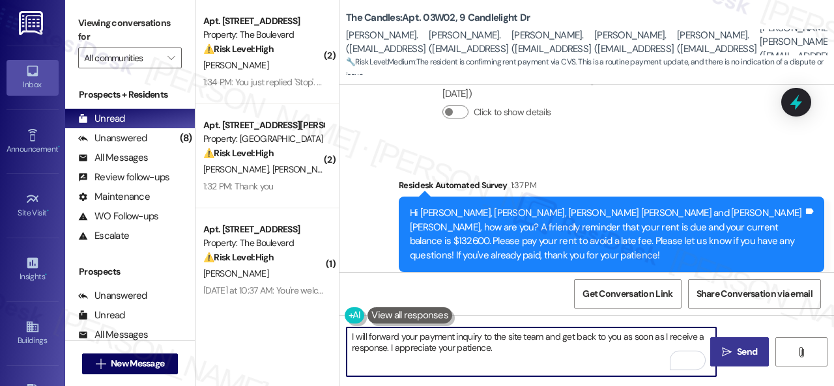
type textarea "I will forward your payment inquiry to the site team and get back to you as soo…"
click at [737, 347] on span "Send" at bounding box center [747, 352] width 20 height 14
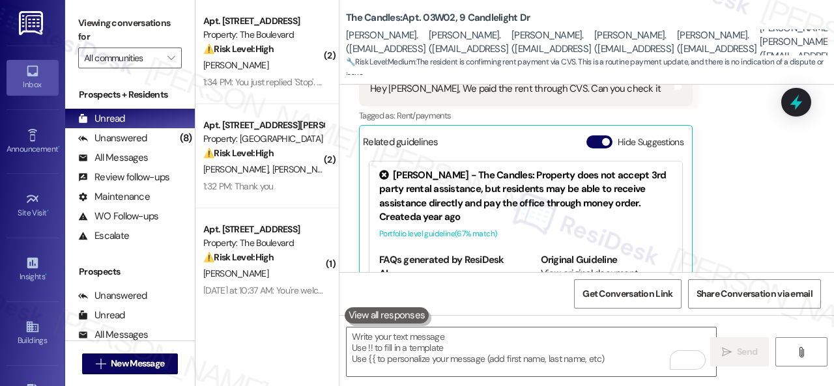
scroll to position [3973, 0]
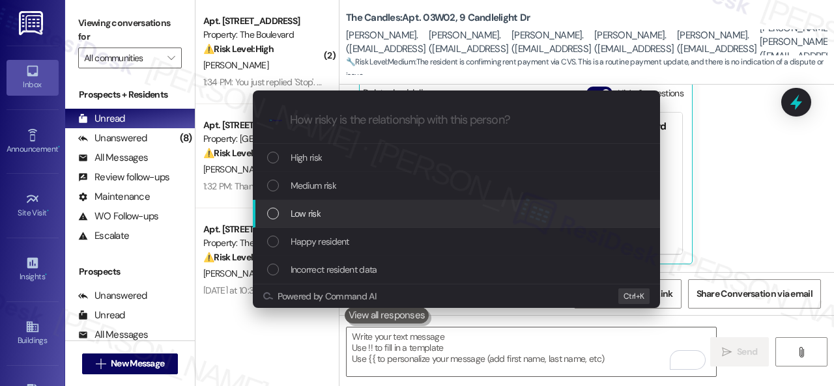
click at [305, 210] on span "Low risk" at bounding box center [306, 213] width 30 height 14
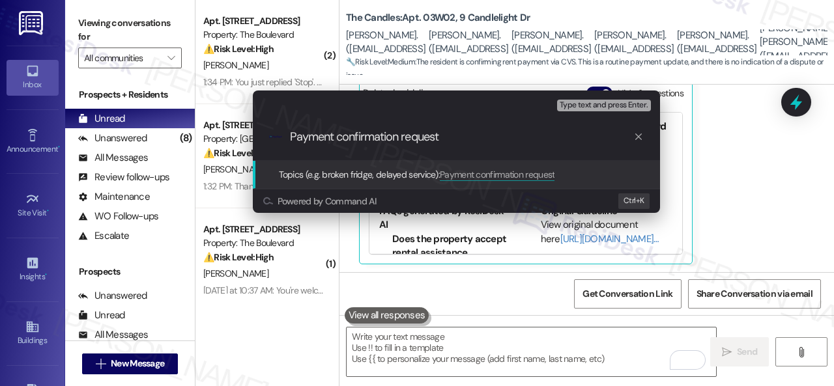
type input "Payment confirmation request."
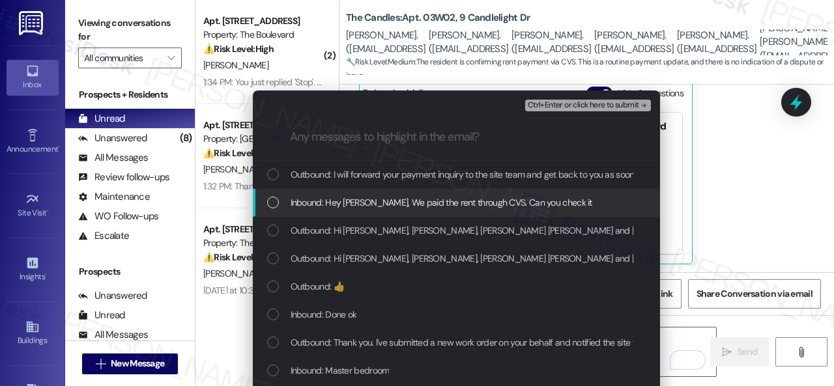
click at [340, 200] on span "Inbound: Hey Sara, We paid the rent through CVS. Can you check it" at bounding box center [442, 202] width 302 height 14
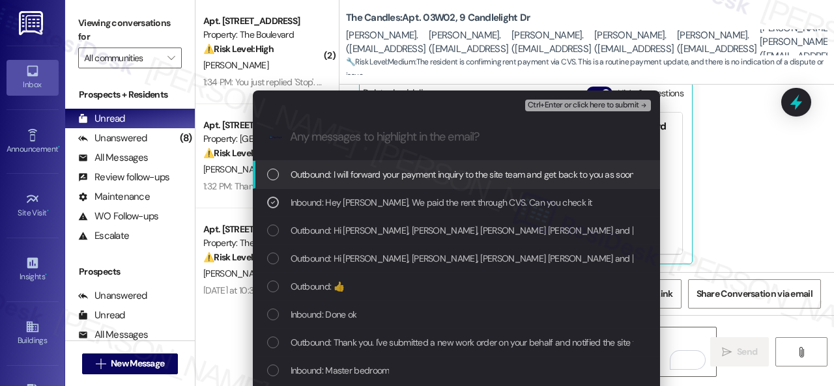
click at [544, 101] on span "Ctrl+Enter or click here to submit" at bounding box center [583, 105] width 111 height 9
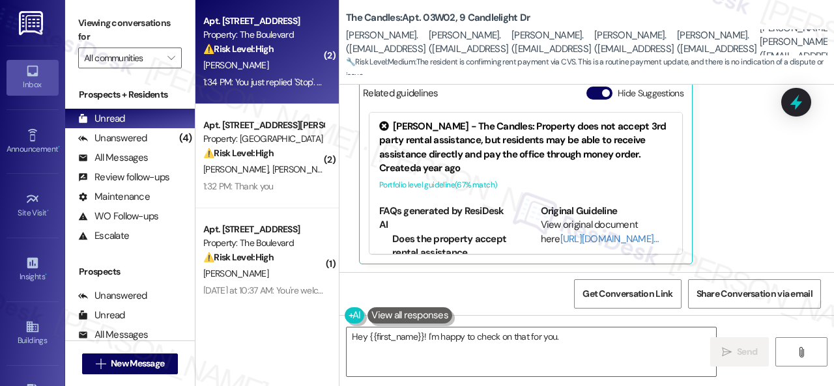
type textarea "Hey {{first_name}}! I'm happy to check on that for you. I've"
click at [272, 61] on div "A. Martin" at bounding box center [263, 65] width 123 height 16
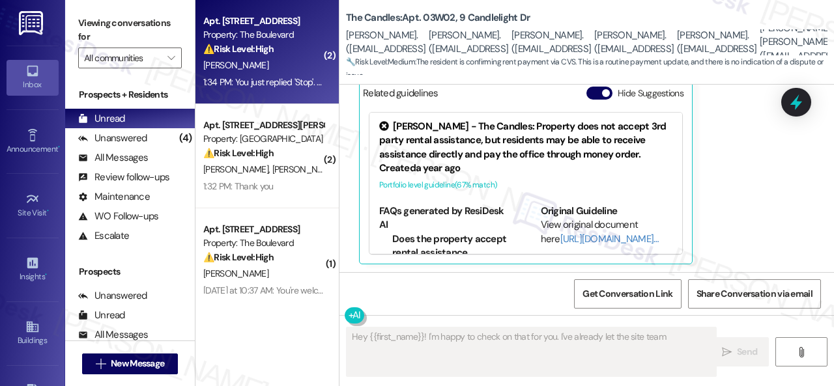
type textarea "Hey {{first_name}}! I'm happy to check on that for you. I've already let the si…"
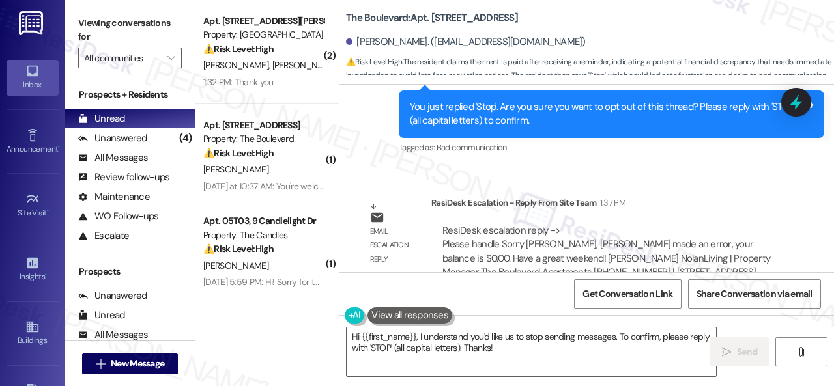
scroll to position [6842, 0]
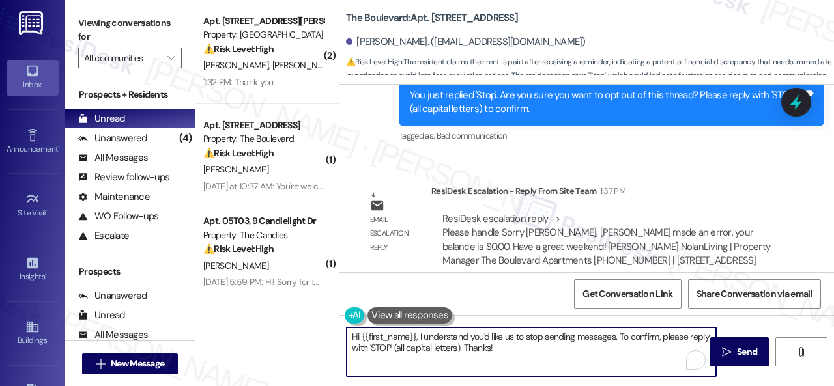
drag, startPoint x: 418, startPoint y: 336, endPoint x: 498, endPoint y: 362, distance: 83.4
click at [504, 356] on textarea "Hi {{first_name}}, I understand you'd like us to stop sending messages. To conf…" at bounding box center [531, 352] width 369 height 49
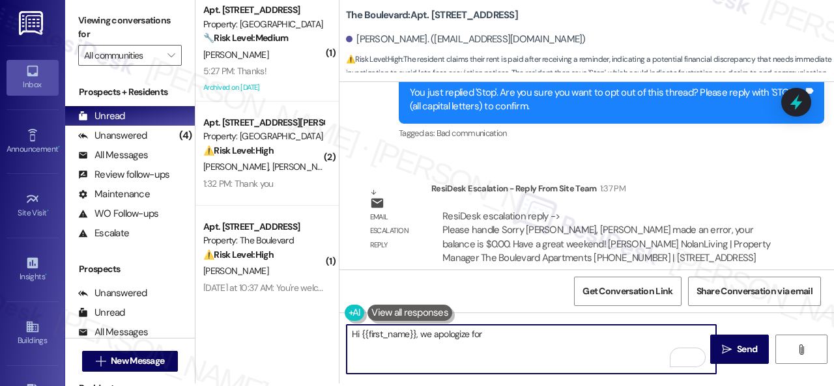
scroll to position [4, 0]
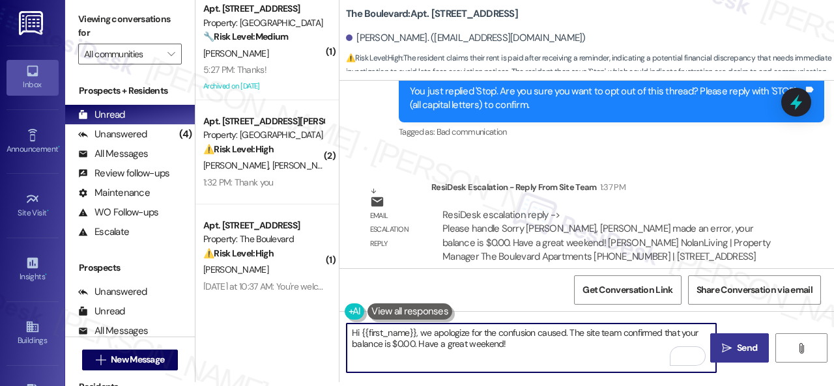
type textarea "Hi {{first_name}}, we apologize for the confusion caused. The site team confirm…"
click at [726, 347] on icon "" at bounding box center [727, 348] width 10 height 10
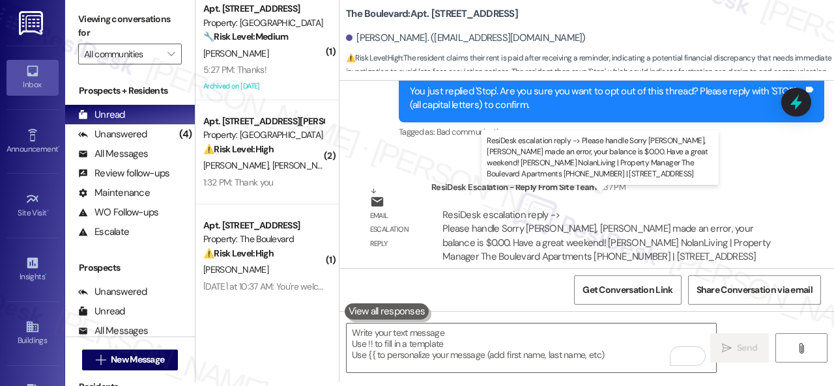
scroll to position [6584, 0]
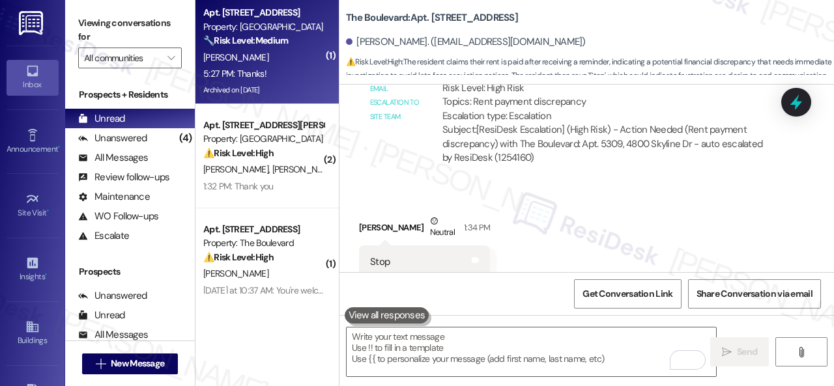
click at [282, 62] on div "H. Feldt" at bounding box center [263, 58] width 123 height 16
type textarea "Fetching suggested responses. Please feel free to read through the conversation…"
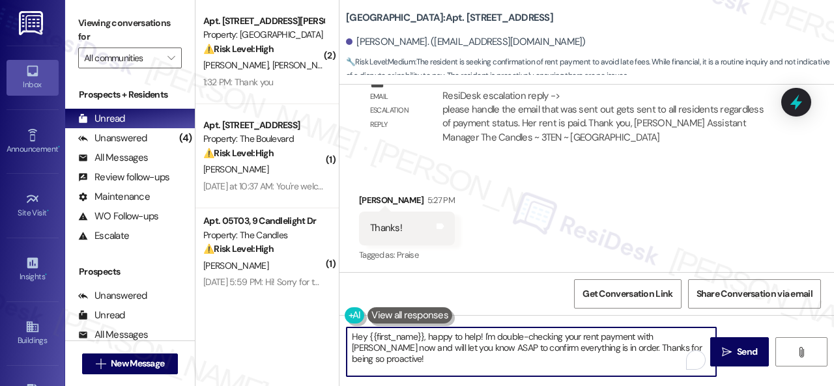
scroll to position [4, 0]
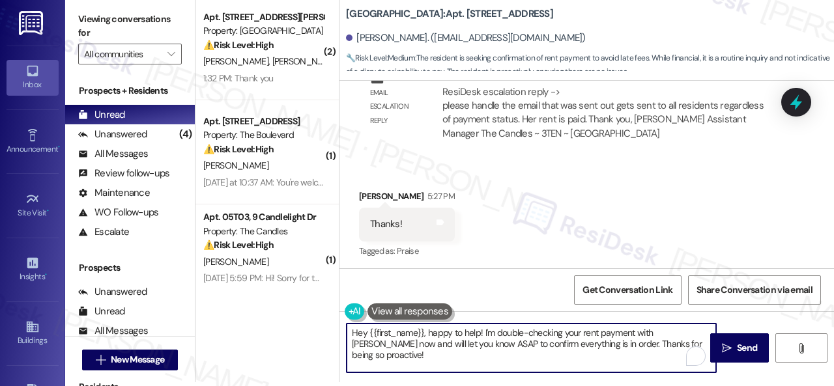
drag, startPoint x: 352, startPoint y: 340, endPoint x: 757, endPoint y: 401, distance: 409.7
click at [757, 386] on html "Inbox Go to Inbox Announcement • Send A Text Announcement Site Visit • Go to Si…" at bounding box center [417, 193] width 834 height 386
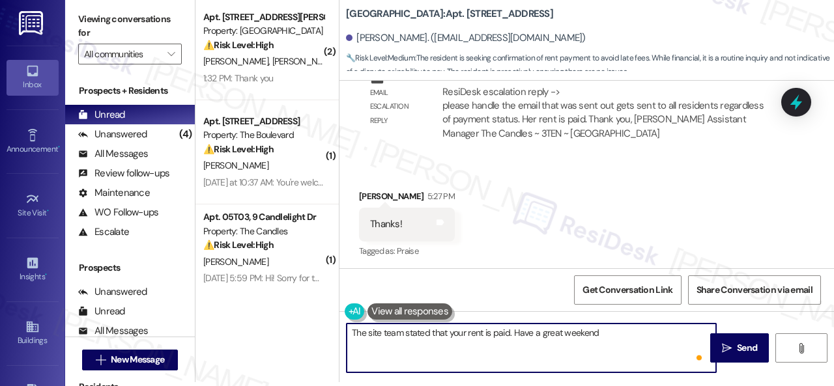
type textarea "The site team stated that your rent is paid. Have a great weekend!"
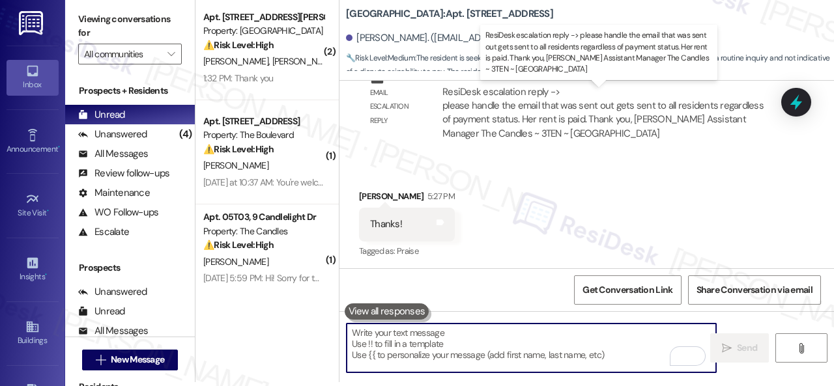
scroll to position [0, 0]
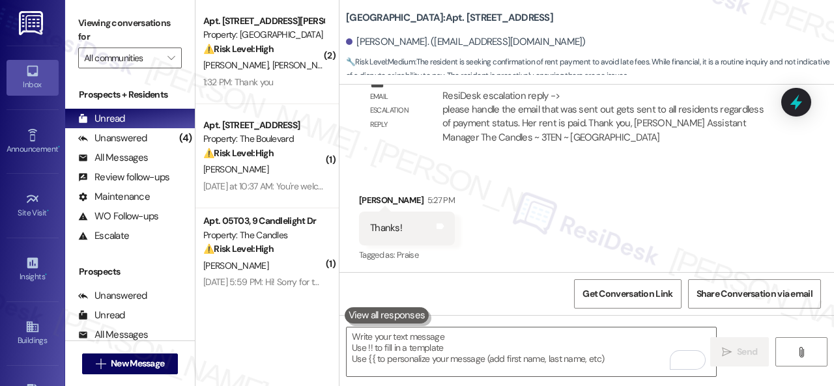
click at [291, 75] on div "1:32 PM: Thank you 1:32 PM: Thank you" at bounding box center [263, 82] width 123 height 16
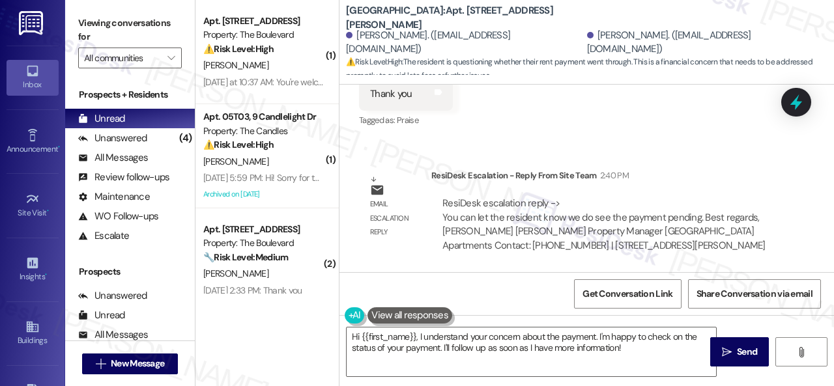
scroll to position [4, 0]
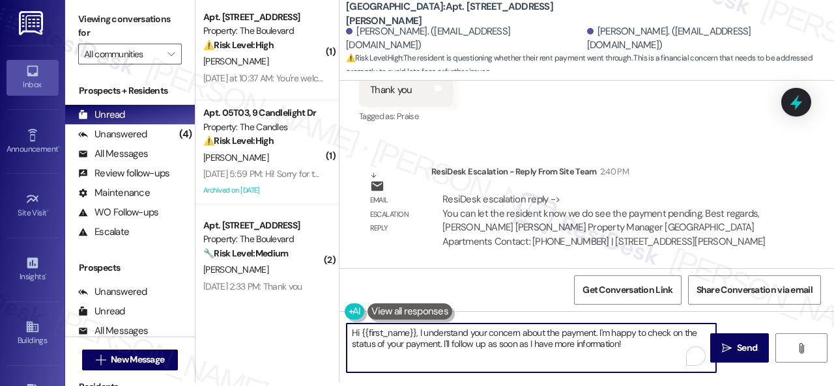
drag, startPoint x: 631, startPoint y: 349, endPoint x: 280, endPoint y: 316, distance: 352.0
click at [280, 316] on div "( 1 ) Apt. 5226, 4800 Skyline Dr Property: The Boulevard ⚠️ Risk Level: High Th…" at bounding box center [514, 189] width 638 height 386
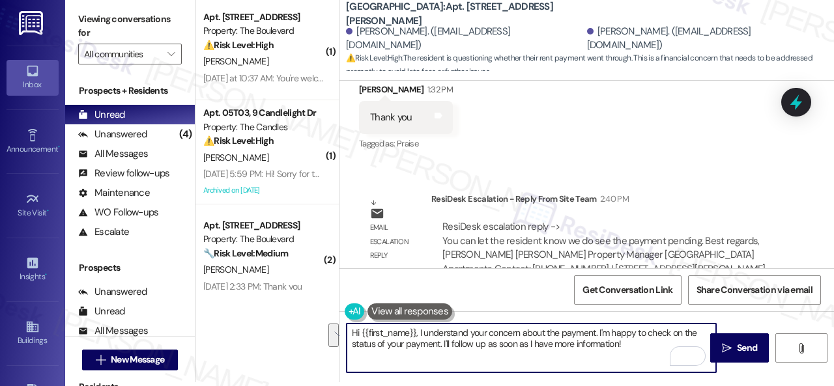
scroll to position [1826, 0]
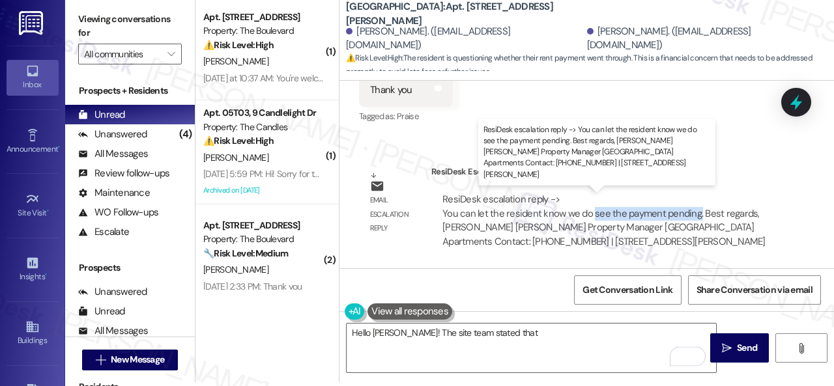
drag, startPoint x: 590, startPoint y: 213, endPoint x: 697, endPoint y: 213, distance: 106.8
click at [697, 213] on div "ResiDesk escalation reply -> You can let the resident know we do see the paymen…" at bounding box center [603, 220] width 323 height 55
copy div "see the payment pending."
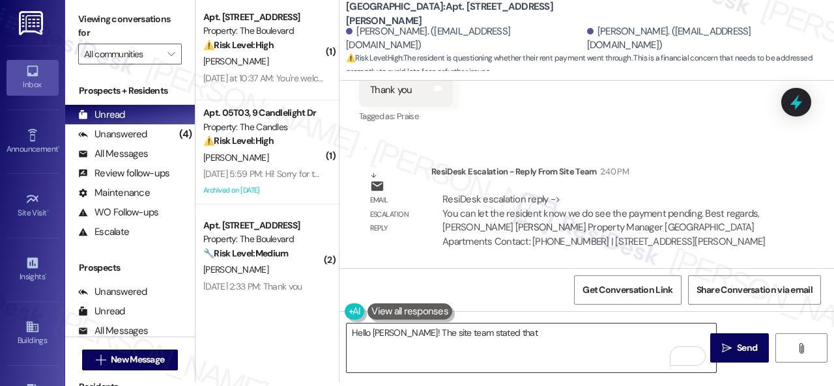
click at [542, 335] on textarea "Hello Sabrina! The site team stated that" at bounding box center [531, 348] width 369 height 49
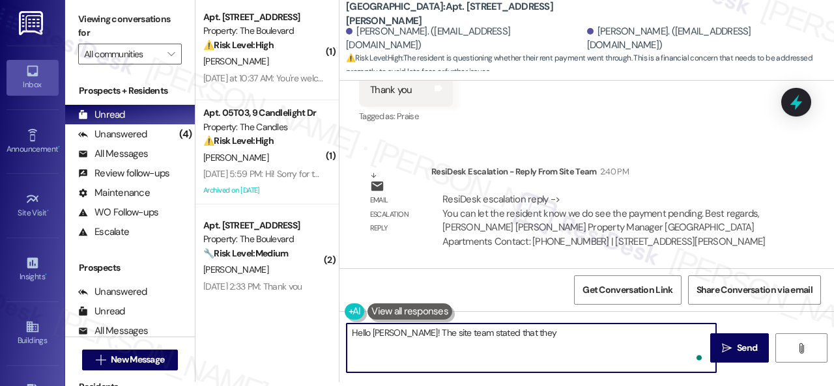
paste textarea "see the payment pending."
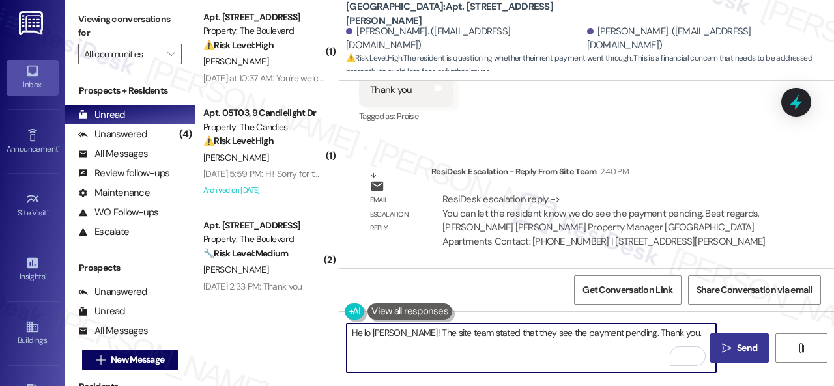
type textarea "Hello Sabrina! The site team stated that they see the payment pending. Thank yo…"
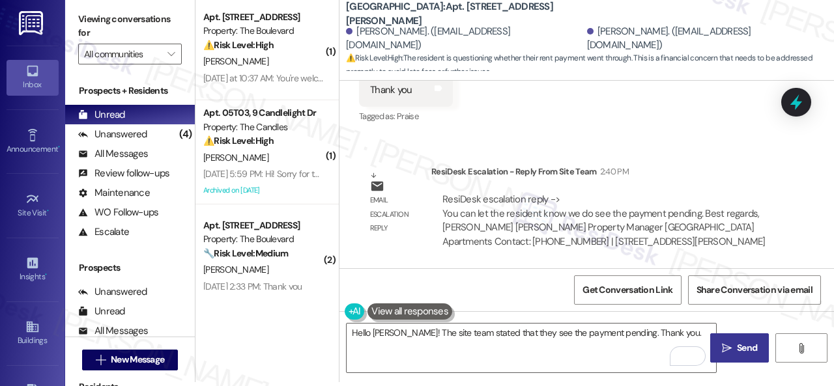
click at [734, 352] on span "Send" at bounding box center [746, 348] width 25 height 14
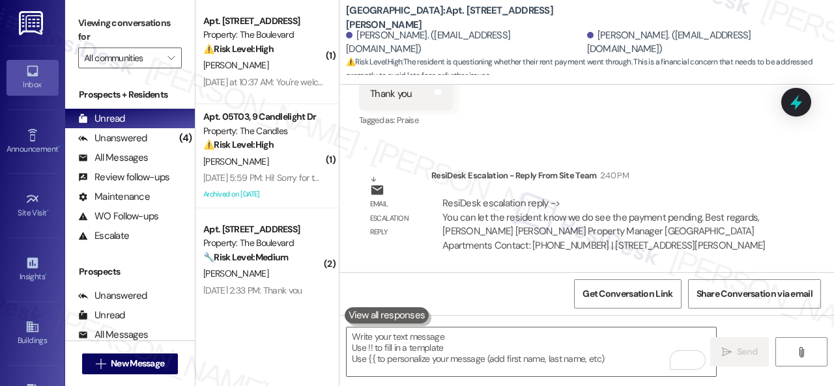
scroll to position [1694, 0]
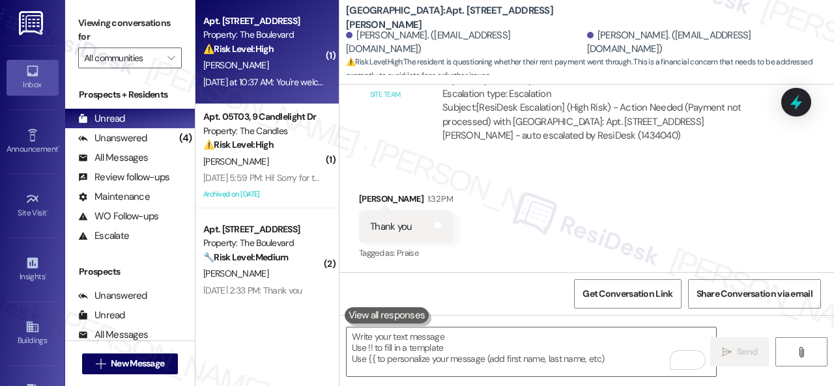
click at [290, 66] on div "J. Crane" at bounding box center [263, 65] width 123 height 16
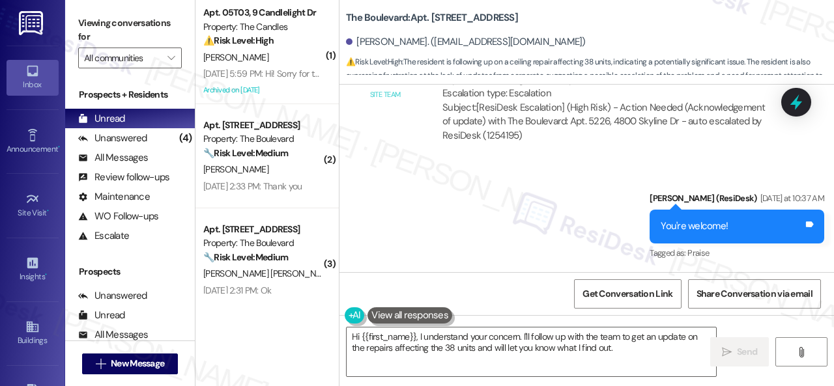
scroll to position [16496, 0]
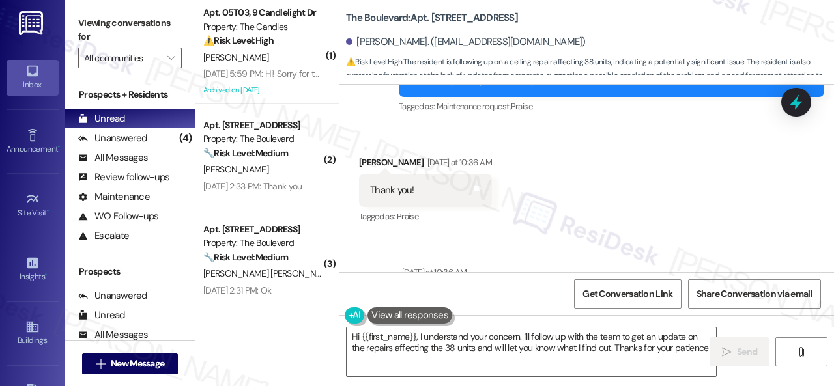
type textarea "Hi {{first_name}}, I understand your concern. I'll follow up with the team to g…"
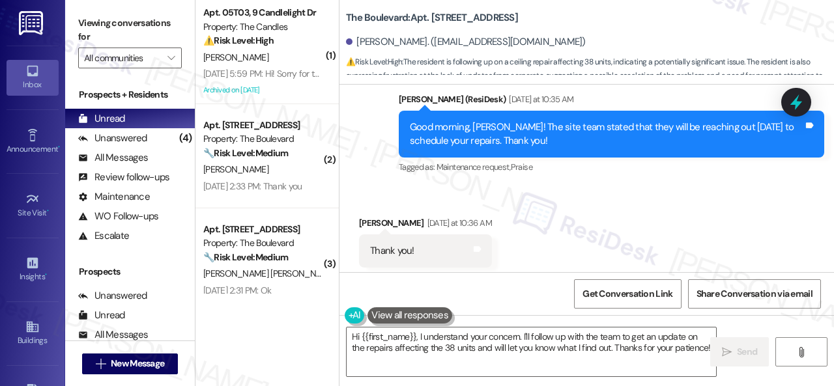
scroll to position [16366, 0]
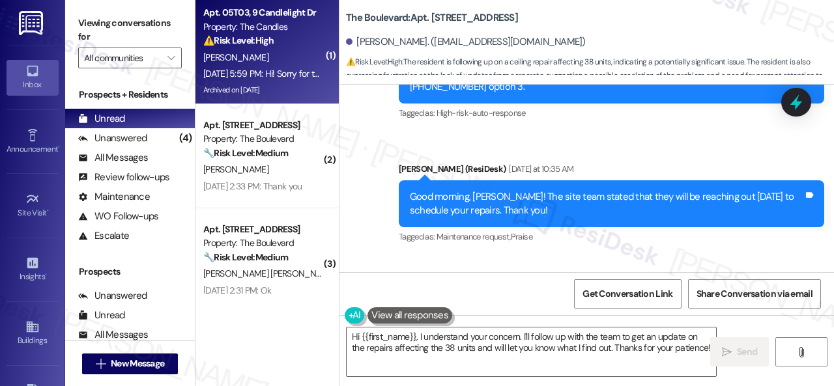
click at [292, 71] on div "Sep 03, 2025 at 5:59 PM: Hi! Sorry for the confusion caused by the early remind…" at bounding box center [501, 74] width 597 height 12
type textarea "Fetching suggested responses. Please feel free to read through the conversation…"
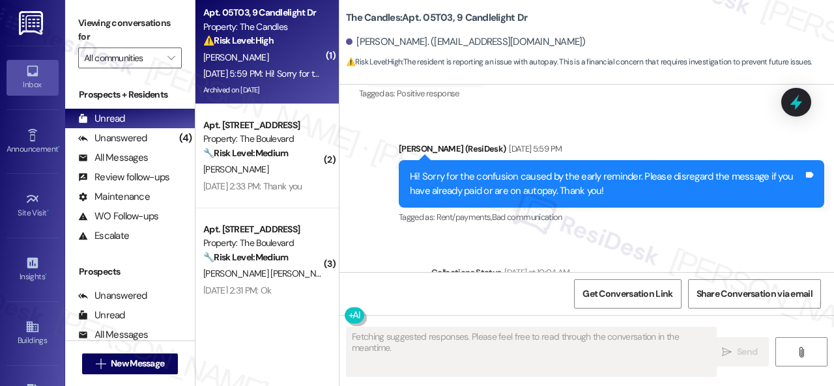
scroll to position [21288, 0]
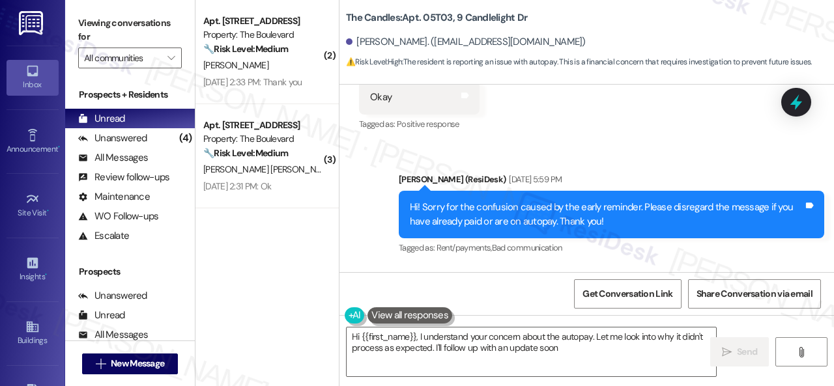
type textarea "Hi {{first_name}}, I understand your concern about the autopay. Let me look int…"
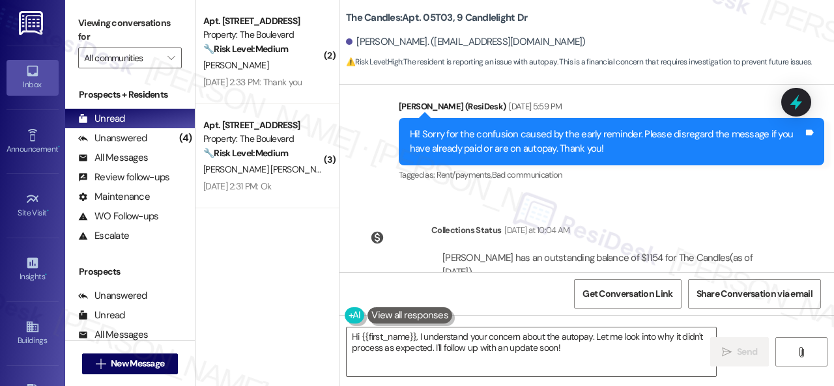
scroll to position [21418, 0]
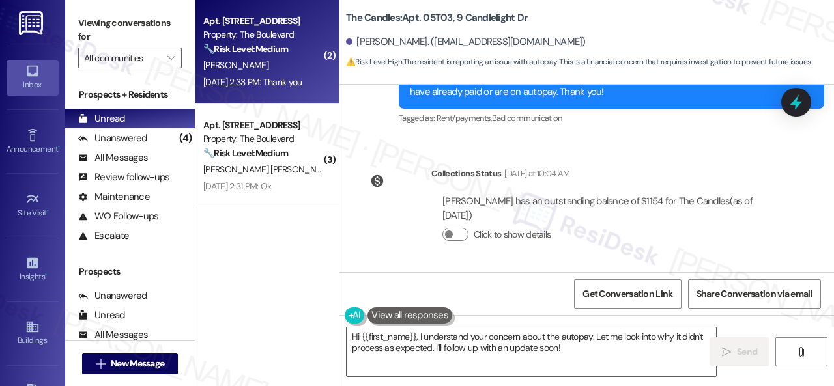
click at [285, 61] on div "A. Hull" at bounding box center [263, 65] width 123 height 16
type textarea "Fetching suggested responses. Please feel free to read through the conversation…"
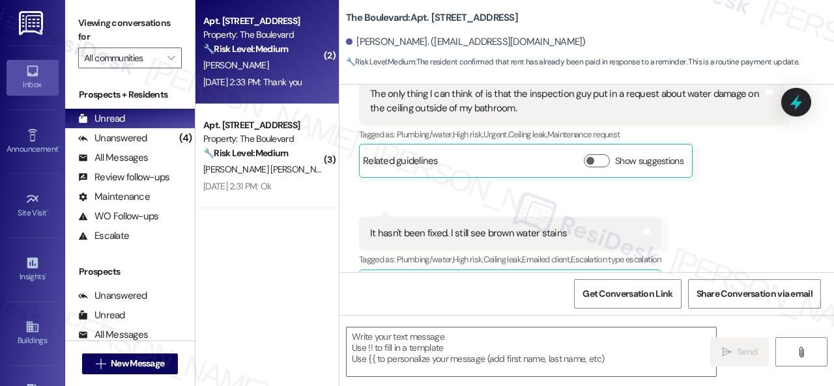
type textarea "Fetching suggested responses. Please feel free to read through the conversation…"
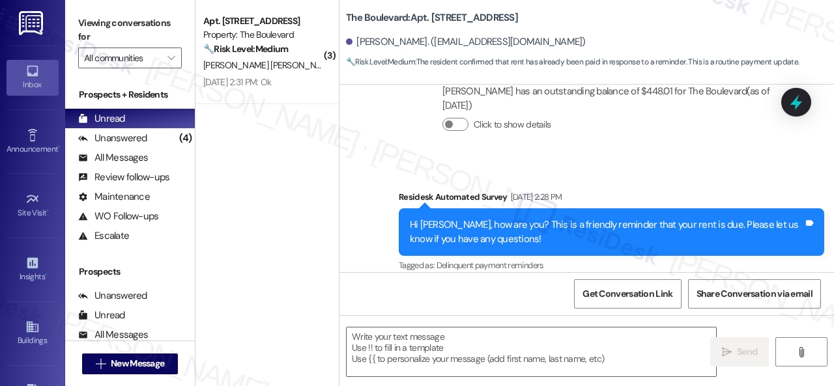
scroll to position [6437, 0]
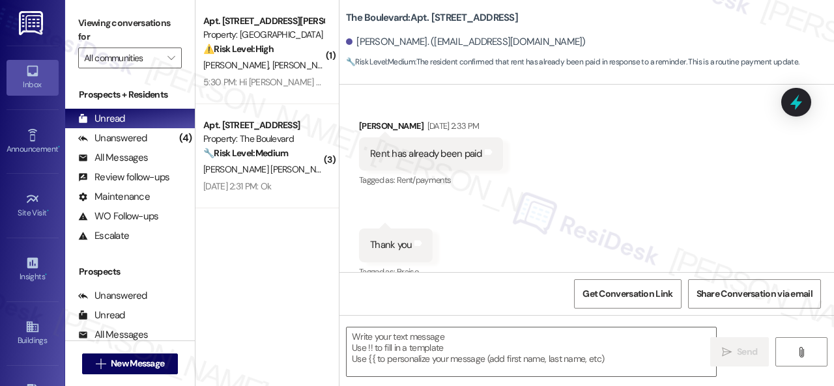
drag, startPoint x: 378, startPoint y: 184, endPoint x: 397, endPoint y: 233, distance: 51.8
click at [378, 184] on div "Received via SMS Adam Hull Sep 03, 2025 at 2:33 PM Rent has already been paid T…" at bounding box center [586, 191] width 494 height 202
click at [401, 359] on textarea at bounding box center [531, 352] width 369 height 49
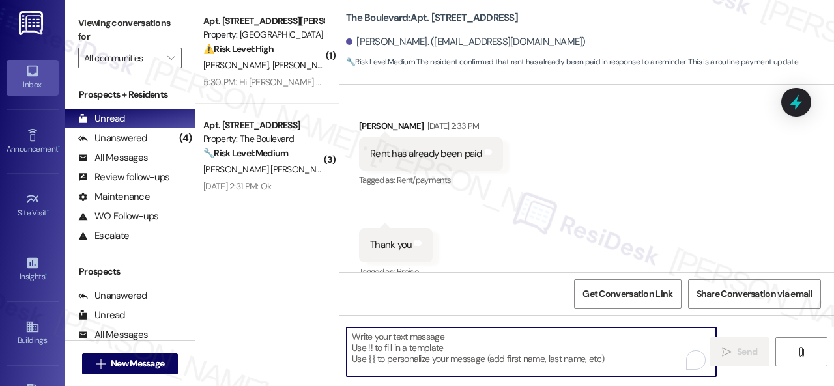
paste textarea "Thanks for the update! I'm happy to hear you've already taken care of the rent.…"
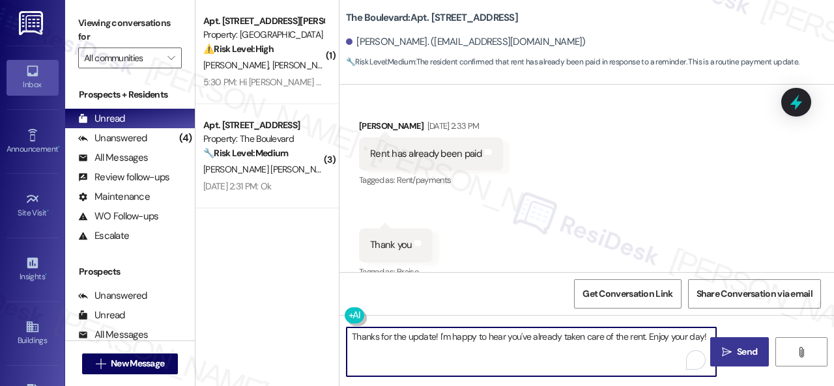
type textarea "Thanks for the update! I'm happy to hear you've already taken care of the rent.…"
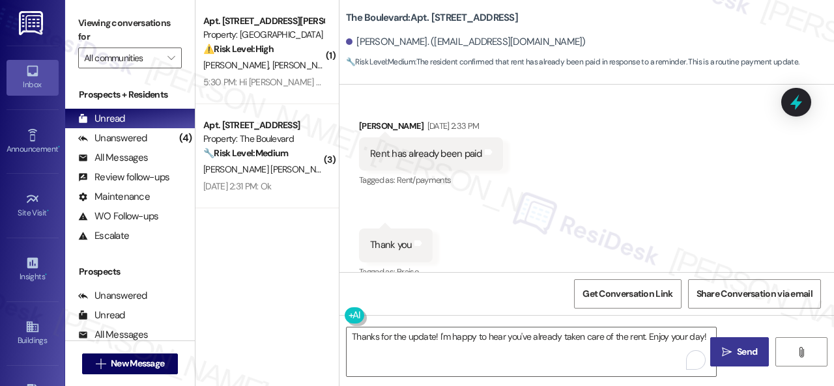
drag, startPoint x: 732, startPoint y: 351, endPoint x: 725, endPoint y: 342, distance: 11.6
click at [737, 351] on span "Send" at bounding box center [747, 352] width 20 height 14
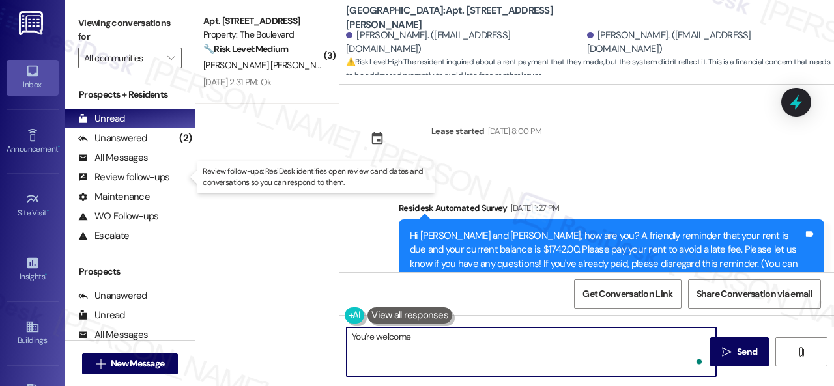
type textarea "You're welcome!"
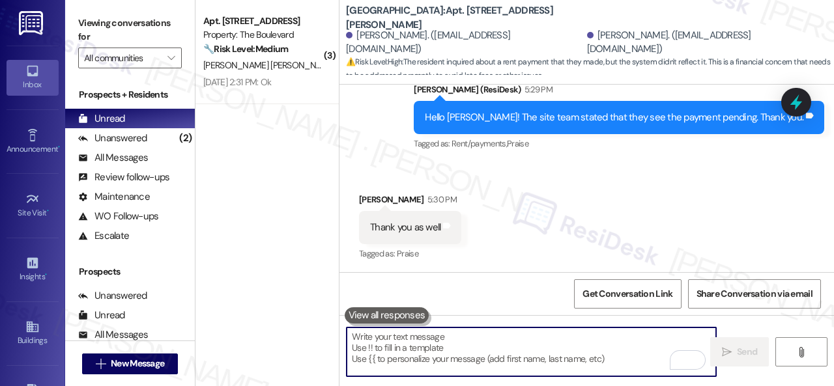
click at [307, 48] on div "🔧 Risk Level: Medium The resident is confirming that they made the rent payment…" at bounding box center [263, 49] width 121 height 14
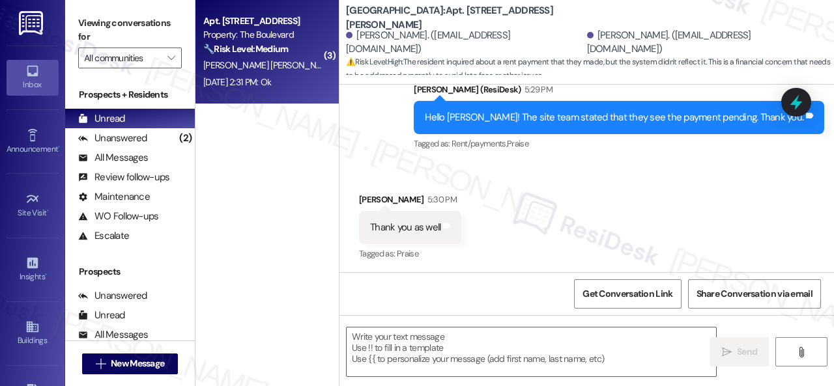
type textarea "Fetching suggested responses. Please feel free to read through the conversation…"
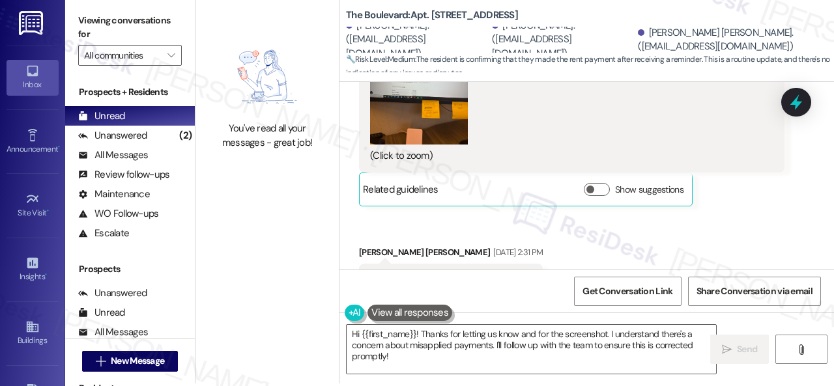
scroll to position [4, 0]
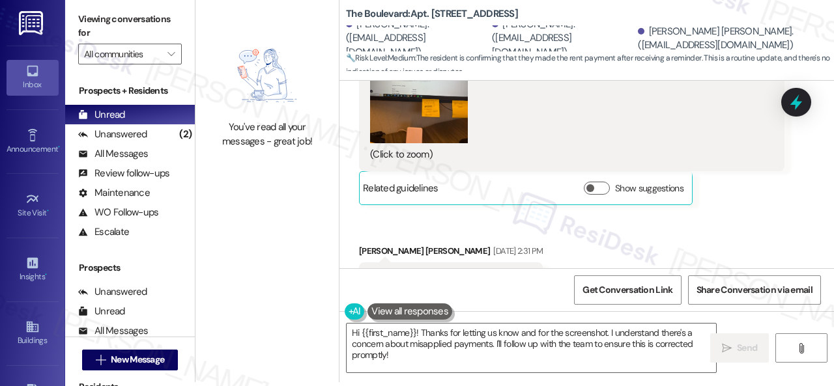
click at [430, 165] on div "Received via SMS [PERSON_NAME] [DATE] 2:30 PM We made the payment already Tags …" at bounding box center [586, 16] width 494 height 617
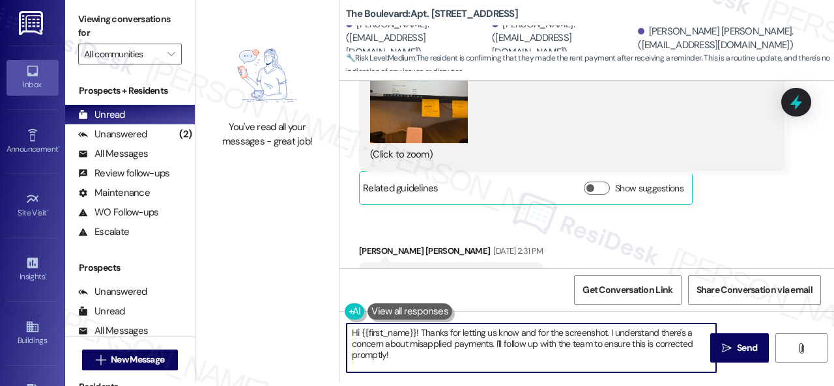
drag, startPoint x: 326, startPoint y: 325, endPoint x: 316, endPoint y: 319, distance: 11.7
click at [316, 319] on div "You've read all your messages - great job! The Boulevard: Apt. 5011, 4800 Skyli…" at bounding box center [514, 189] width 638 height 386
paste textarea "Thanks for the update! I'm happy to hear you've already taken care of the rent.…"
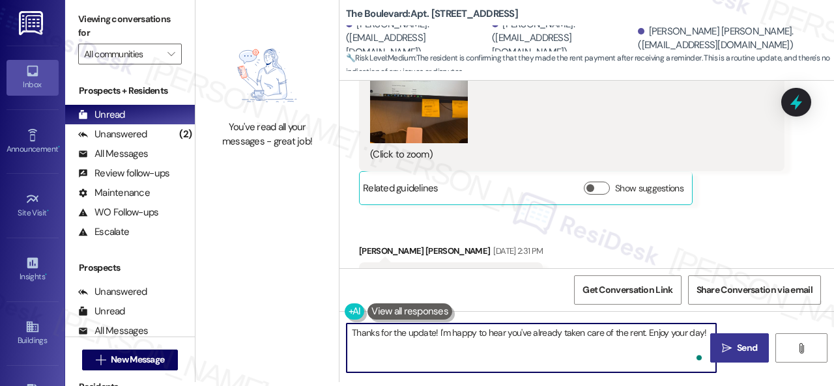
type textarea "Thanks for the update! I'm happy to hear you've already taken care of the rent.…"
click at [730, 339] on button " Send" at bounding box center [739, 348] width 59 height 29
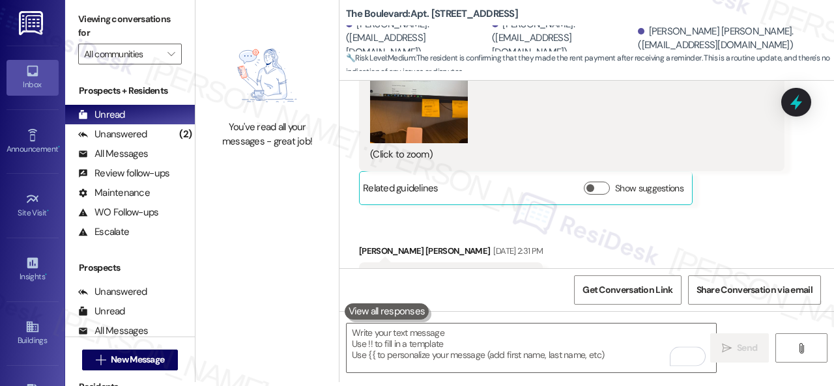
scroll to position [2598, 0]
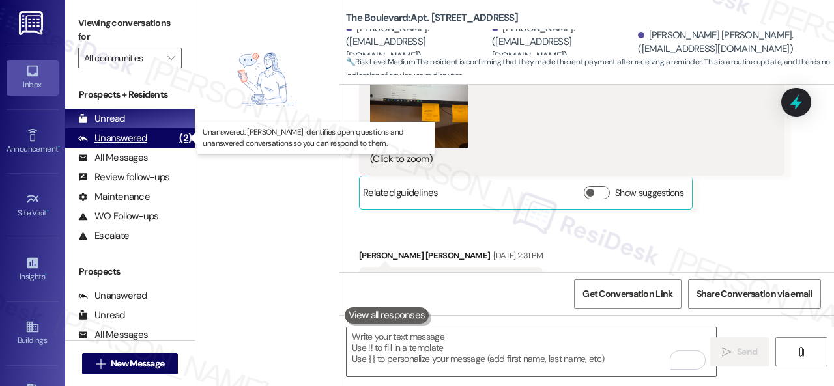
click at [147, 132] on div "Unanswered (2)" at bounding box center [130, 138] width 130 height 20
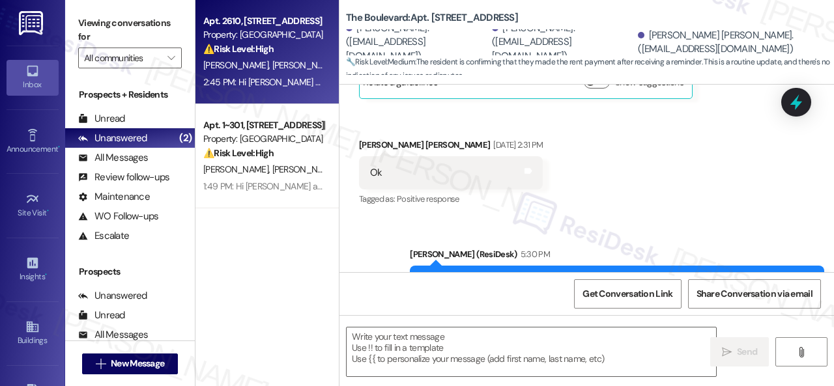
type textarea "Fetching suggested responses. Please feel free to read through the conversation…"
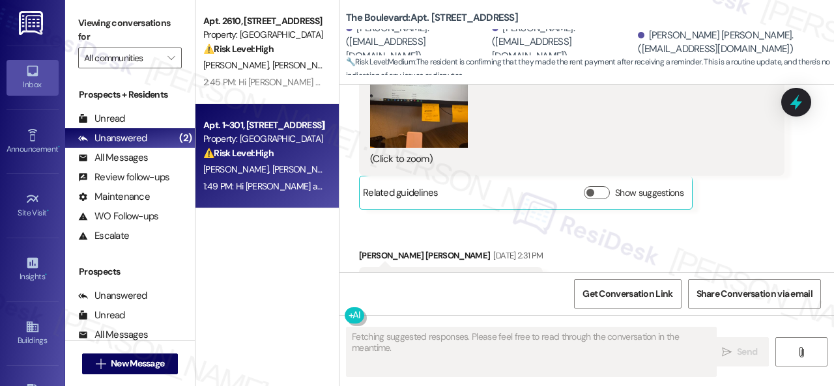
click at [292, 183] on div "1:49 PM: Hi [PERSON_NAME] and [PERSON_NAME] , thank you for bringing this impor…" at bounding box center [677, 186] width 948 height 12
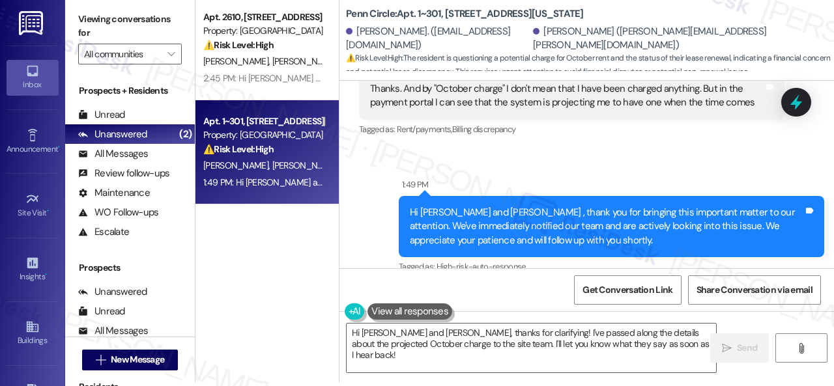
scroll to position [2134, 0]
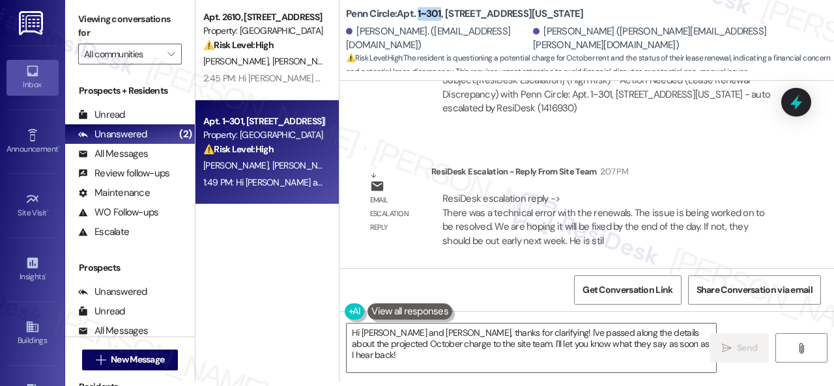
drag, startPoint x: 418, startPoint y: 13, endPoint x: 440, endPoint y: 12, distance: 22.2
click at [440, 12] on b "Penn Circle: Apt. 1~[STREET_ADDRESS][US_STATE]" at bounding box center [465, 14] width 238 height 14
copy b "1~301"
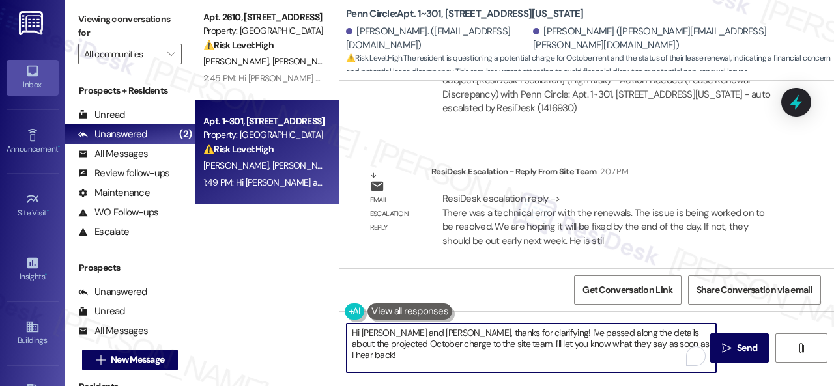
drag, startPoint x: 391, startPoint y: 335, endPoint x: 677, endPoint y: 345, distance: 286.1
click at [677, 345] on textarea "Hi [PERSON_NAME] and [PERSON_NAME], thanks for clarifying! I've passed along th…" at bounding box center [531, 348] width 369 height 49
paste textarea "! The site team stated that there was a technical error with the renewals. The …"
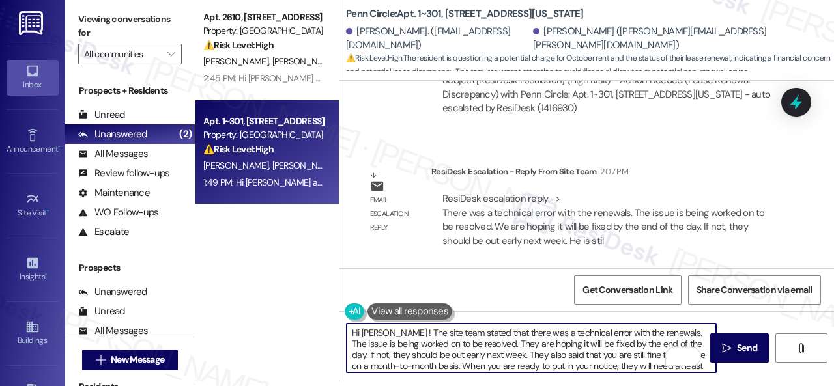
scroll to position [0, 0]
drag, startPoint x: 379, startPoint y: 334, endPoint x: 386, endPoint y: 330, distance: 7.6
click at [380, 334] on textarea "Hi [PERSON_NAME] ! The site team stated that there was a technical error with t…" at bounding box center [531, 348] width 369 height 49
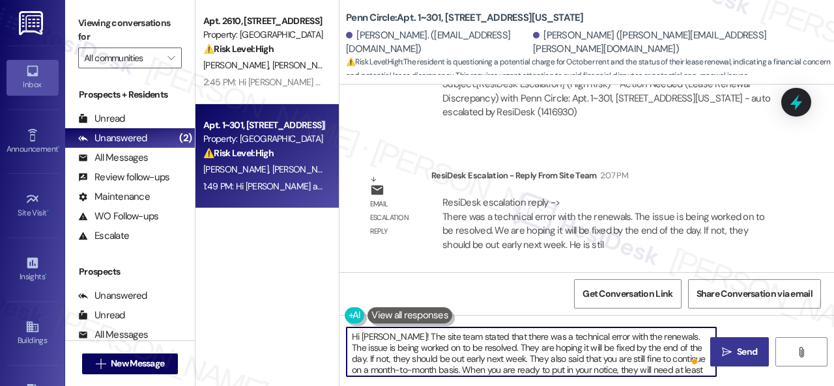
type textarea "Hi [PERSON_NAME]! The site team stated that there was a technical error with th…"
click at [727, 354] on icon "" at bounding box center [727, 352] width 10 height 10
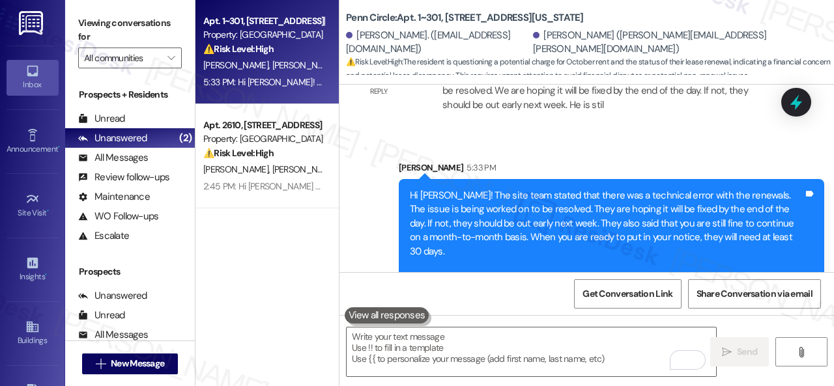
scroll to position [2308, 0]
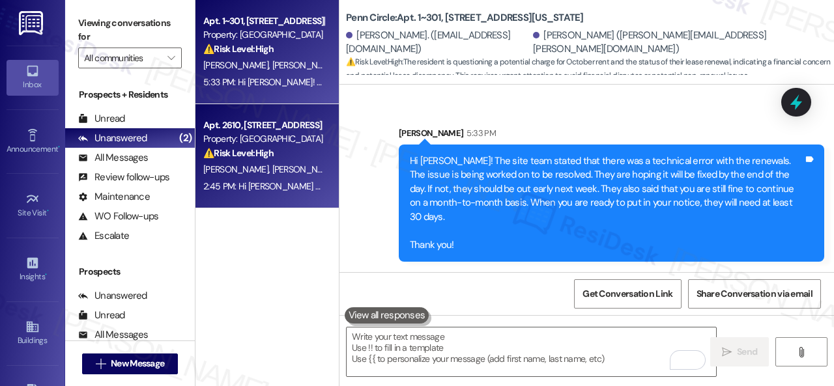
click at [295, 160] on div "⚠️ Risk Level: High The resident is inquiring about a promised gift card promot…" at bounding box center [263, 154] width 121 height 14
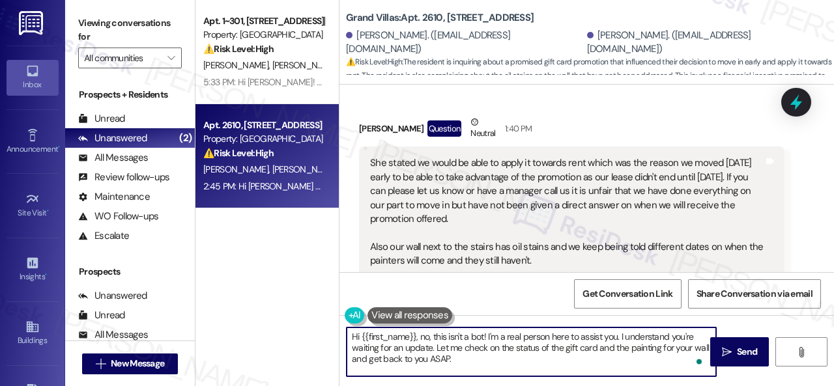
drag, startPoint x: 361, startPoint y: 338, endPoint x: 474, endPoint y: 367, distance: 117.1
click at [468, 367] on textarea "Hi {{first_name}}, no, this isn't a bot! I'm a real person here to assist you. …" at bounding box center [531, 352] width 369 height 49
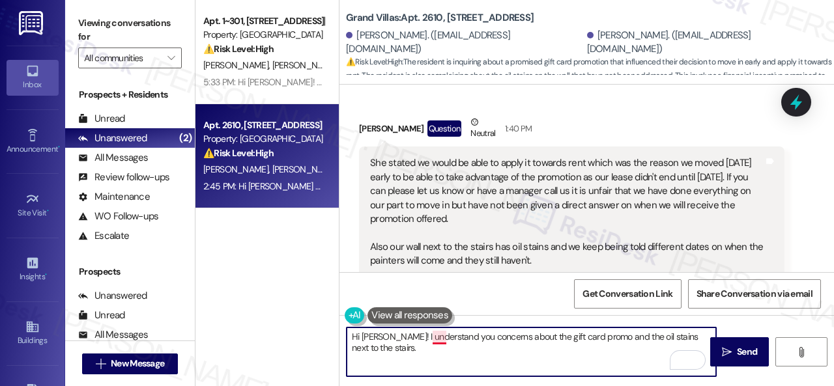
click at [438, 335] on textarea "Hi [PERSON_NAME]! I understand you concerns about the gift card promo and the o…" at bounding box center [531, 352] width 369 height 49
click at [395, 351] on textarea "Hi [PERSON_NAME]! I understand your concerns about the gift card promo and the …" at bounding box center [531, 352] width 369 height 49
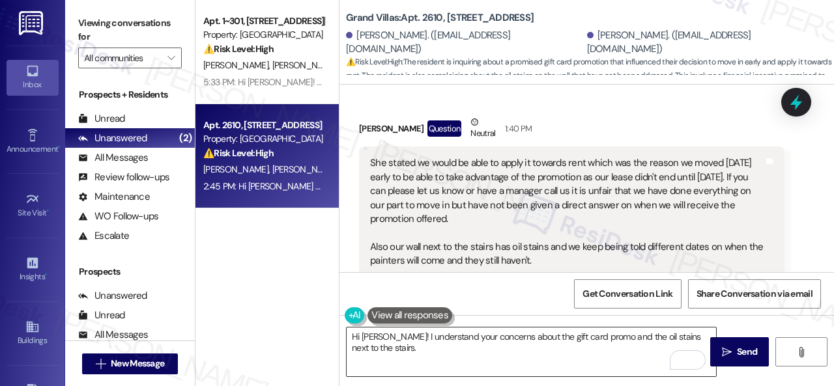
click at [600, 345] on textarea "Hi [PERSON_NAME]! I understand your concerns about the gift card promo and the …" at bounding box center [531, 352] width 369 height 49
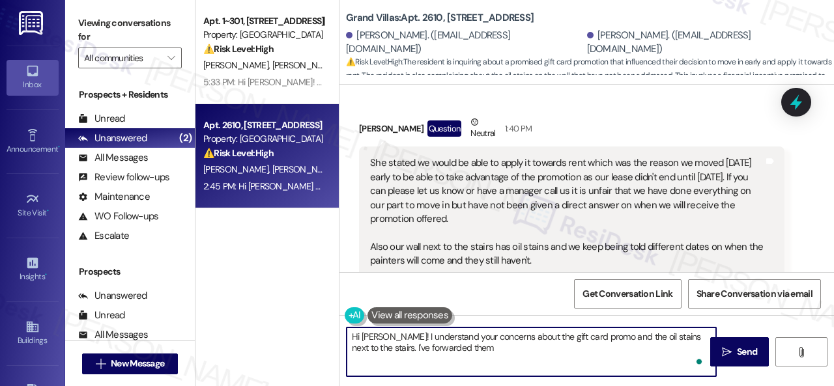
paste textarea "to the site team and get back to you as soon as I receive a response. I appreci…"
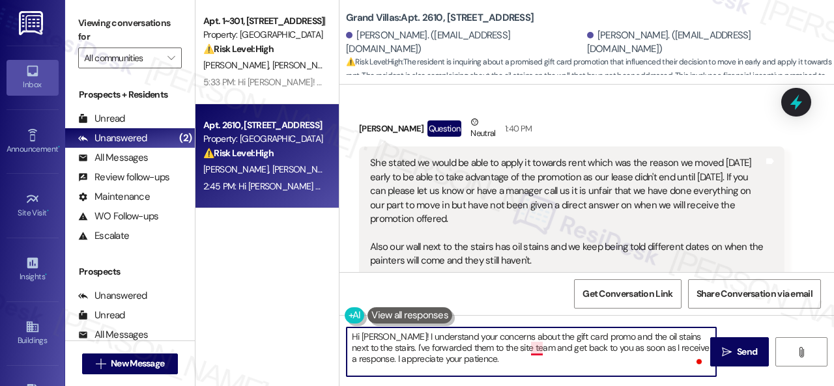
click at [535, 347] on textarea "Hi [PERSON_NAME]! I understand your concerns about the gift card promo and the …" at bounding box center [531, 352] width 369 height 49
click at [532, 345] on textarea "Hi [PERSON_NAME]! I understand your concerns about the gift card promo and the …" at bounding box center [531, 352] width 369 height 49
click at [526, 346] on textarea "Hi [PERSON_NAME]! I understand your concerns about the gift card promo and the …" at bounding box center [531, 352] width 369 height 49
click at [530, 360] on textarea "Hi [PERSON_NAME]! I understand your concerns about the gift card promo and the …" at bounding box center [531, 352] width 369 height 49
drag, startPoint x: 530, startPoint y: 367, endPoint x: 321, endPoint y: 316, distance: 214.5
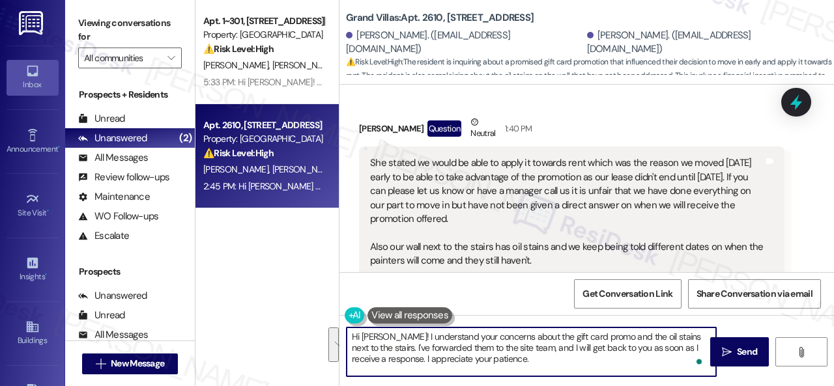
click at [320, 316] on div "Apt. 1~301, 12415 Pennsylvania Street Property: Penn Circle ⚠️ Risk Level: High…" at bounding box center [514, 193] width 638 height 386
click at [543, 363] on textarea "Hi Tirsa! I understand your concerns about the gift card promo and the oil stai…" at bounding box center [531, 352] width 369 height 49
type textarea "Hi Tirsa! I understand your concerns about the gift card promo and the oil stai…"
click at [734, 356] on span "Send" at bounding box center [746, 352] width 25 height 14
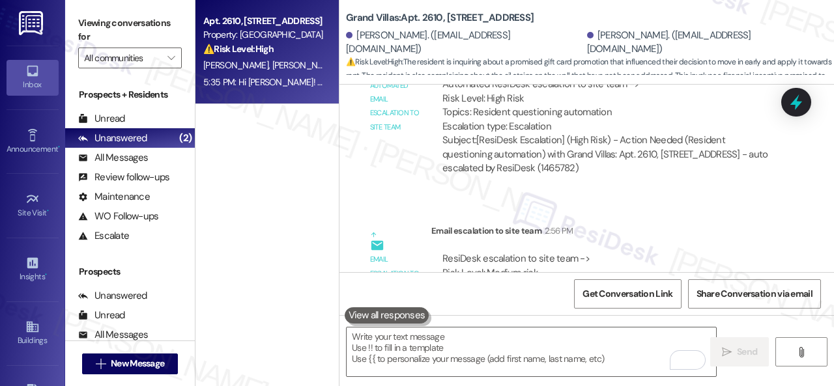
scroll to position [1494, 0]
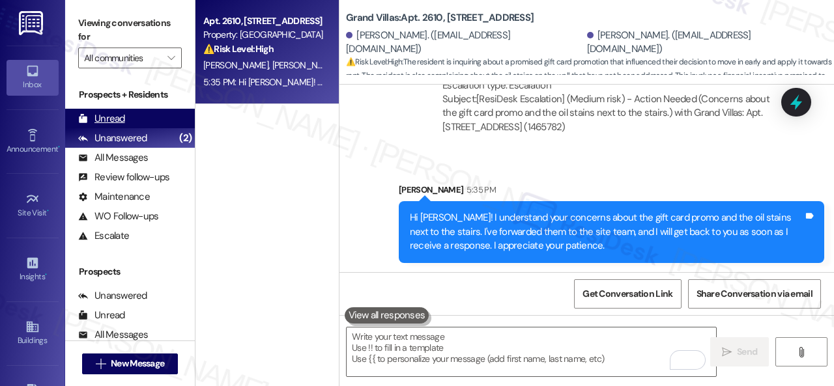
drag, startPoint x: 98, startPoint y: 117, endPoint x: 108, endPoint y: 111, distance: 11.1
click at [100, 117] on div "Unread" at bounding box center [101, 119] width 47 height 14
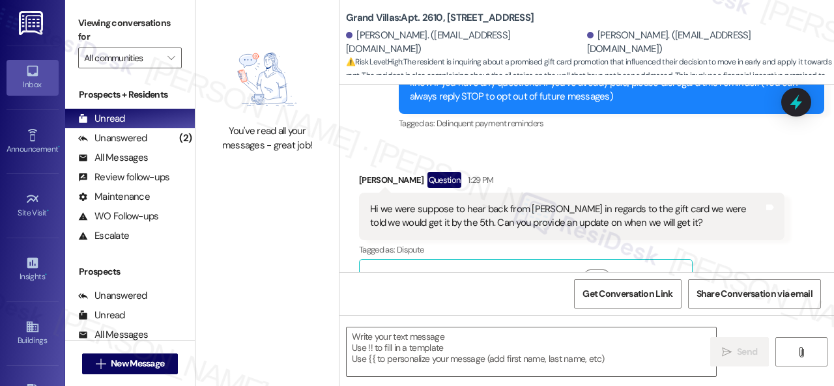
type textarea "Fetching suggested responses. Please feel free to read through the conversation…"
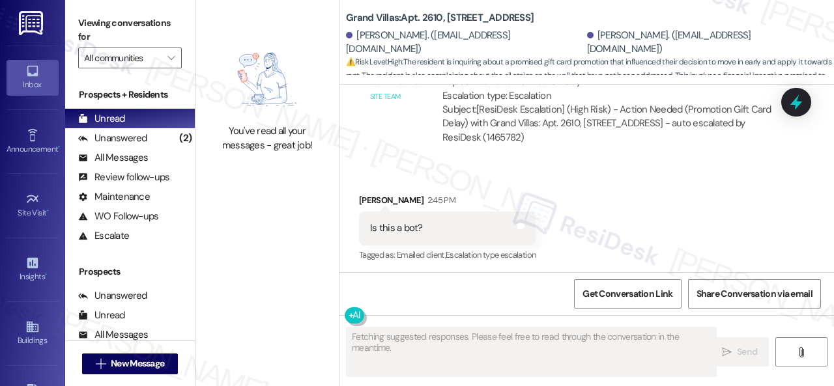
scroll to position [887, 0]
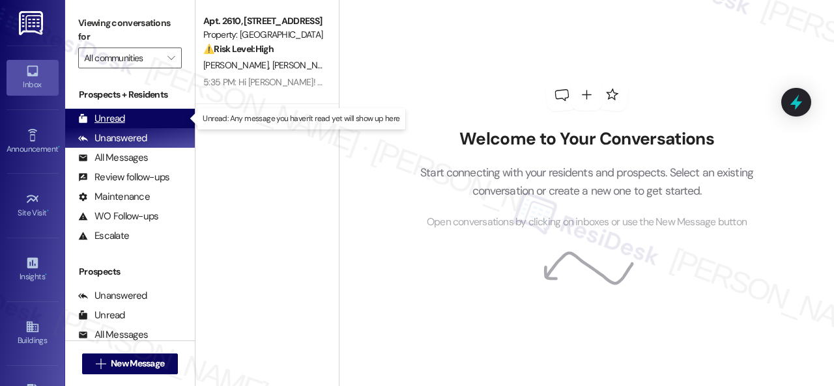
click at [110, 118] on div "Unread" at bounding box center [101, 119] width 47 height 14
